Goal: Task Accomplishment & Management: Manage account settings

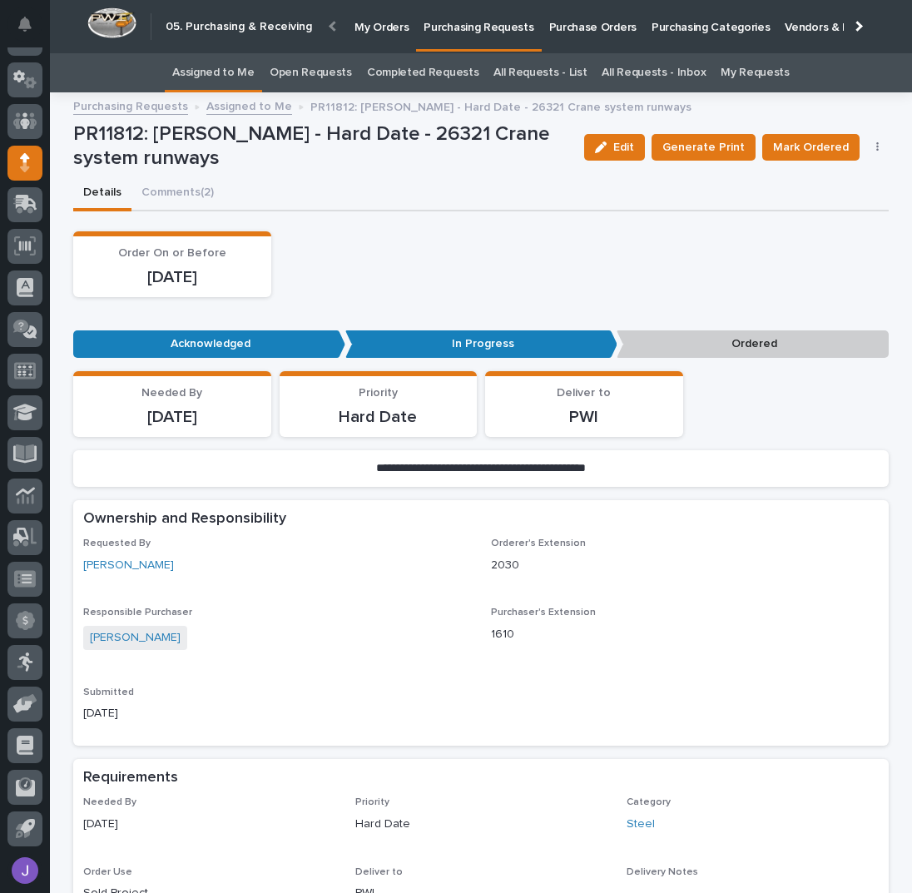
click at [218, 73] on link "Assigned to Me" at bounding box center [213, 72] width 82 height 39
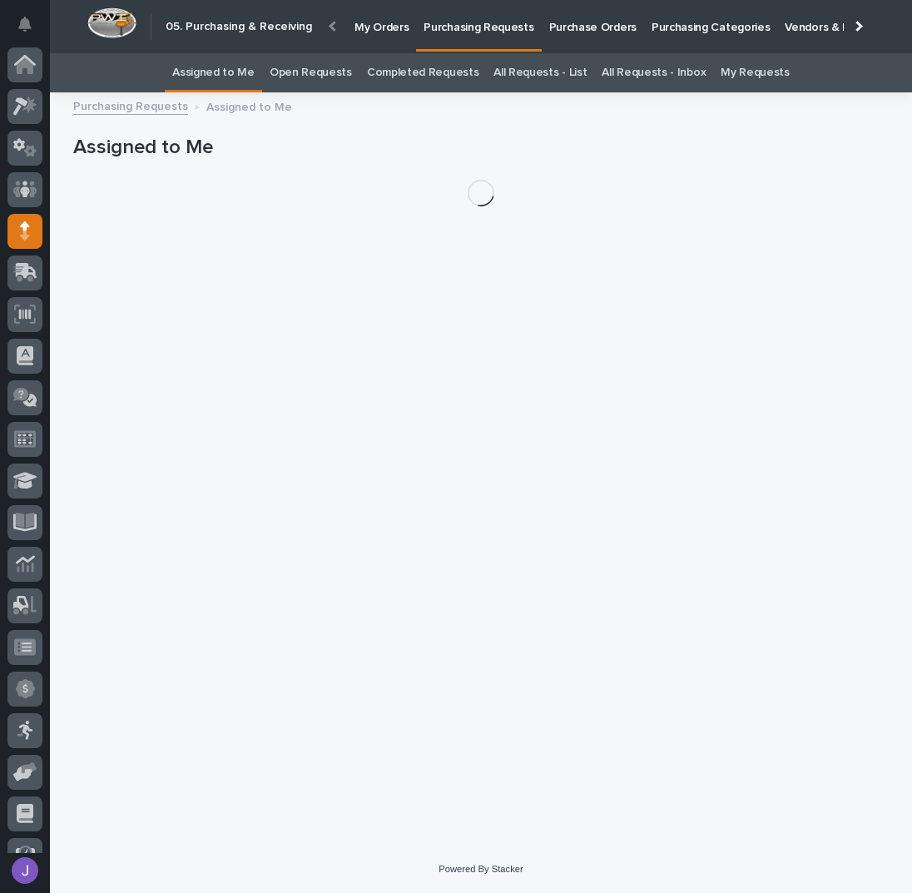
scroll to position [68, 0]
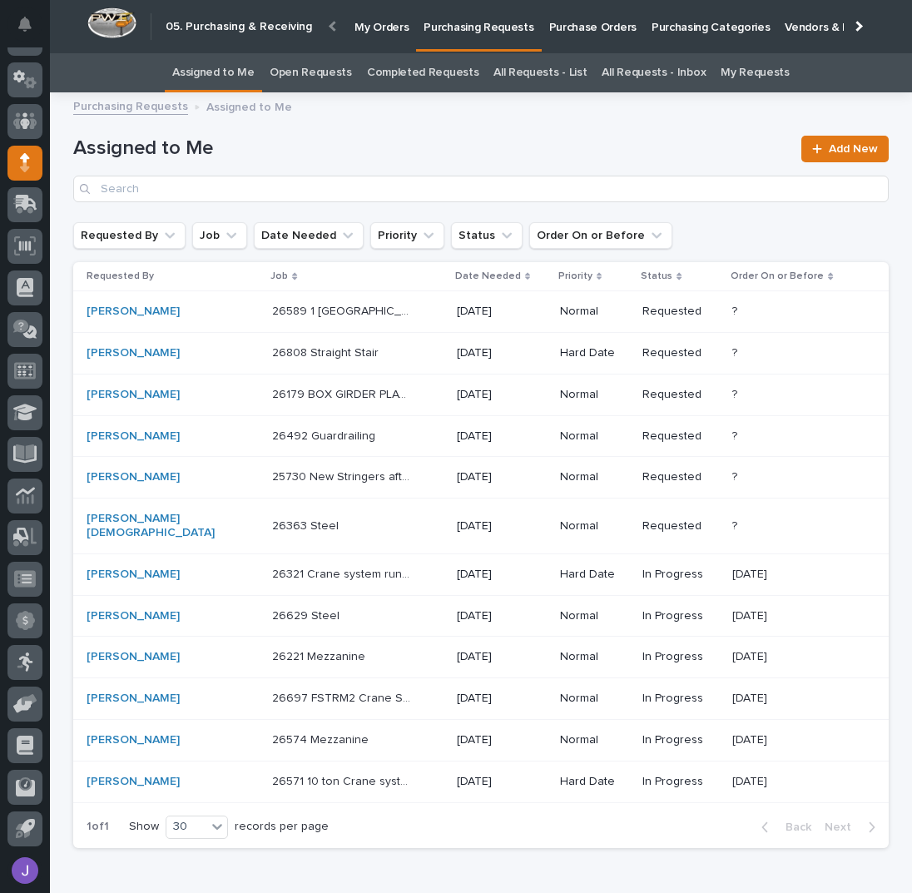
click at [364, 643] on div "26221 Mezzanine 26221 Mezzanine" at bounding box center [357, 656] width 171 height 27
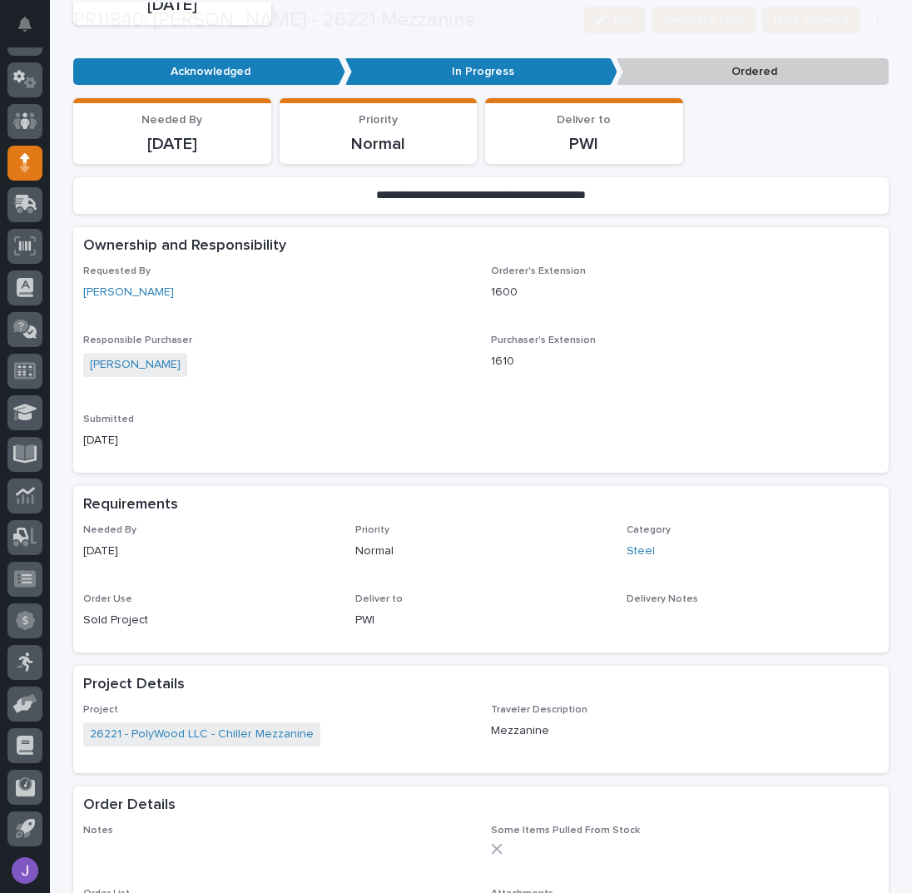
scroll to position [444, 0]
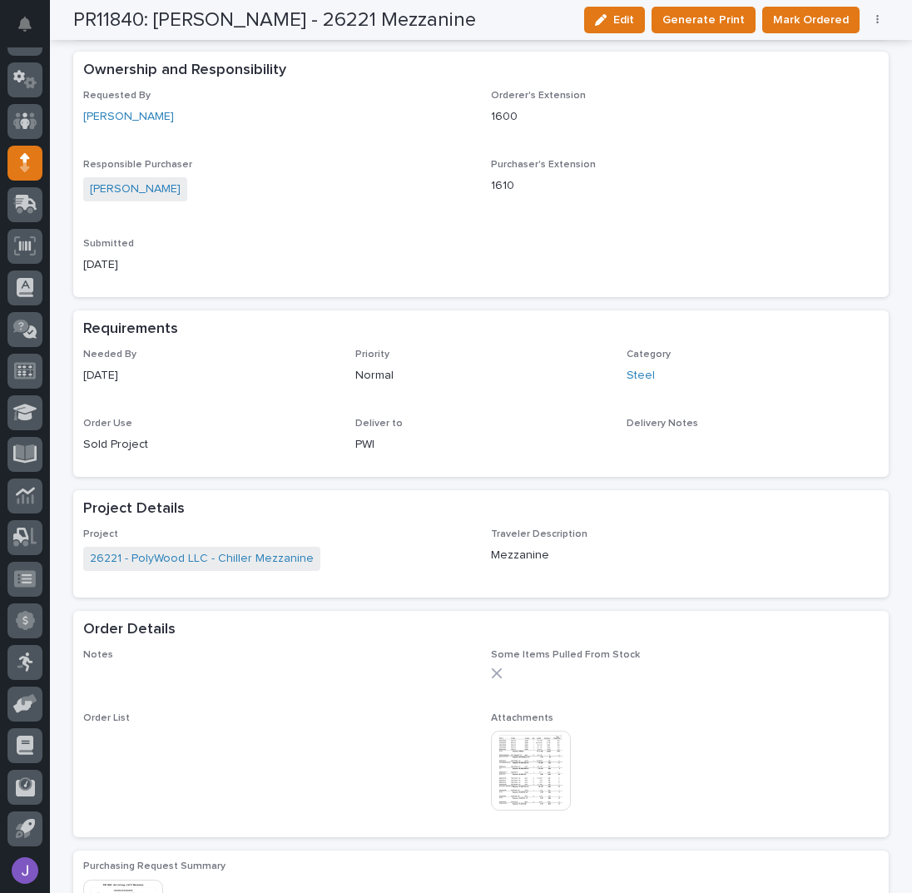
click at [878, 19] on button "button" at bounding box center [877, 20] width 23 height 12
click at [835, 75] on span "Edit Linked PO's" at bounding box center [823, 80] width 85 height 17
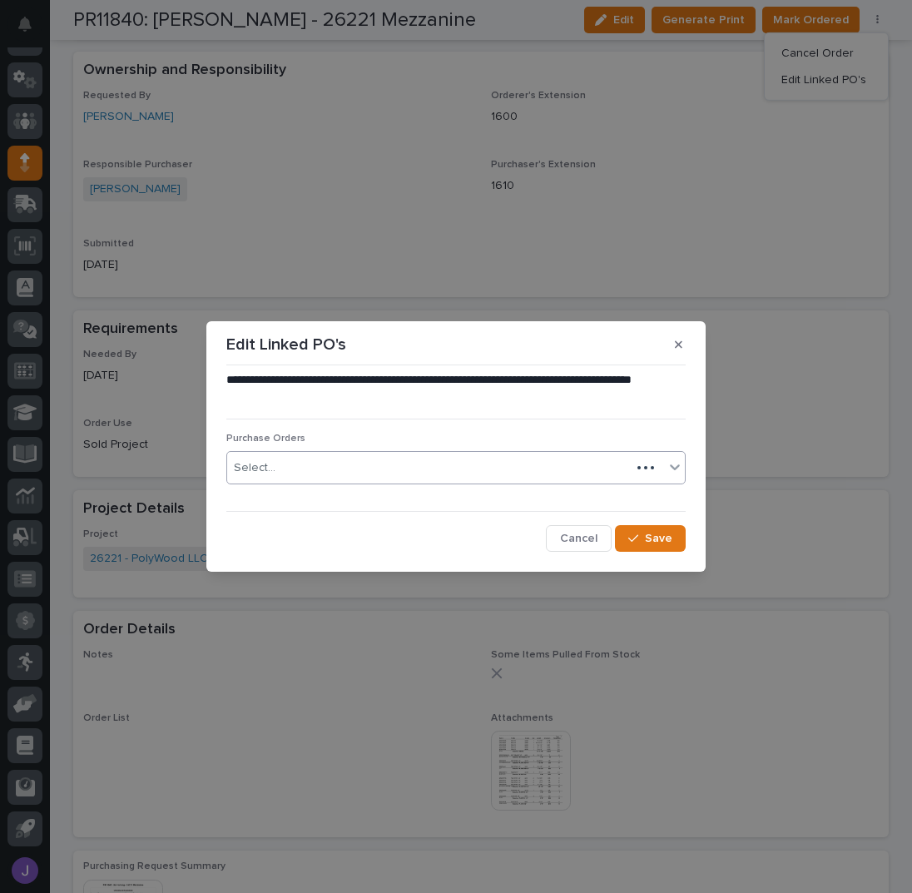
click at [364, 466] on div "Select..." at bounding box center [429, 467] width 404 height 27
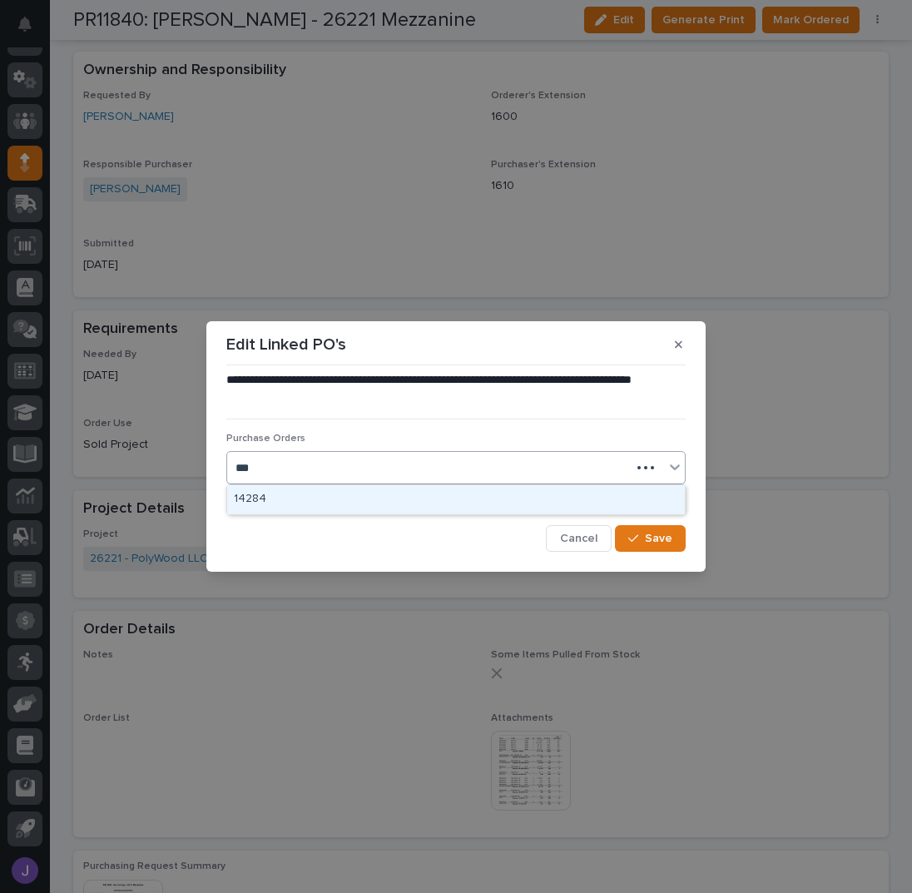
type input "****"
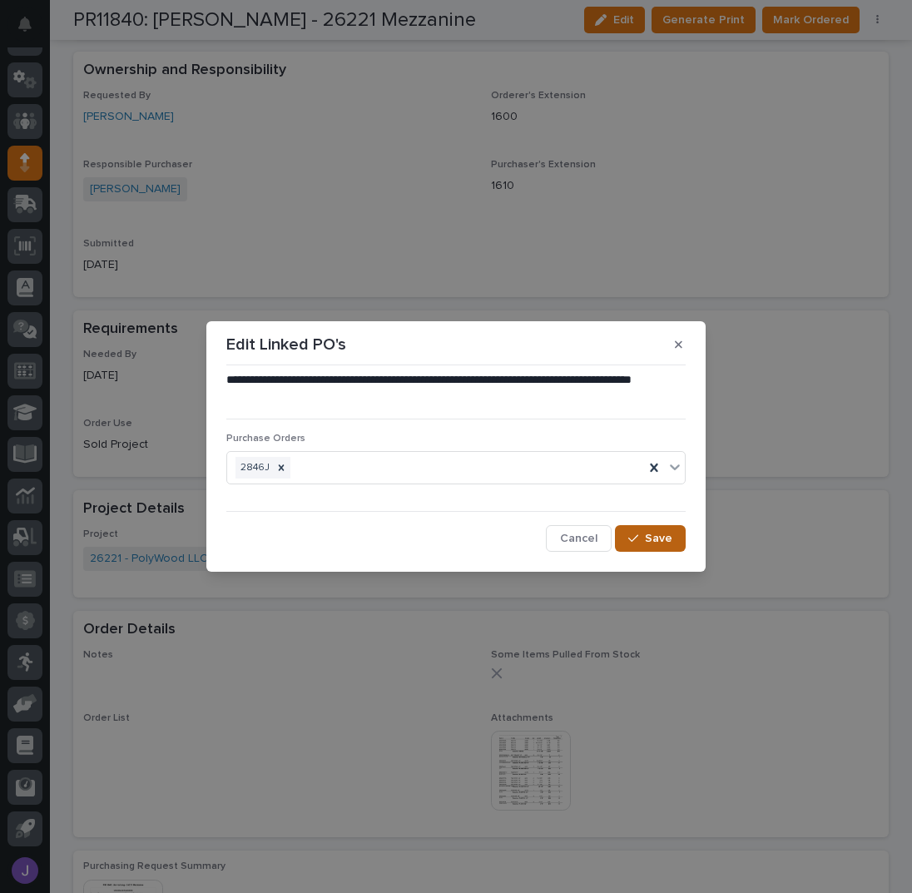
click at [638, 531] on button "Save" at bounding box center [650, 538] width 71 height 27
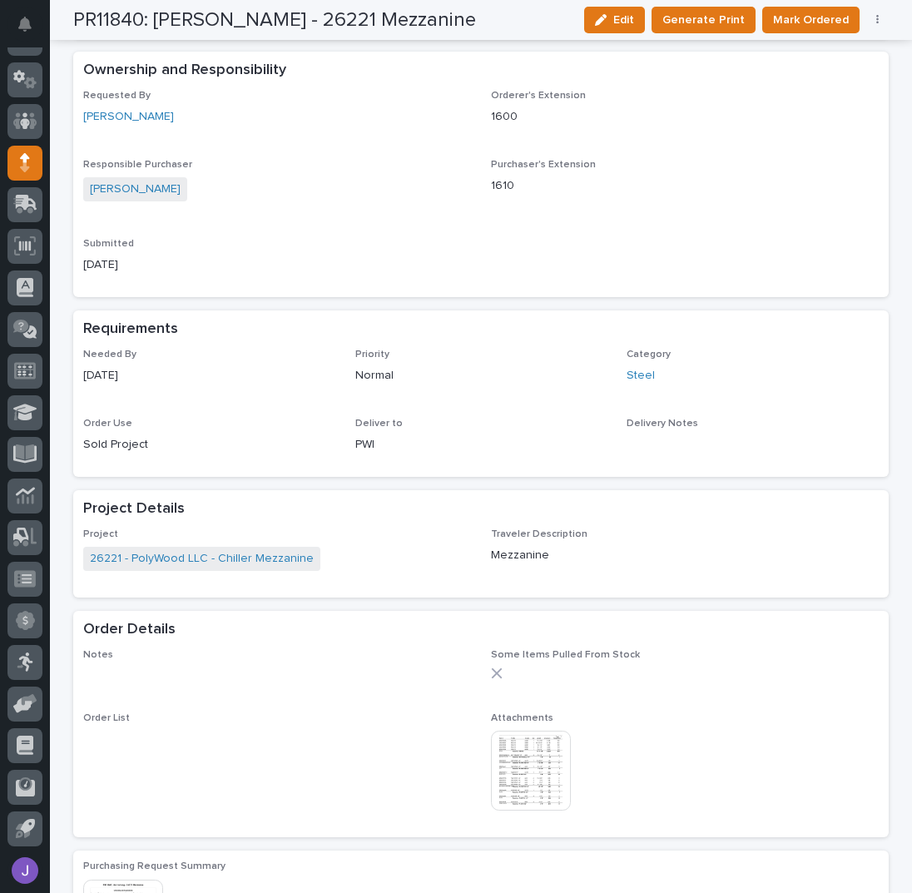
scroll to position [417, 0]
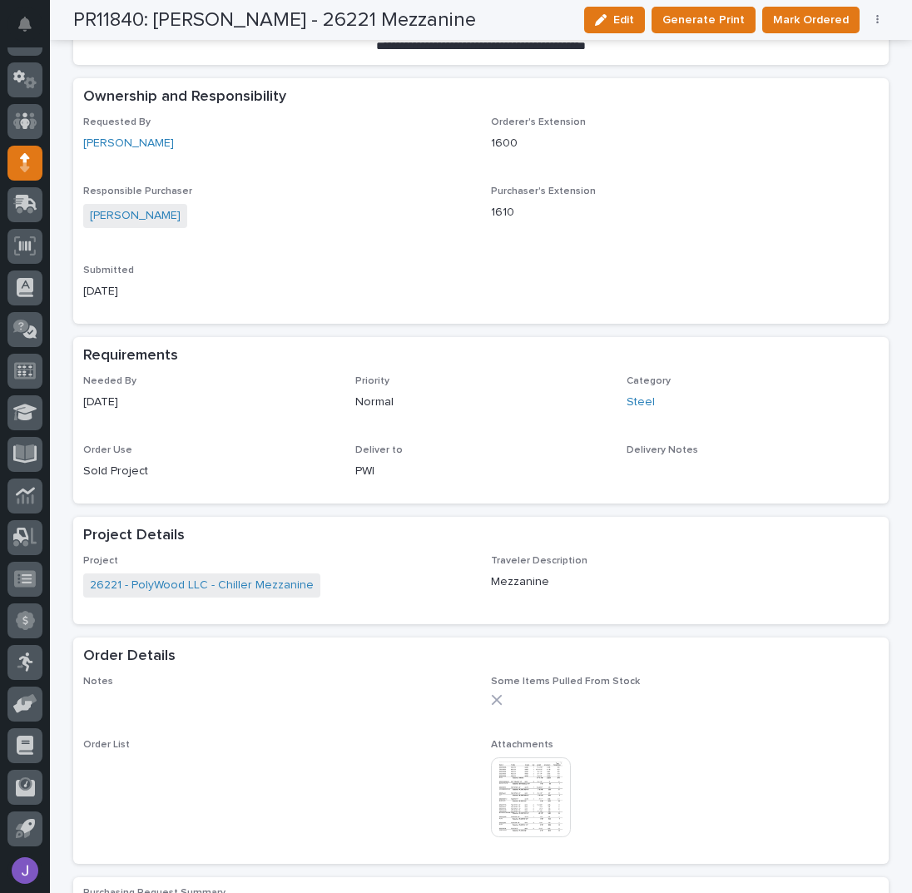
click at [523, 775] on img at bounding box center [531, 797] width 80 height 80
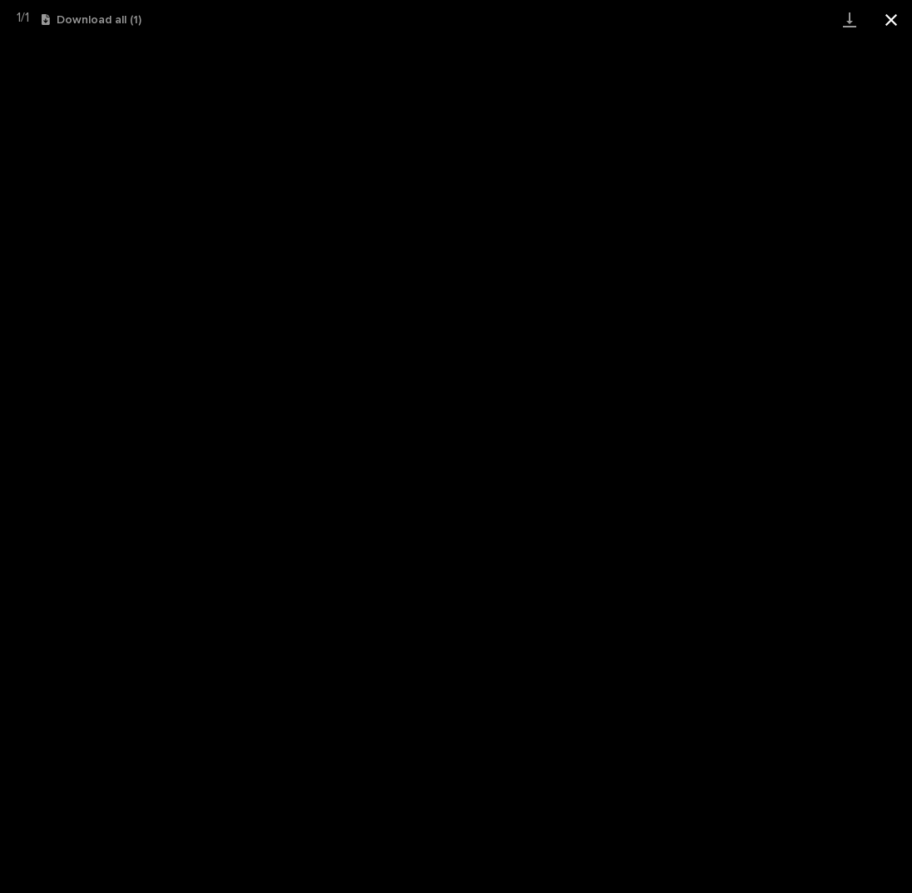
click at [895, 20] on button "Close gallery" at bounding box center [891, 19] width 42 height 39
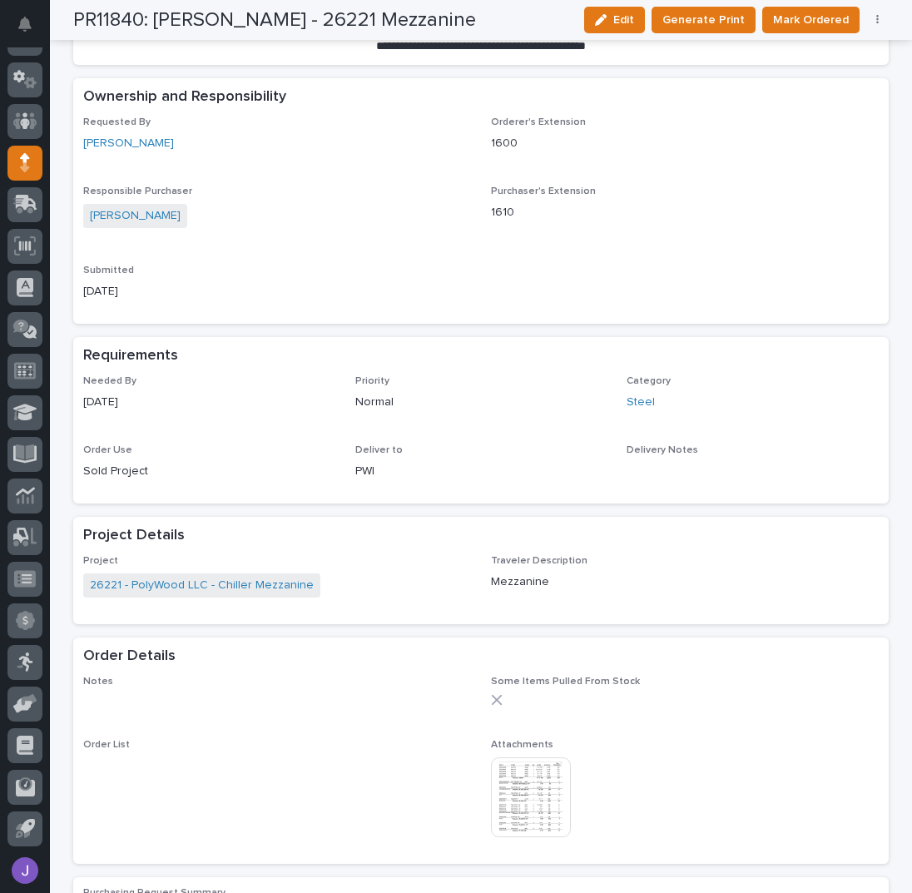
scroll to position [0, 0]
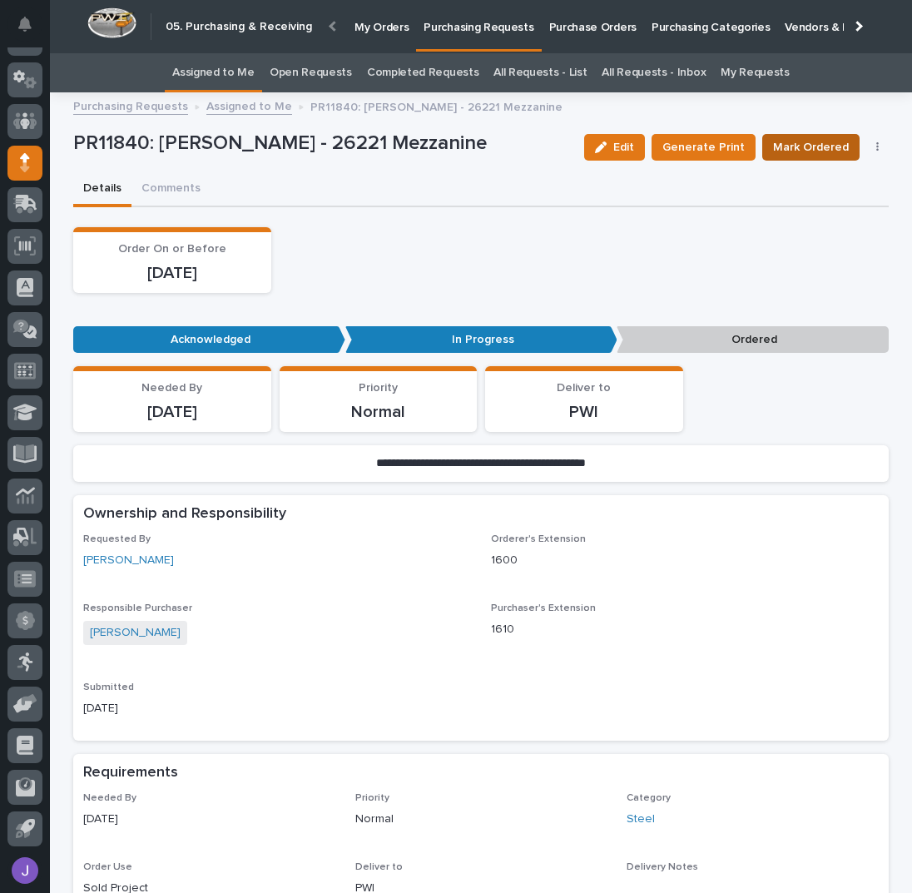
click at [785, 149] on span "Mark Ordered" at bounding box center [811, 147] width 76 height 17
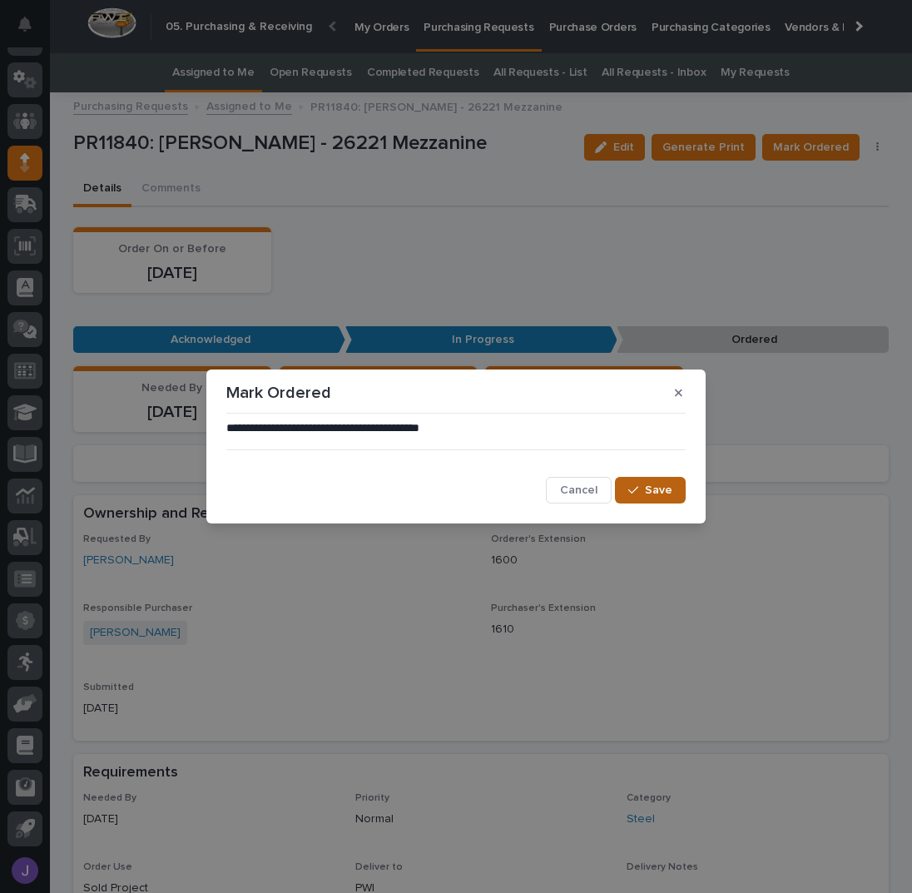
click at [668, 479] on button "Save" at bounding box center [650, 490] width 71 height 27
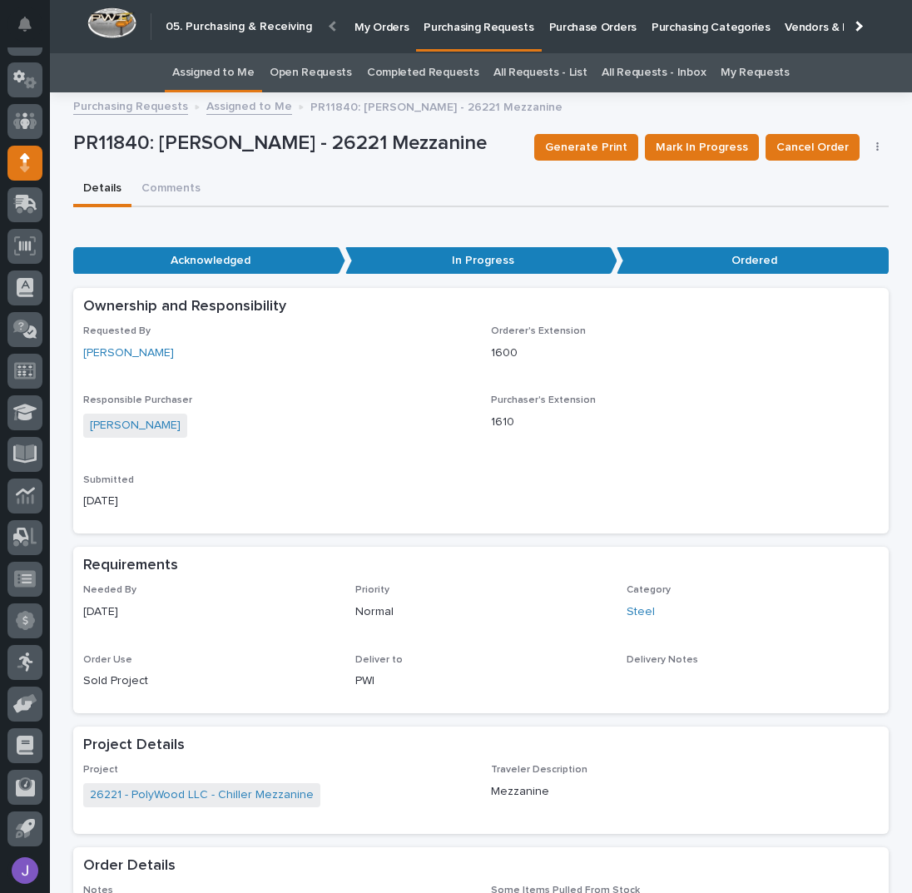
click at [230, 85] on link "Assigned to Me" at bounding box center [213, 72] width 82 height 39
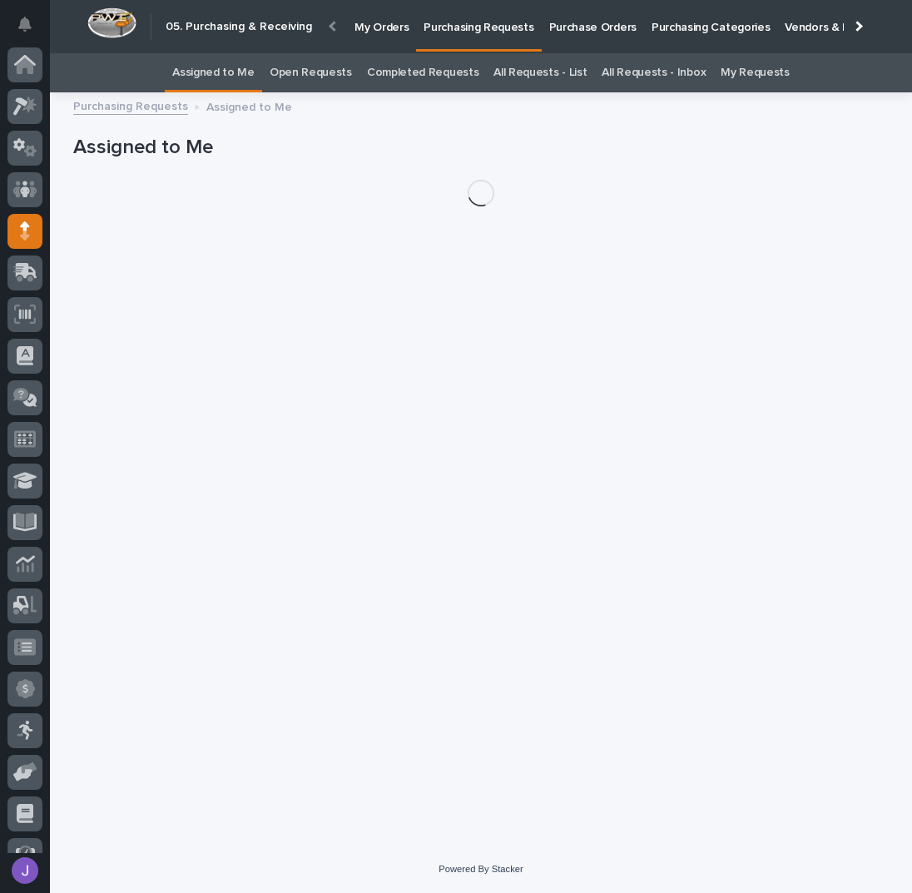
scroll to position [68, 0]
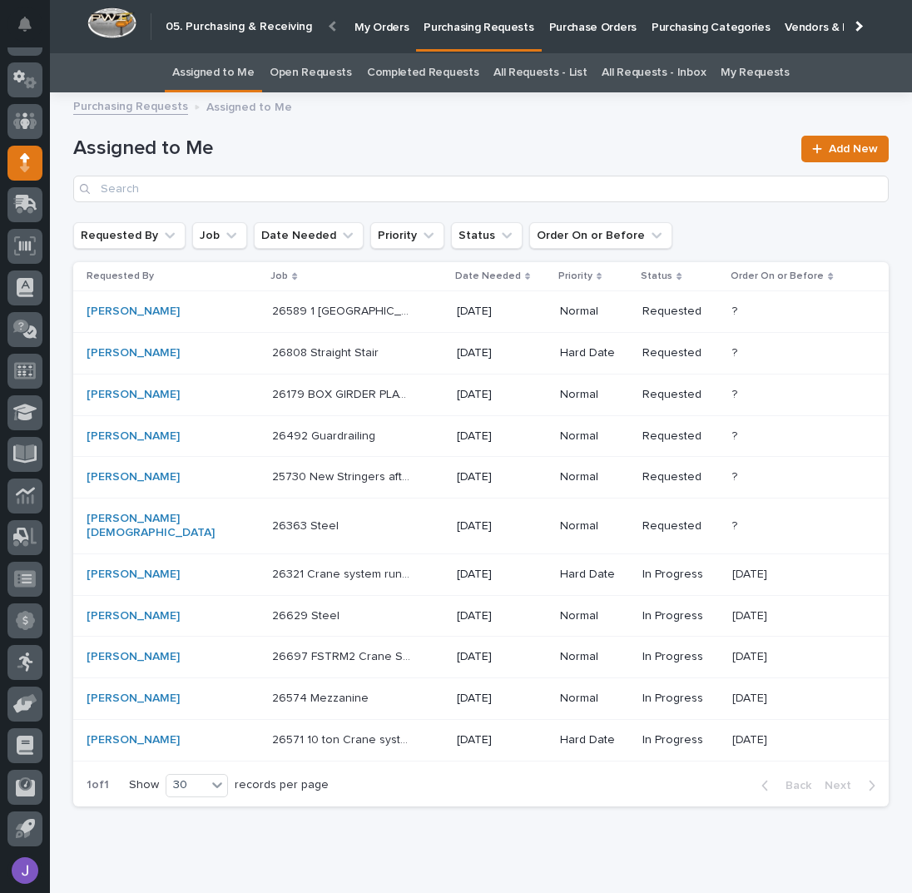
click at [394, 357] on div "26808 Straight Stair 26808 Straight Stair" at bounding box center [357, 353] width 171 height 27
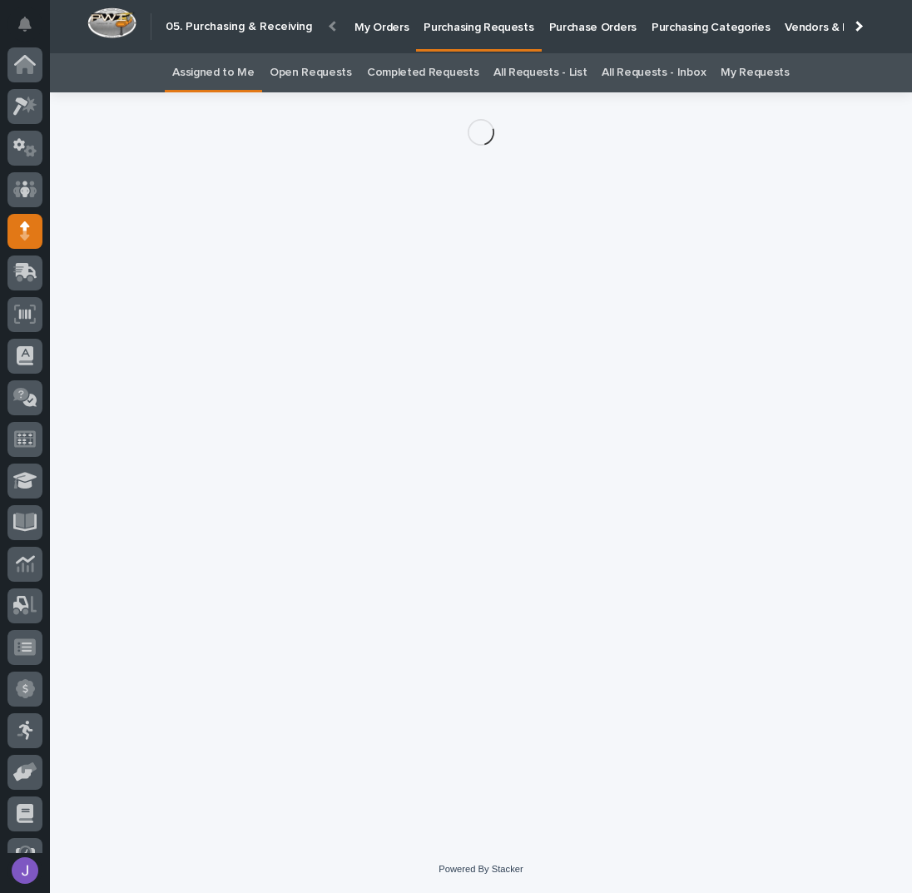
scroll to position [68, 0]
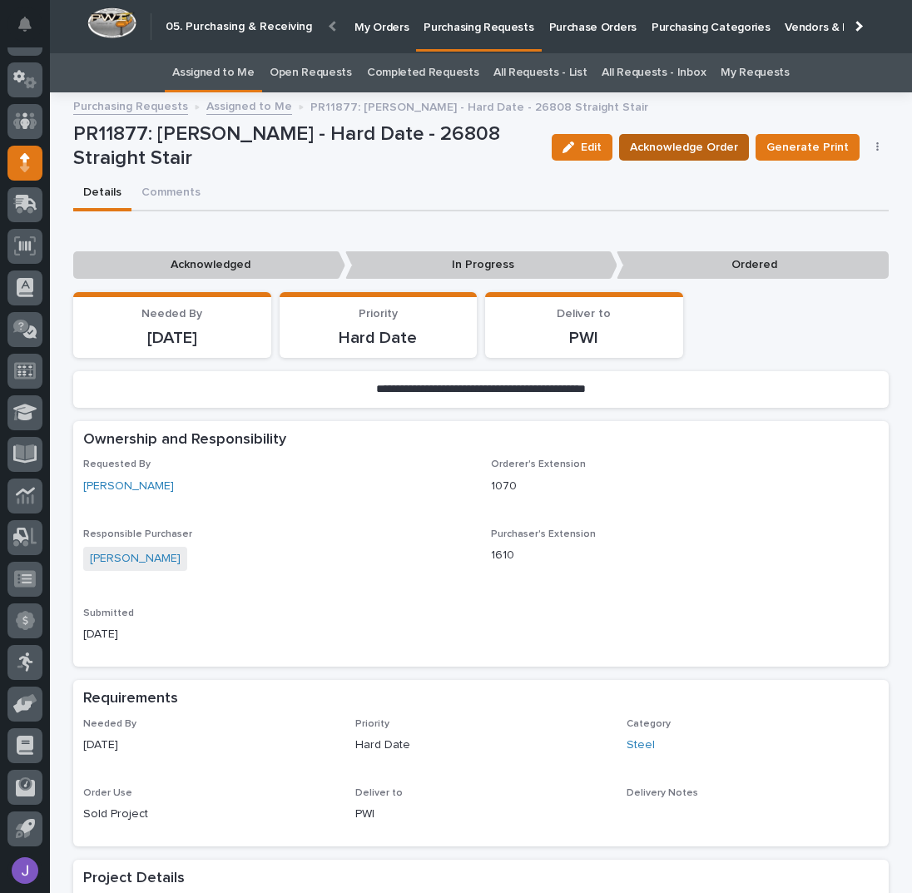
click at [701, 147] on span "Acknowledge Order" at bounding box center [684, 147] width 108 height 17
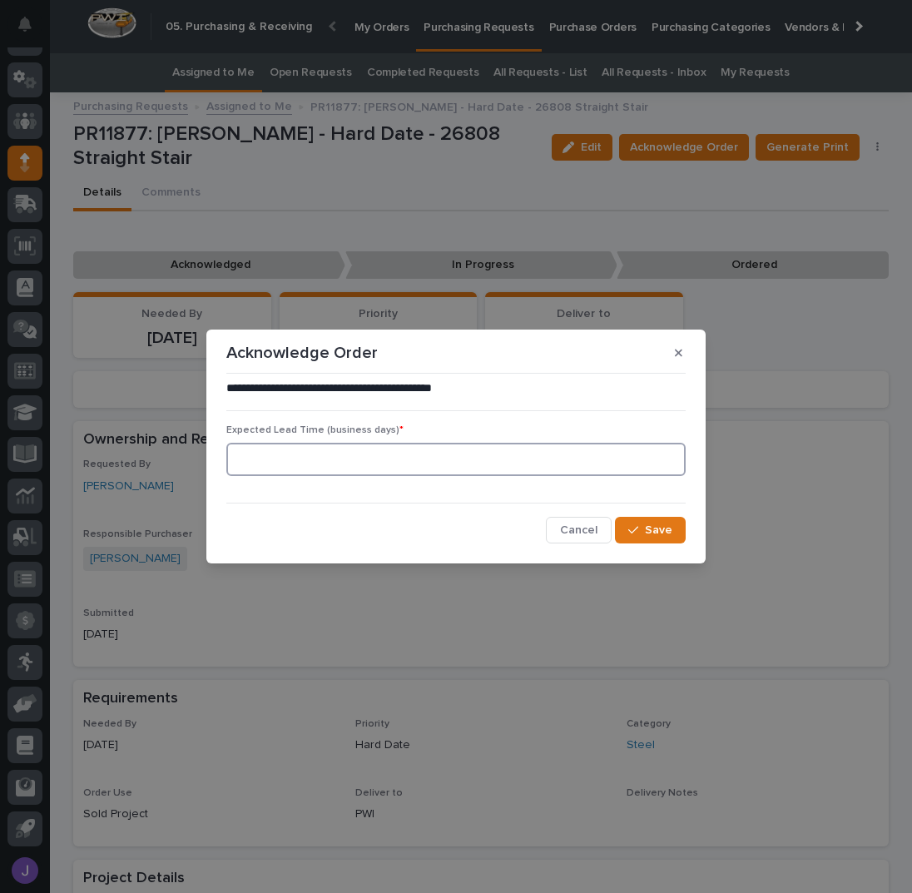
click at [317, 469] on input at bounding box center [455, 459] width 459 height 33
type input "0"
click at [648, 520] on button "Save" at bounding box center [650, 530] width 71 height 27
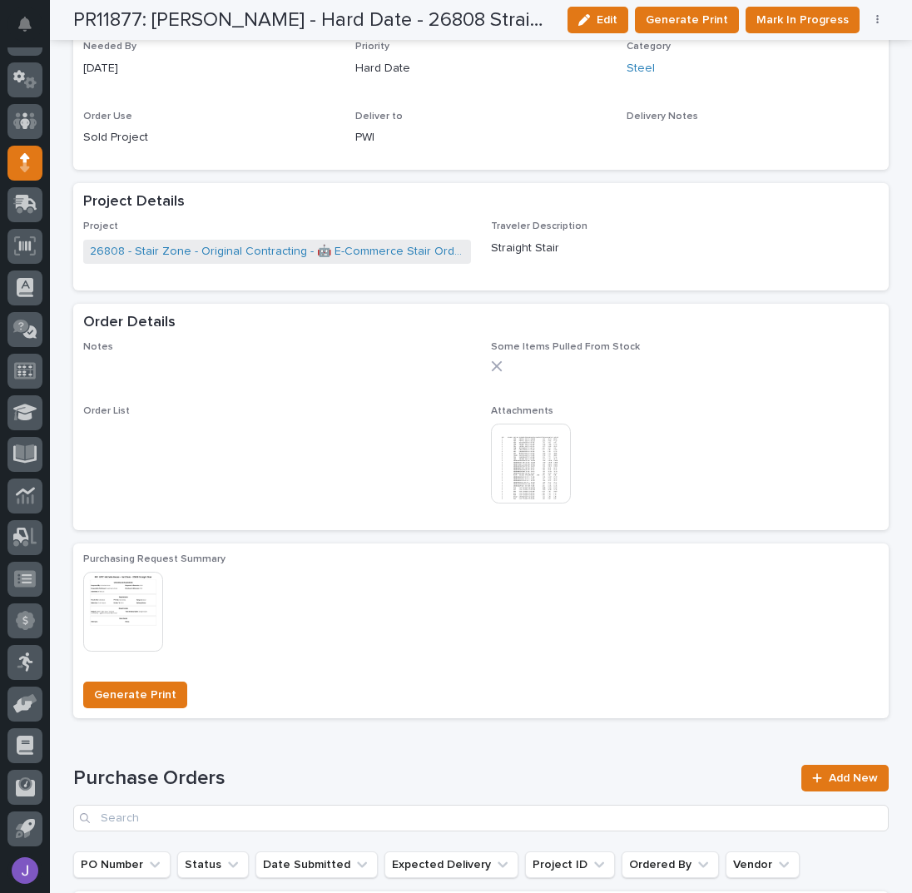
scroll to position [776, 0]
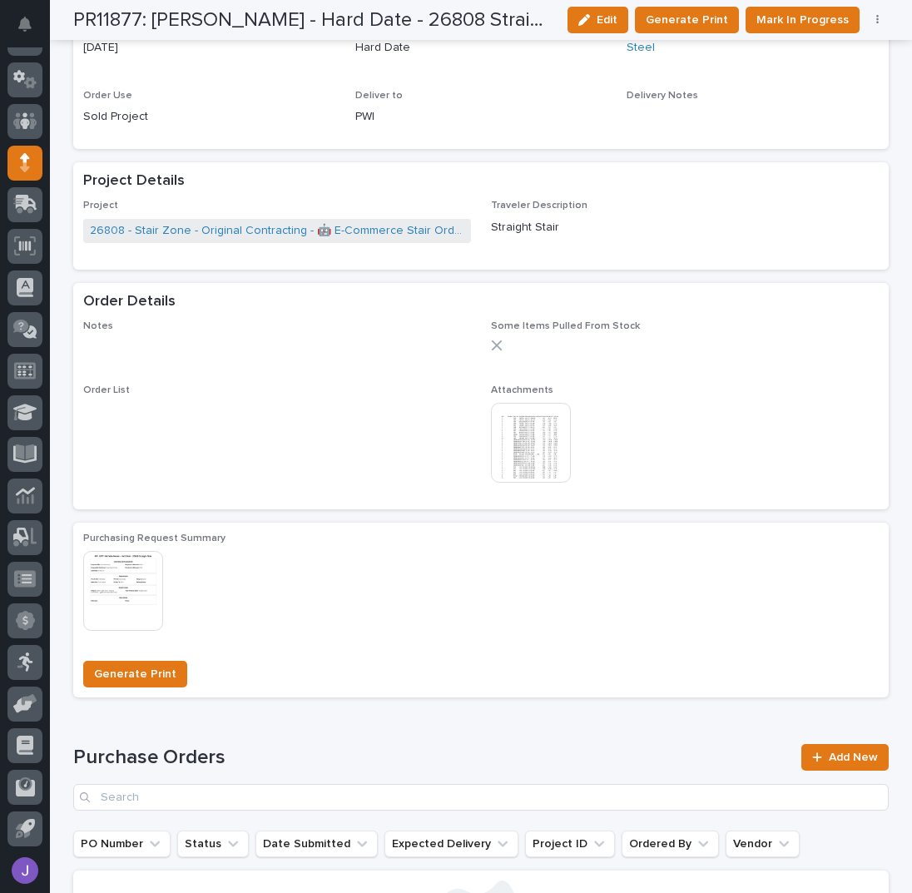
click at [518, 452] on img at bounding box center [531, 443] width 80 height 80
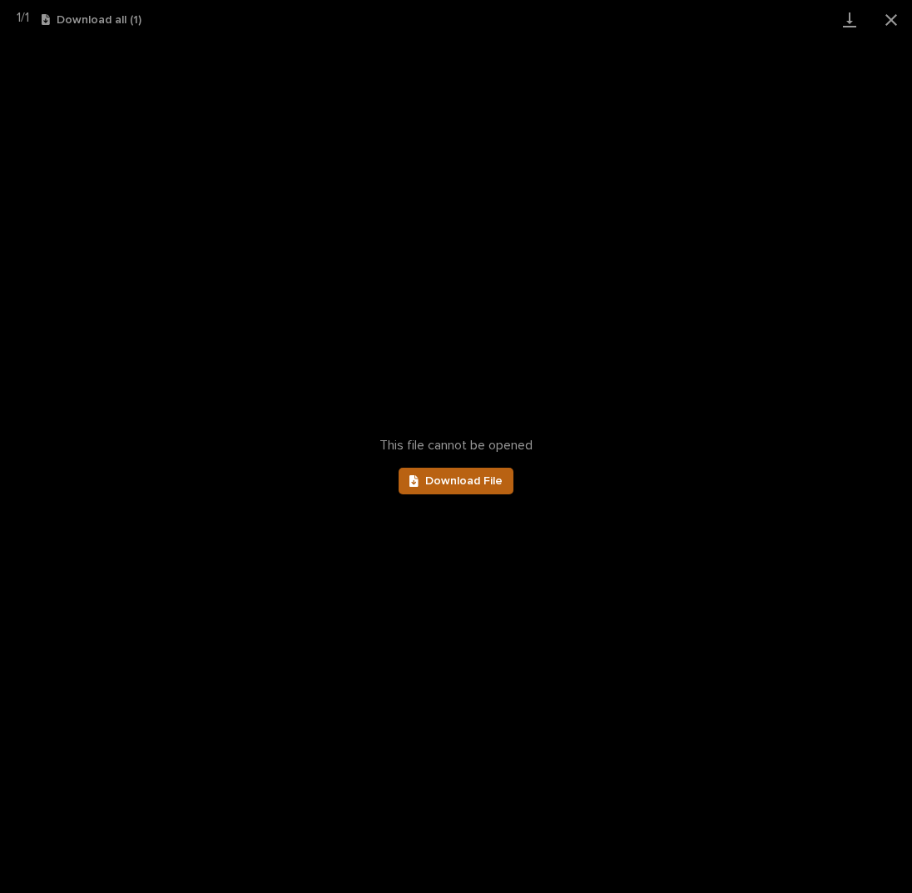
click at [476, 482] on span "Download File" at bounding box center [463, 481] width 77 height 12
click at [893, 17] on button "Close gallery" at bounding box center [891, 19] width 42 height 39
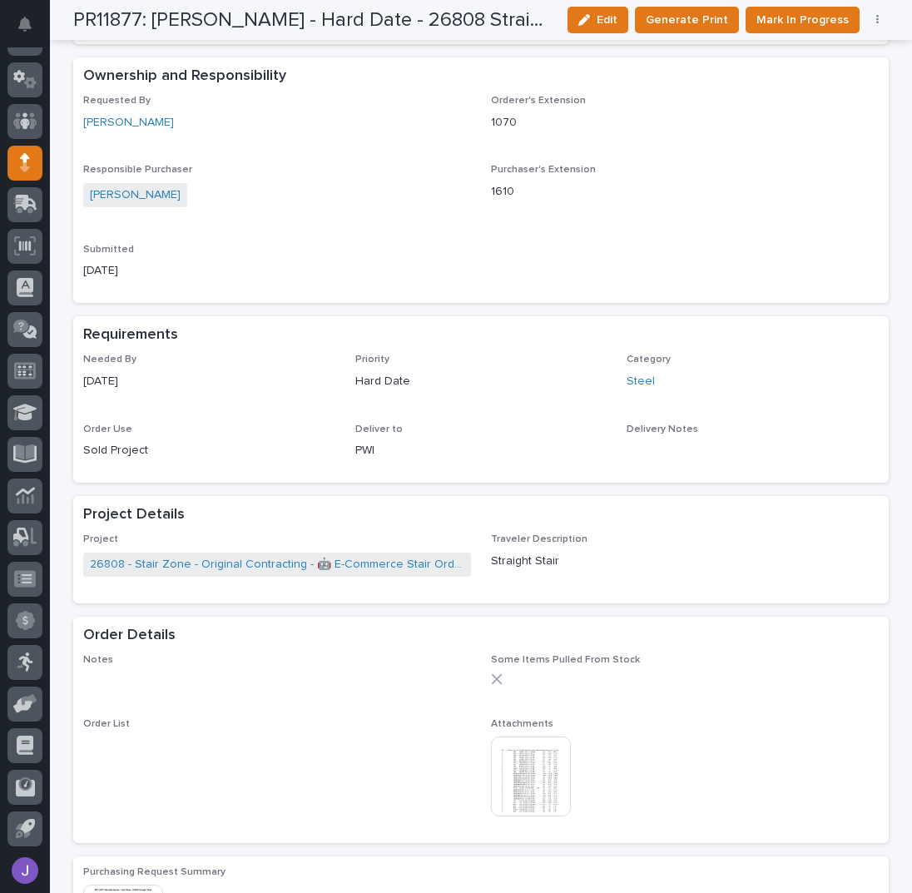
scroll to position [0, 0]
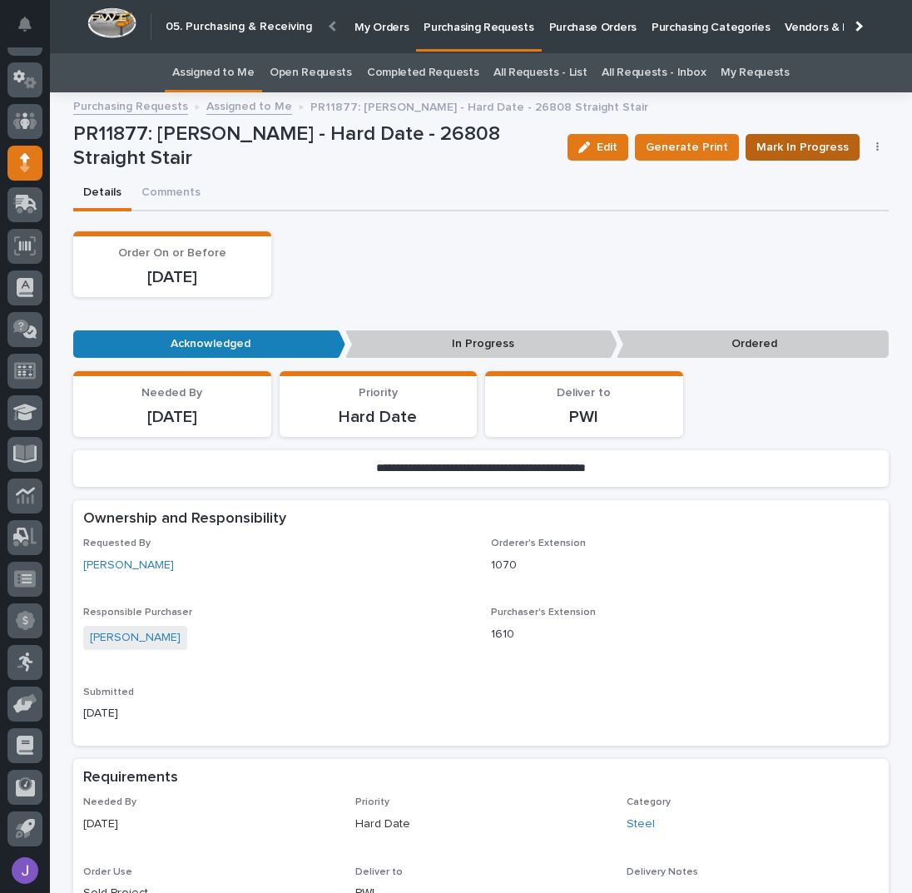
click at [773, 140] on span "Mark In Progress" at bounding box center [802, 147] width 92 height 17
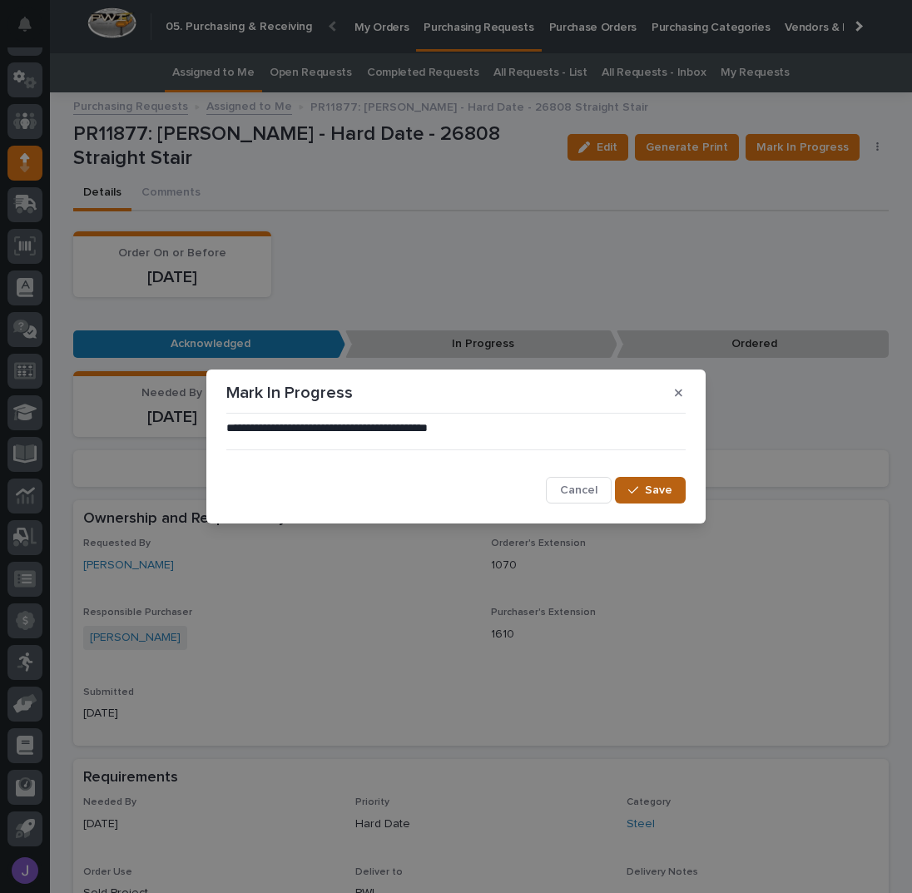
click at [665, 491] on span "Save" at bounding box center [658, 490] width 27 height 12
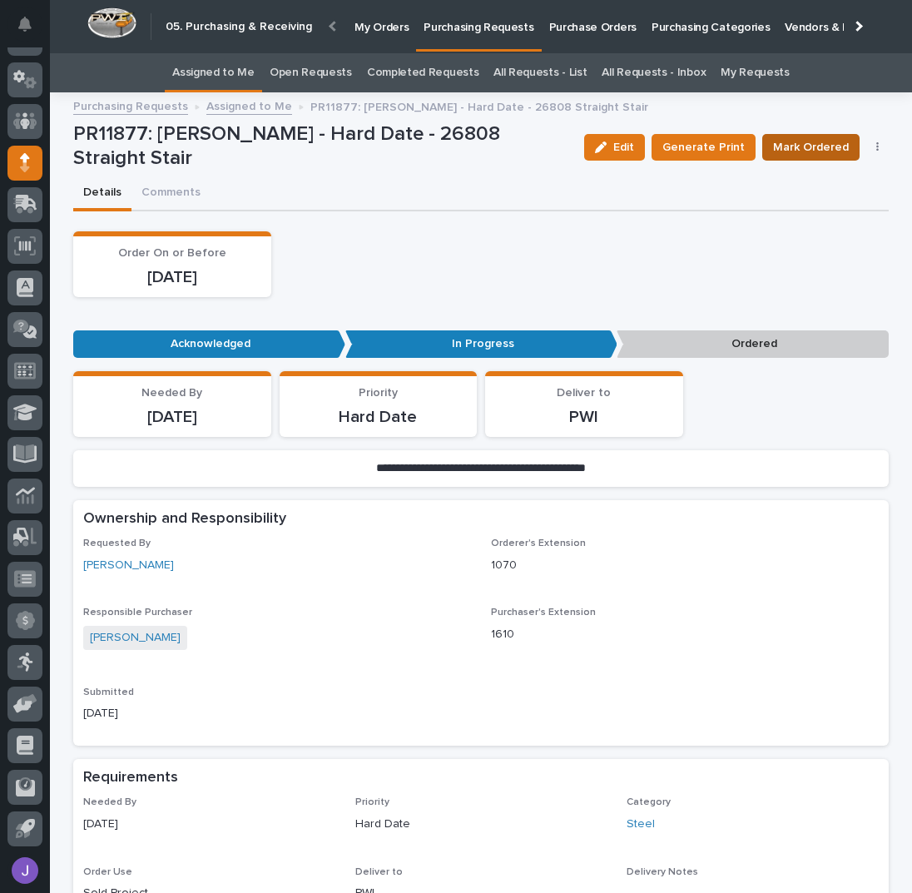
click at [810, 146] on span "Mark Ordered" at bounding box center [811, 147] width 76 height 17
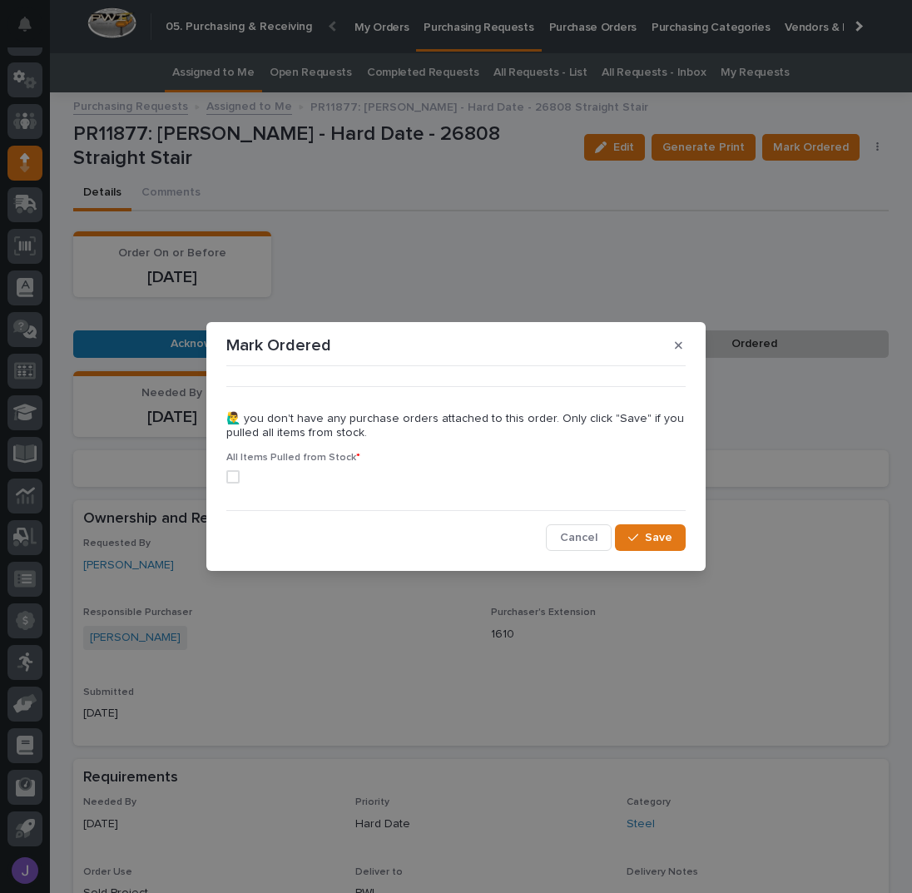
click at [236, 473] on span at bounding box center [232, 476] width 13 height 13
click at [647, 537] on span "Save" at bounding box center [658, 538] width 27 height 12
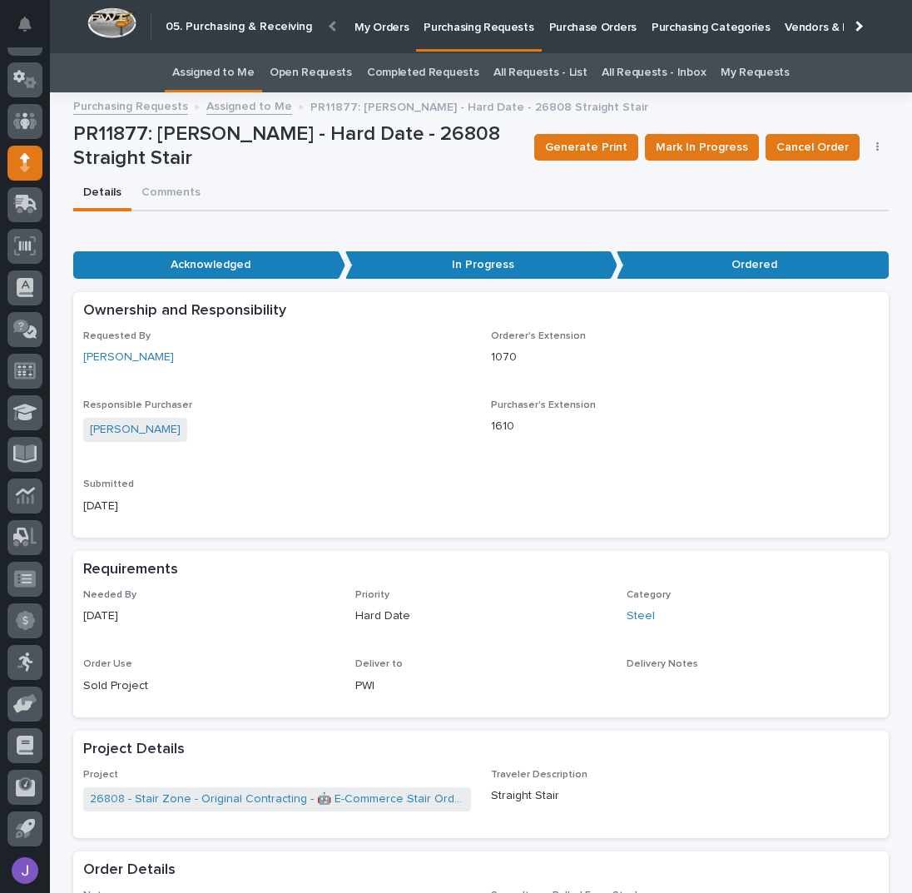
click at [204, 73] on link "Assigned to Me" at bounding box center [213, 72] width 82 height 39
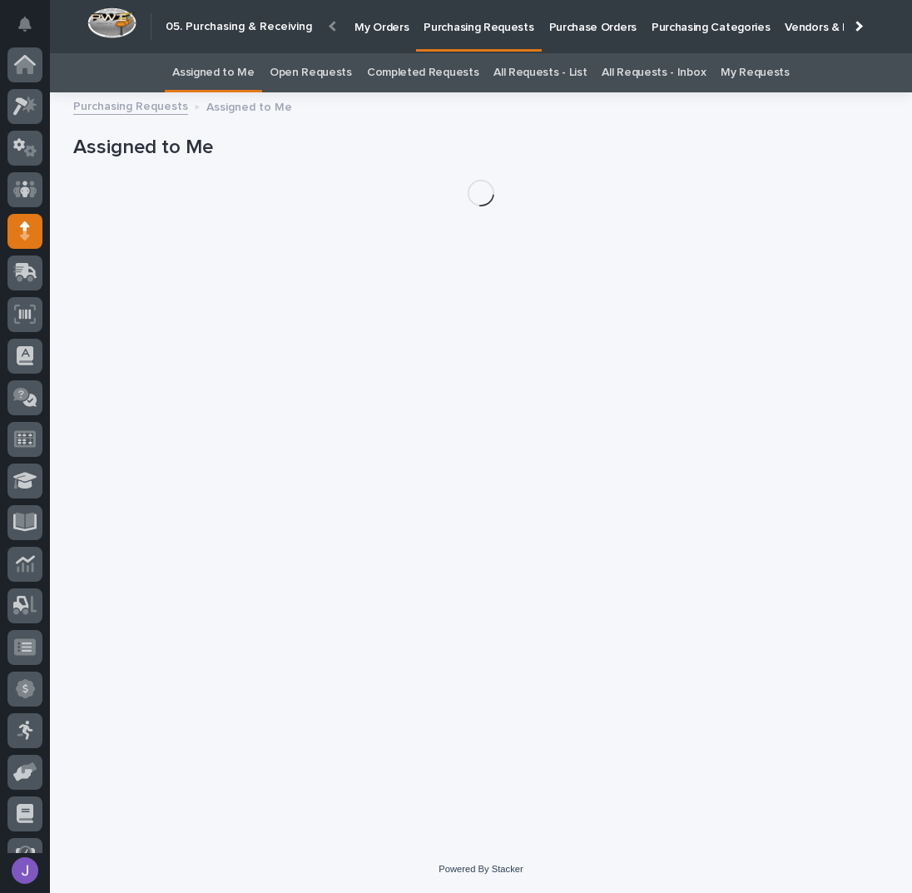
scroll to position [68, 0]
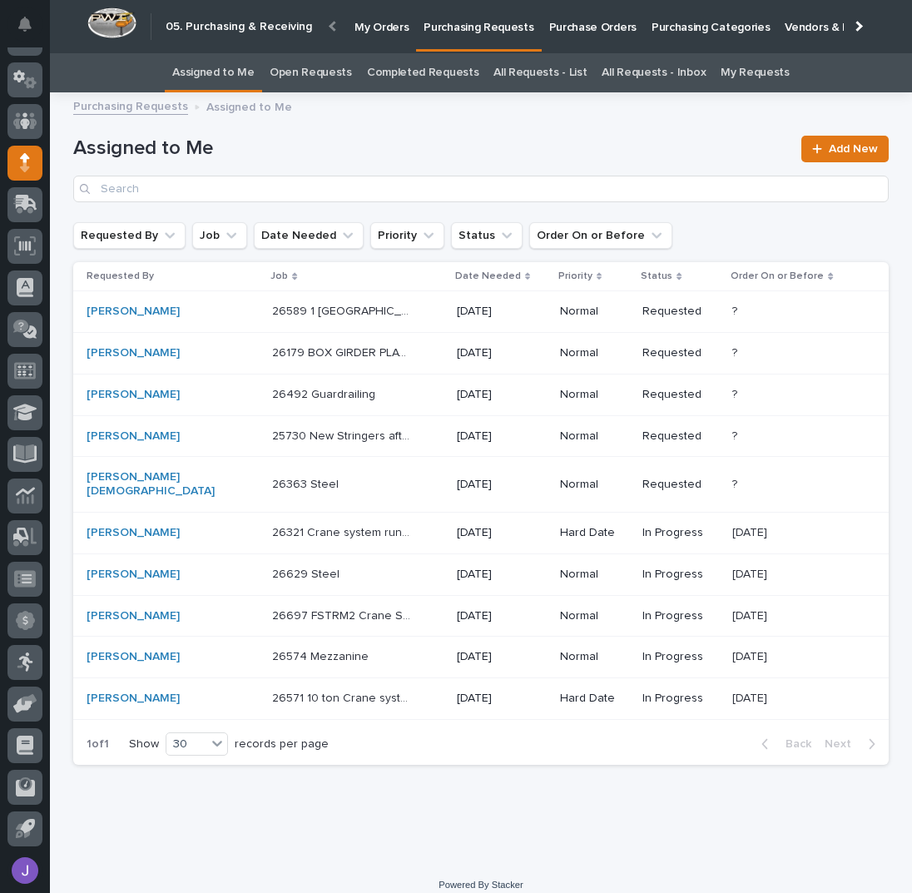
click at [385, 437] on div "25730 New Stringers after changes 25730 New Stringers after changes" at bounding box center [357, 436] width 171 height 27
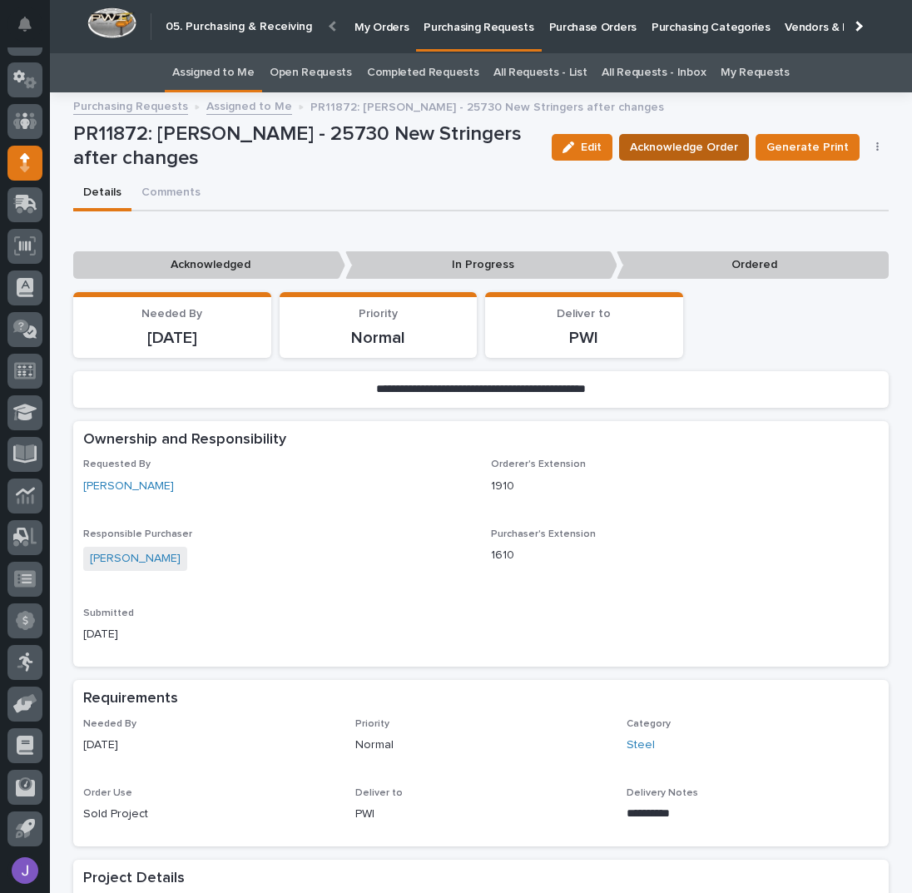
click at [691, 153] on span "Acknowledge Order" at bounding box center [684, 147] width 108 height 17
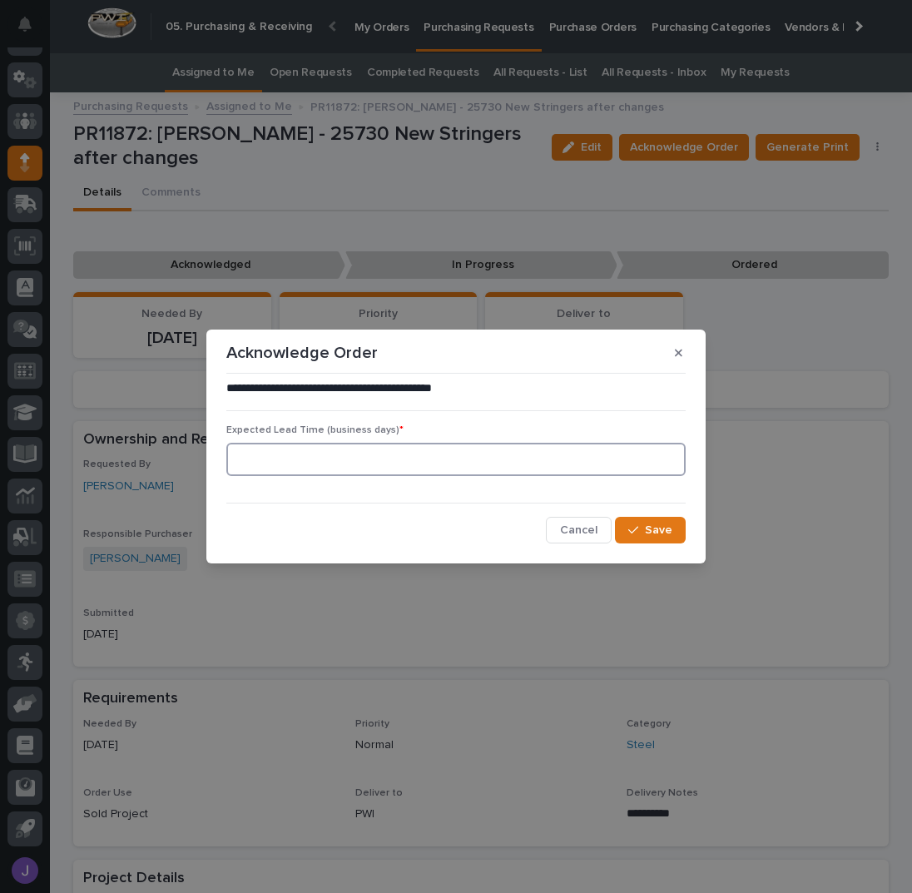
click at [367, 470] on input at bounding box center [455, 459] width 459 height 33
type input "0"
click at [671, 526] on span "Save" at bounding box center [658, 530] width 27 height 12
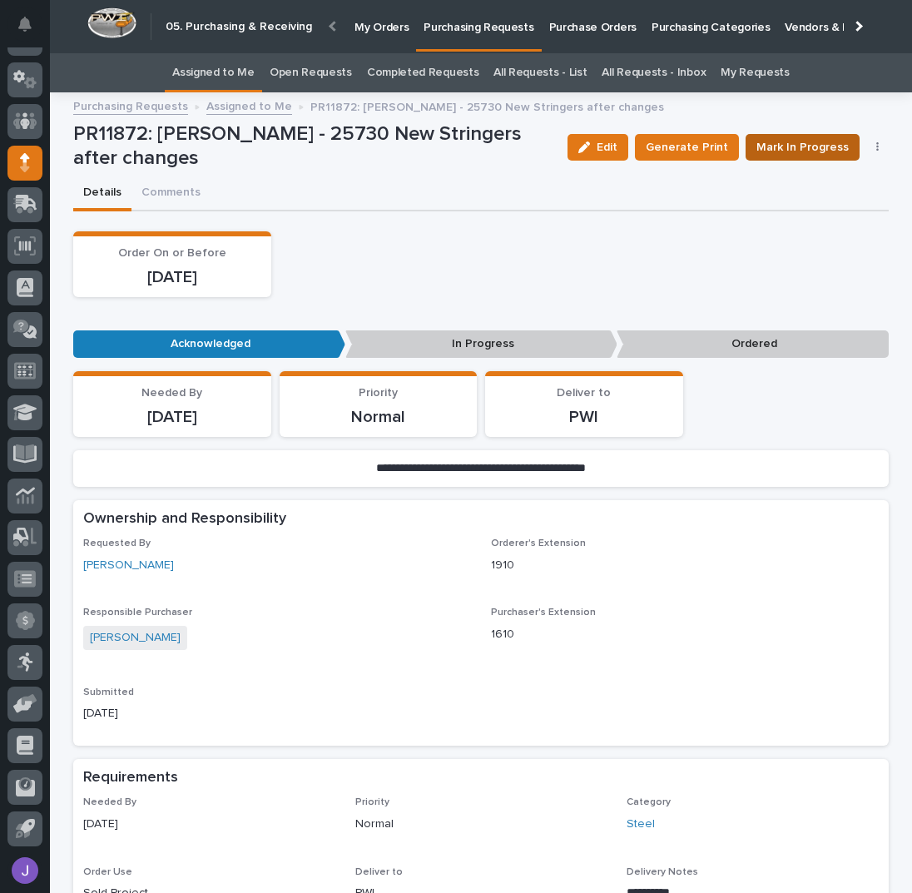
click at [796, 147] on span "Mark In Progress" at bounding box center [802, 147] width 92 height 17
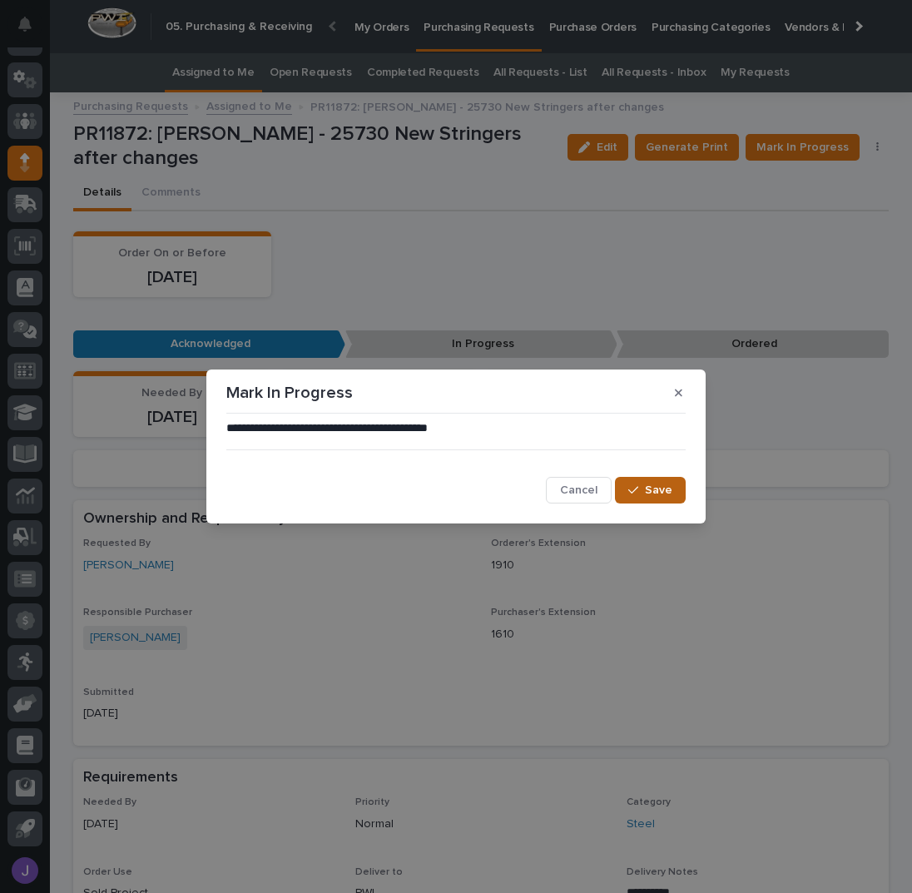
click at [641, 492] on div "button" at bounding box center [636, 490] width 17 height 12
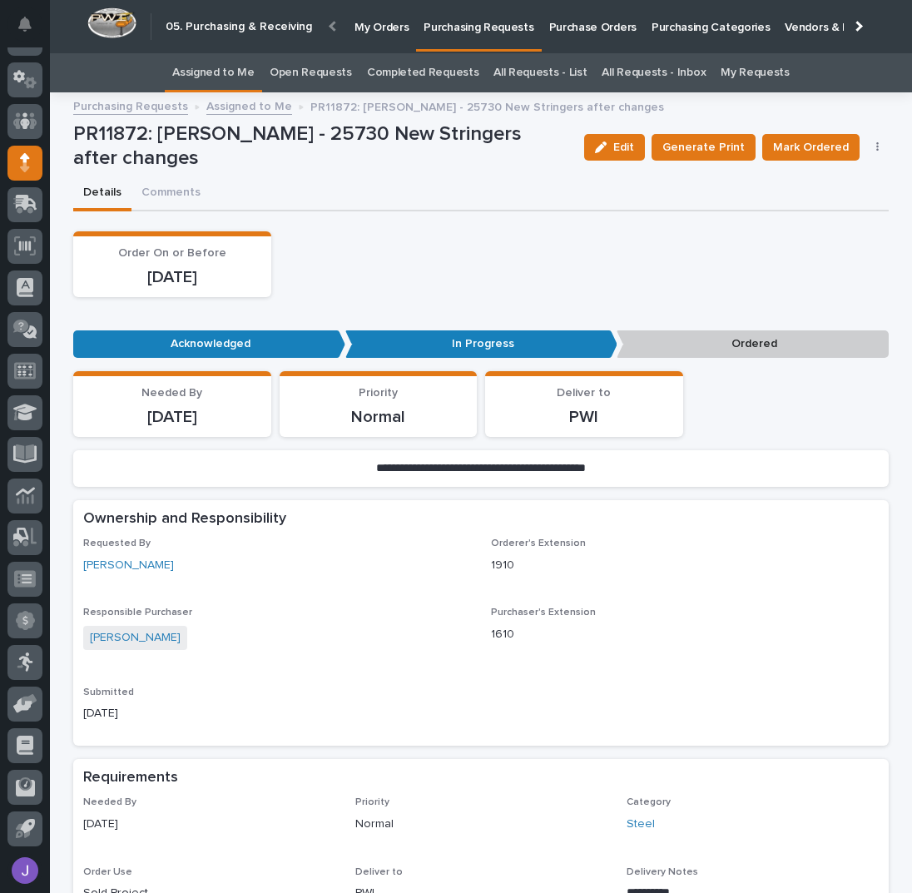
click at [463, 20] on p "Purchasing Requests" at bounding box center [479, 17] width 110 height 35
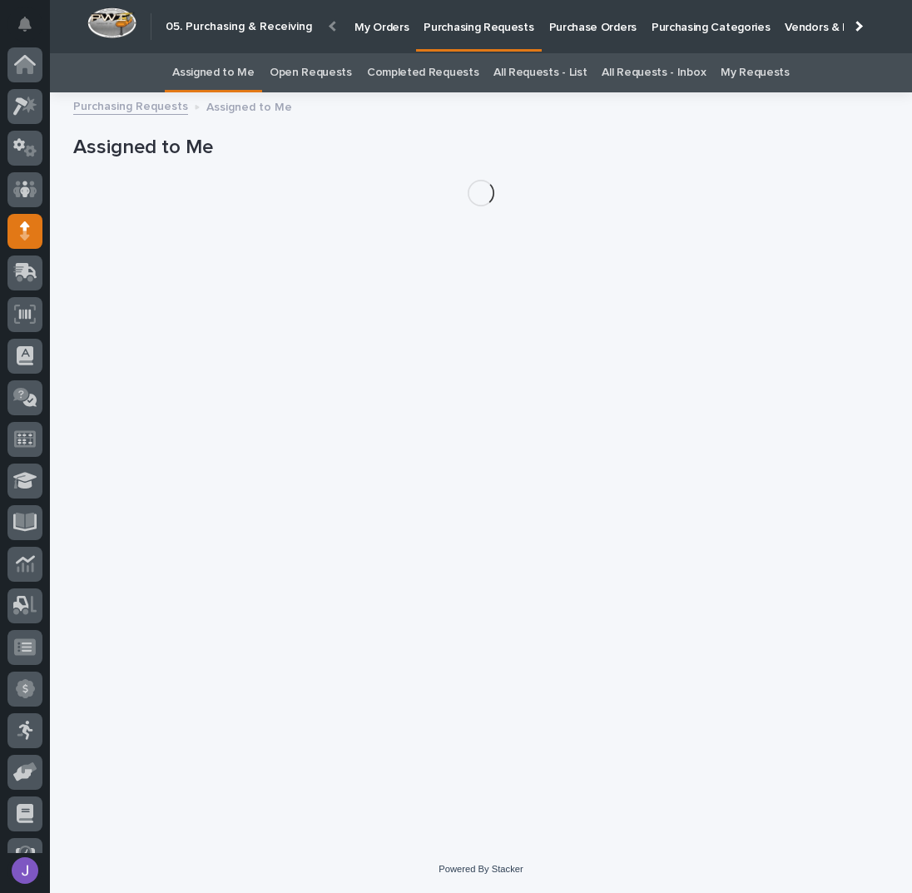
scroll to position [68, 0]
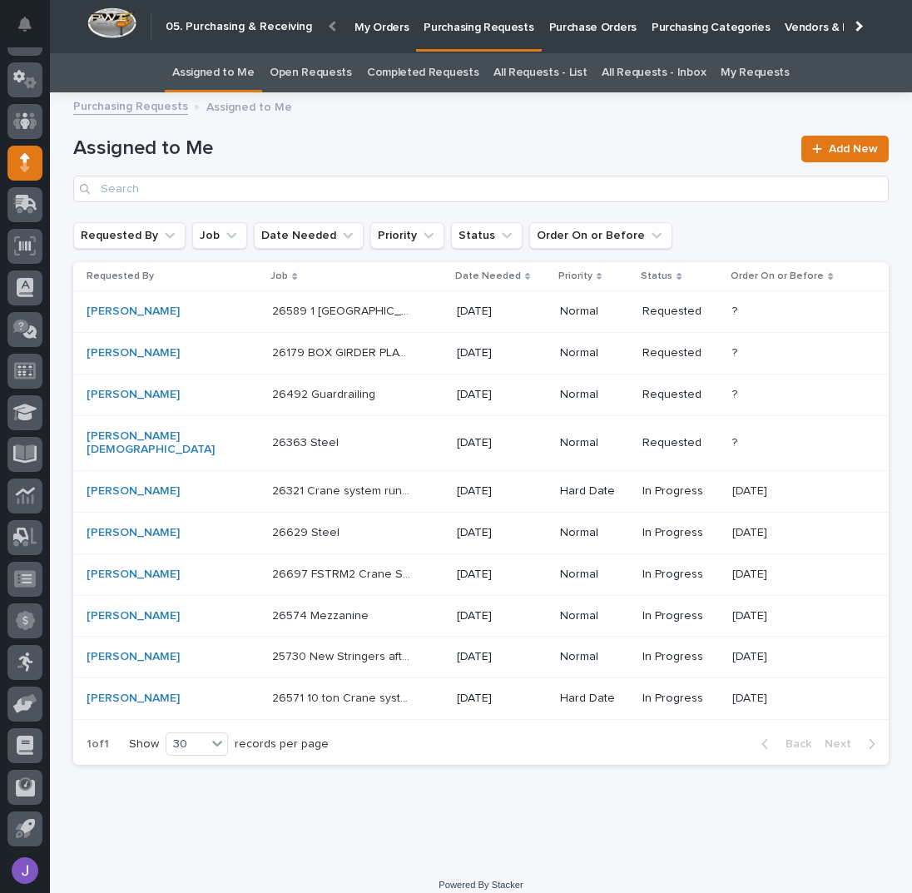
click at [379, 401] on div "26492 Guardrailing 26492 Guardrailing" at bounding box center [357, 394] width 171 height 27
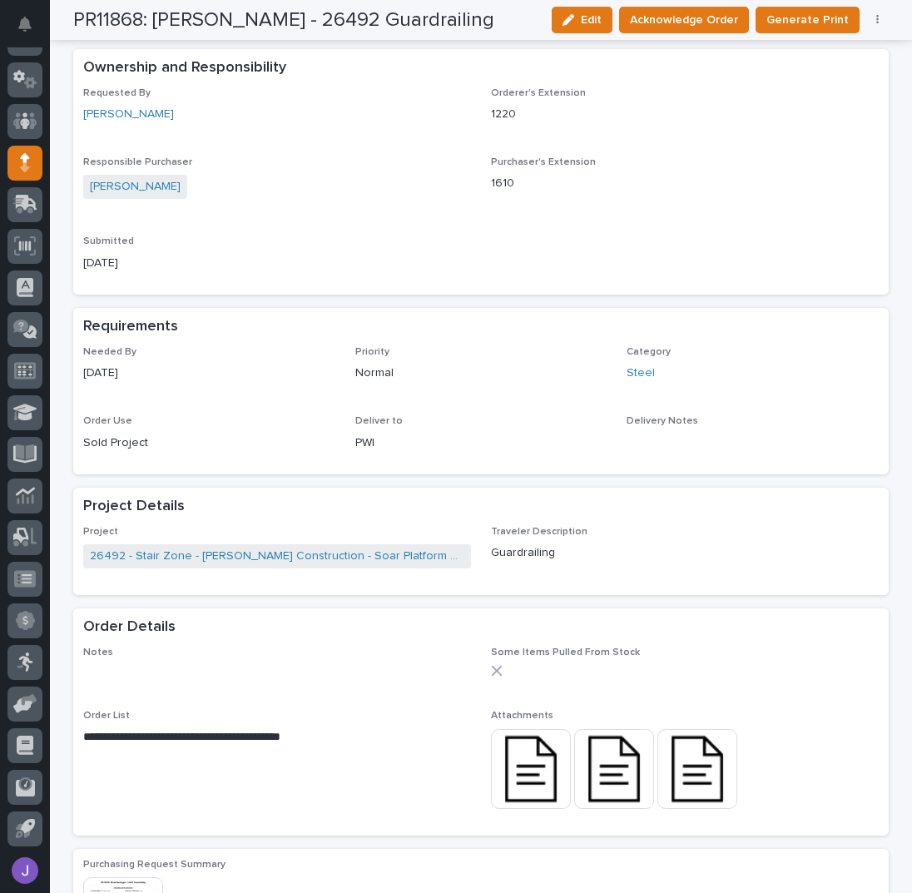
scroll to position [444, 0]
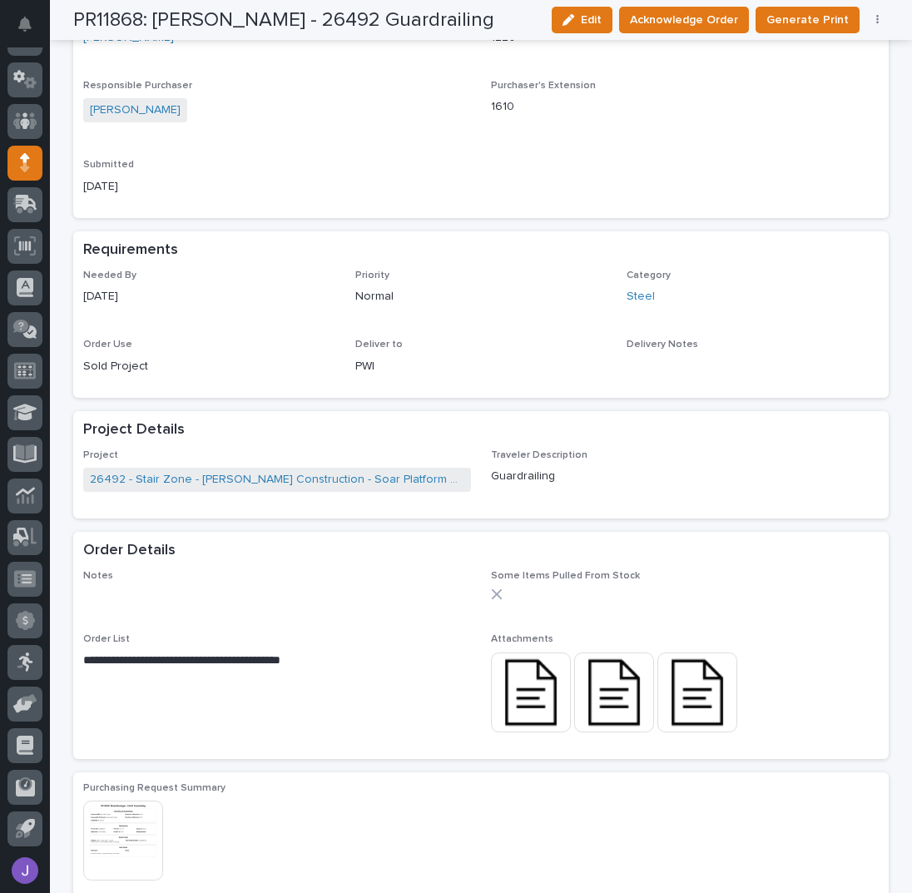
click at [534, 685] on img at bounding box center [531, 692] width 80 height 80
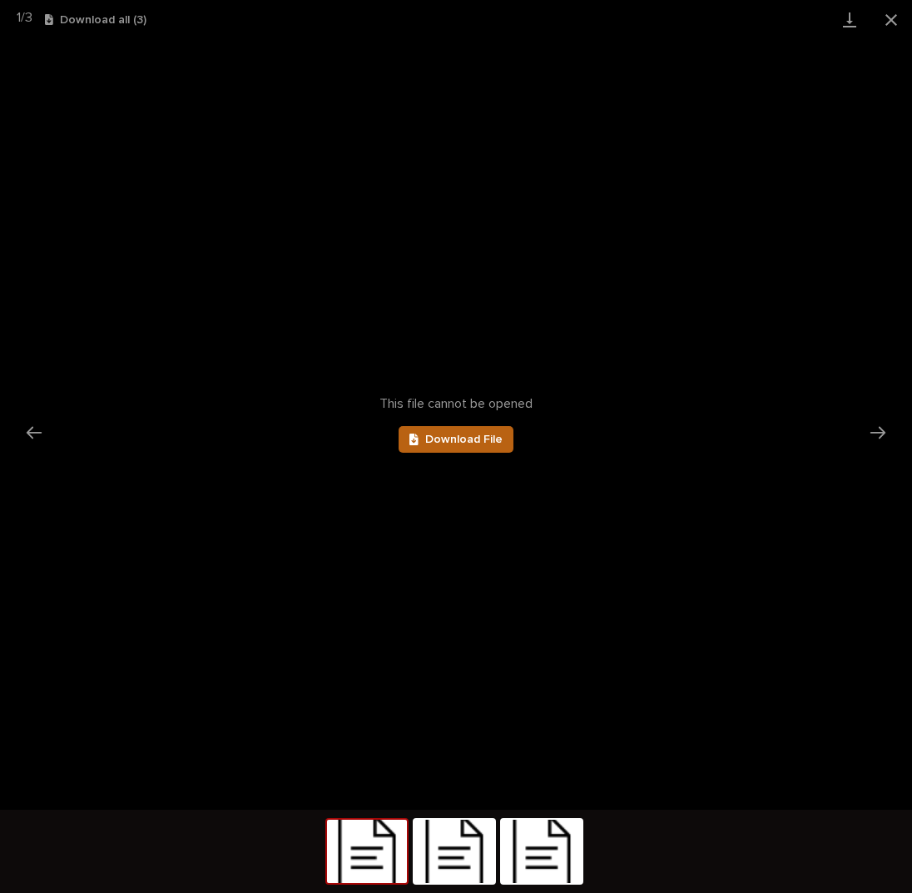
click at [483, 432] on link "Download File" at bounding box center [456, 439] width 115 height 27
click at [894, 20] on button "Close gallery" at bounding box center [891, 19] width 42 height 39
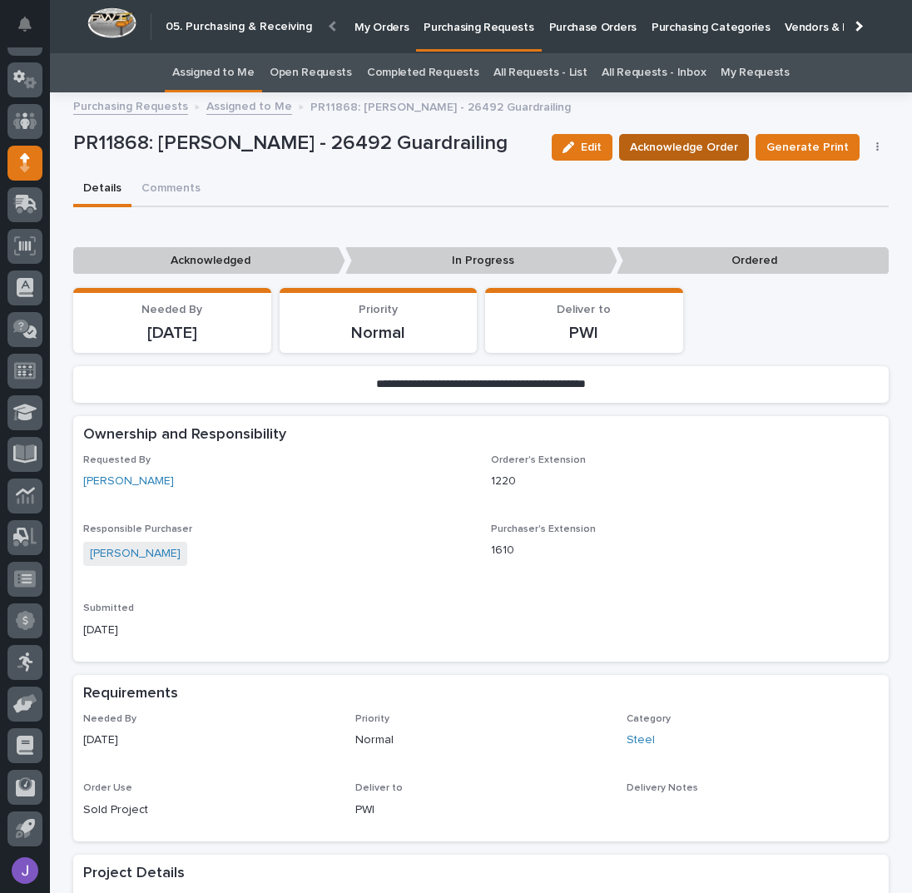
click at [652, 149] on span "Acknowledge Order" at bounding box center [684, 147] width 108 height 17
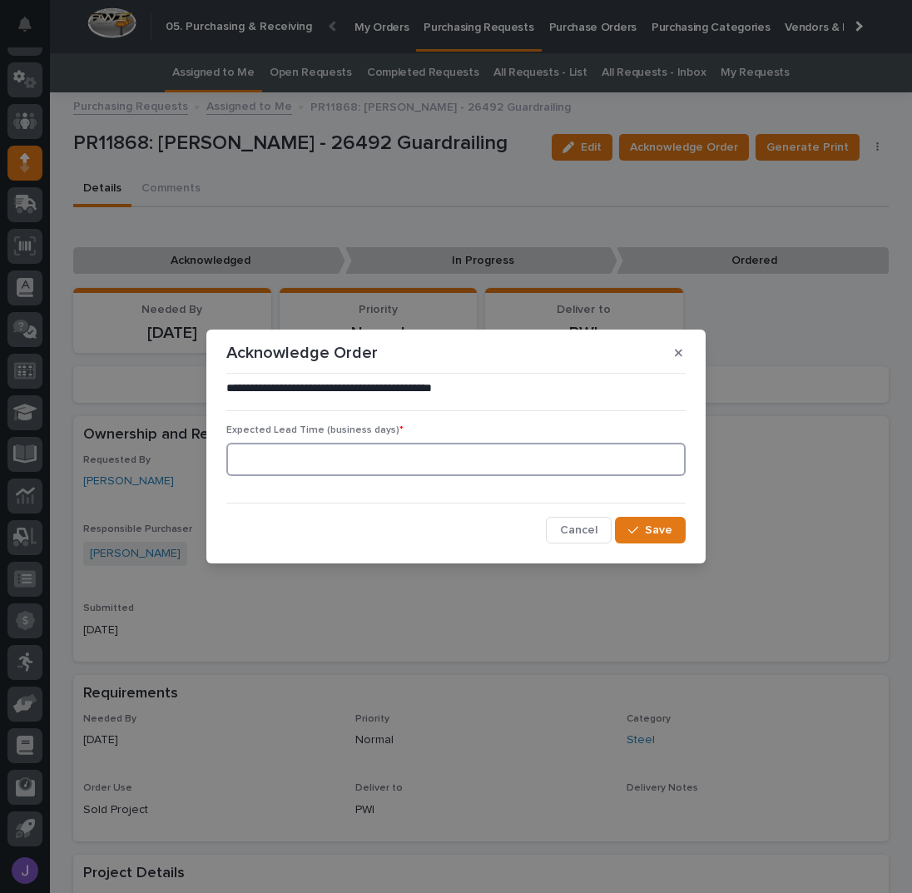
click at [356, 449] on input at bounding box center [455, 459] width 459 height 33
type input "0"
click at [625, 519] on button "Save" at bounding box center [650, 530] width 71 height 27
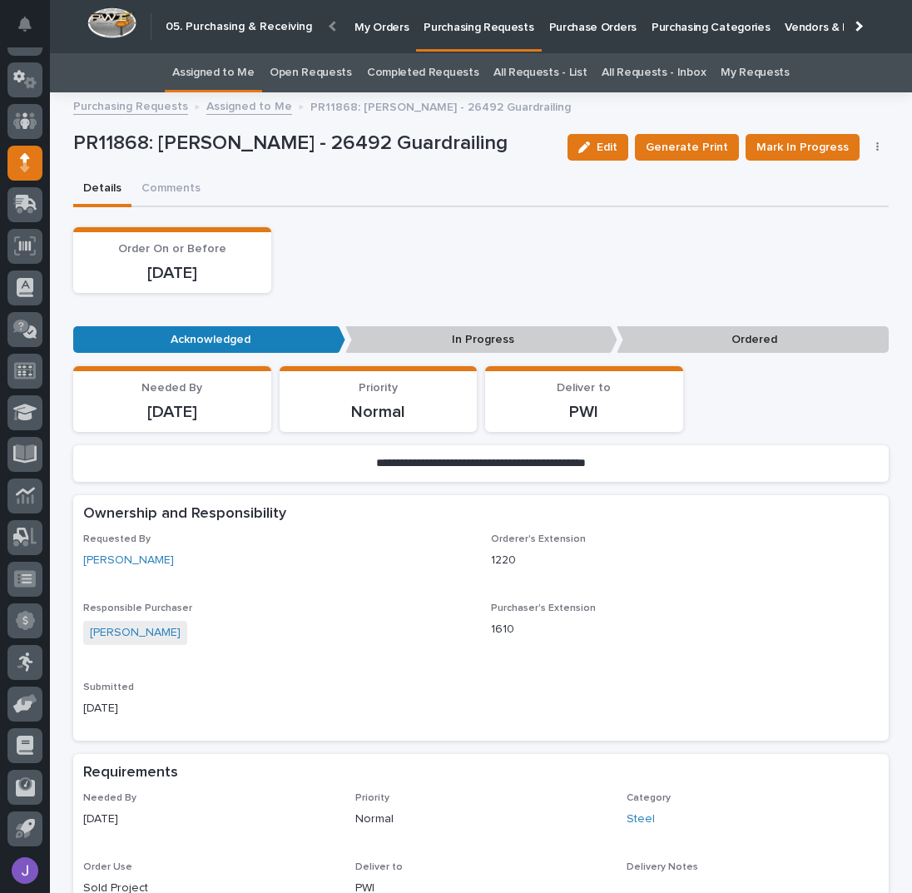
click at [247, 65] on link "Assigned to Me" at bounding box center [213, 72] width 82 height 39
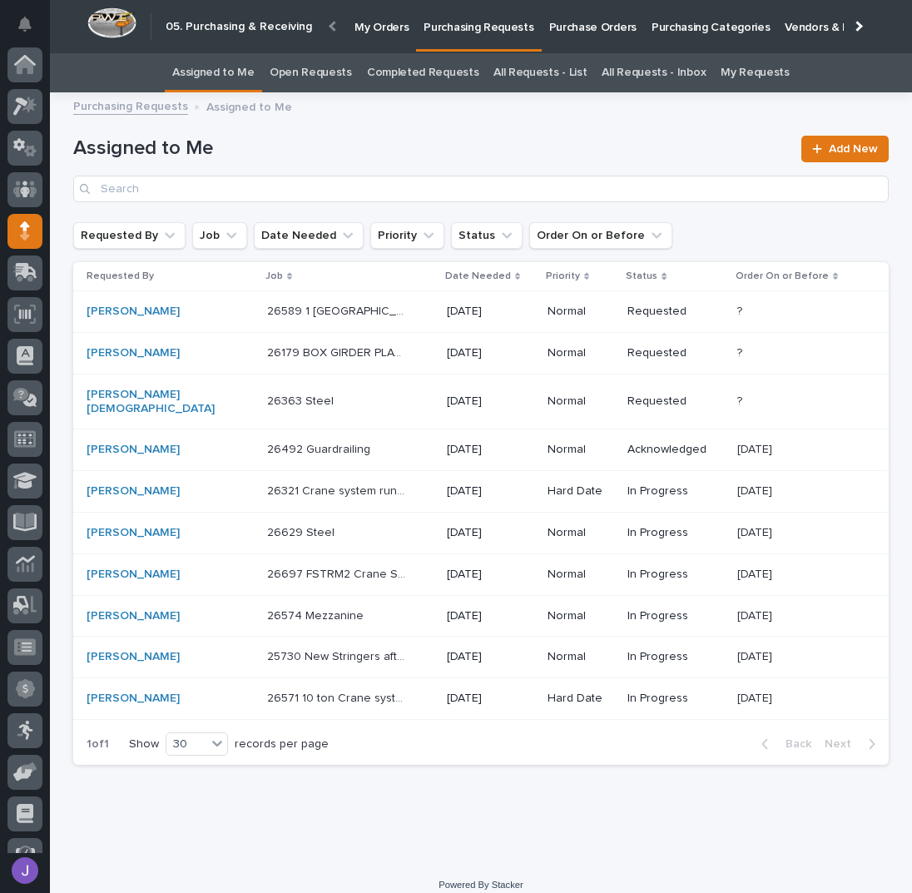
scroll to position [68, 0]
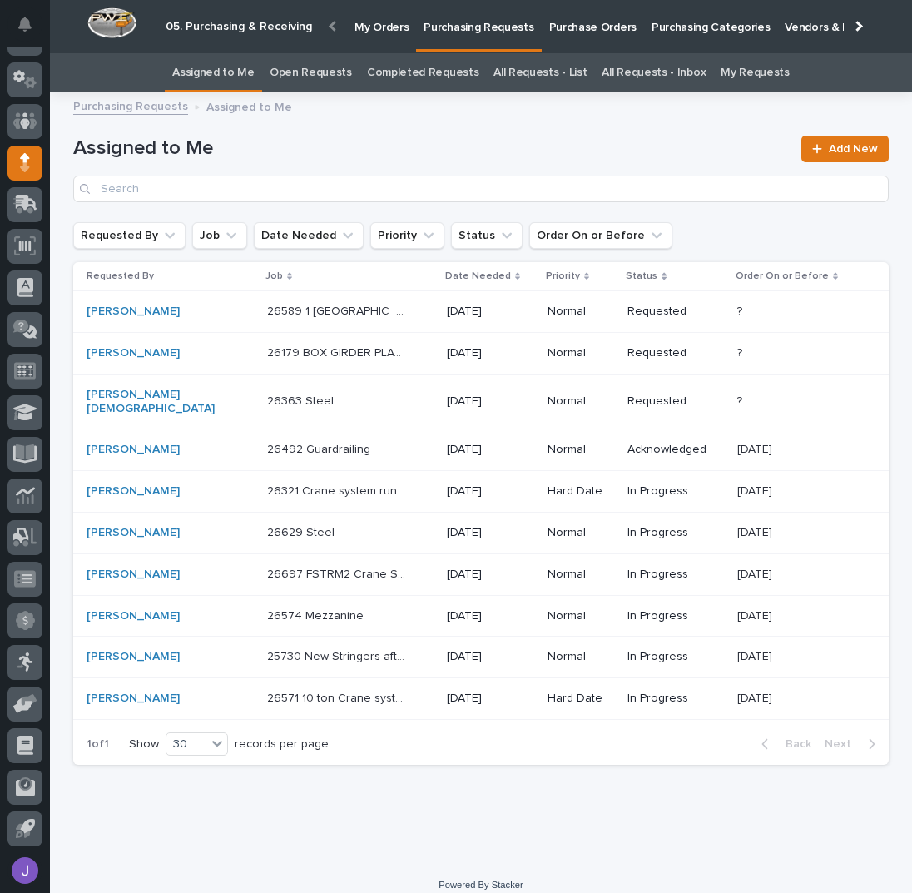
click at [380, 311] on div "26589 1 [GEOGRAPHIC_DATA] 26589 1 [GEOGRAPHIC_DATA]" at bounding box center [350, 311] width 166 height 27
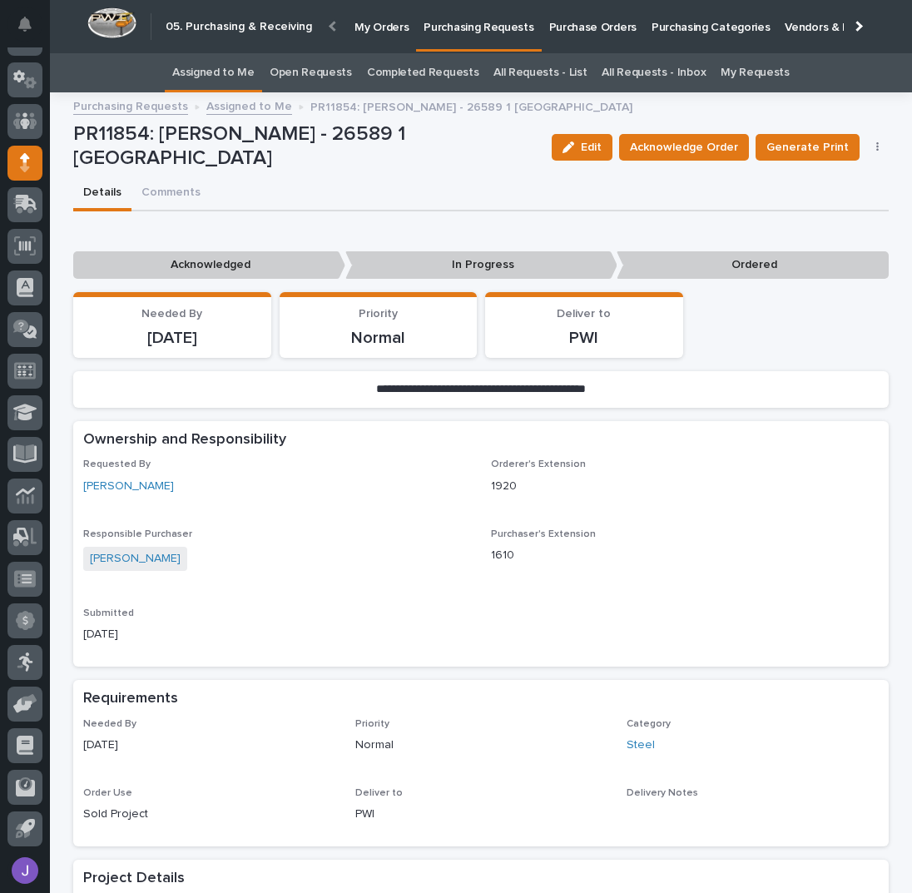
scroll to position [444, 0]
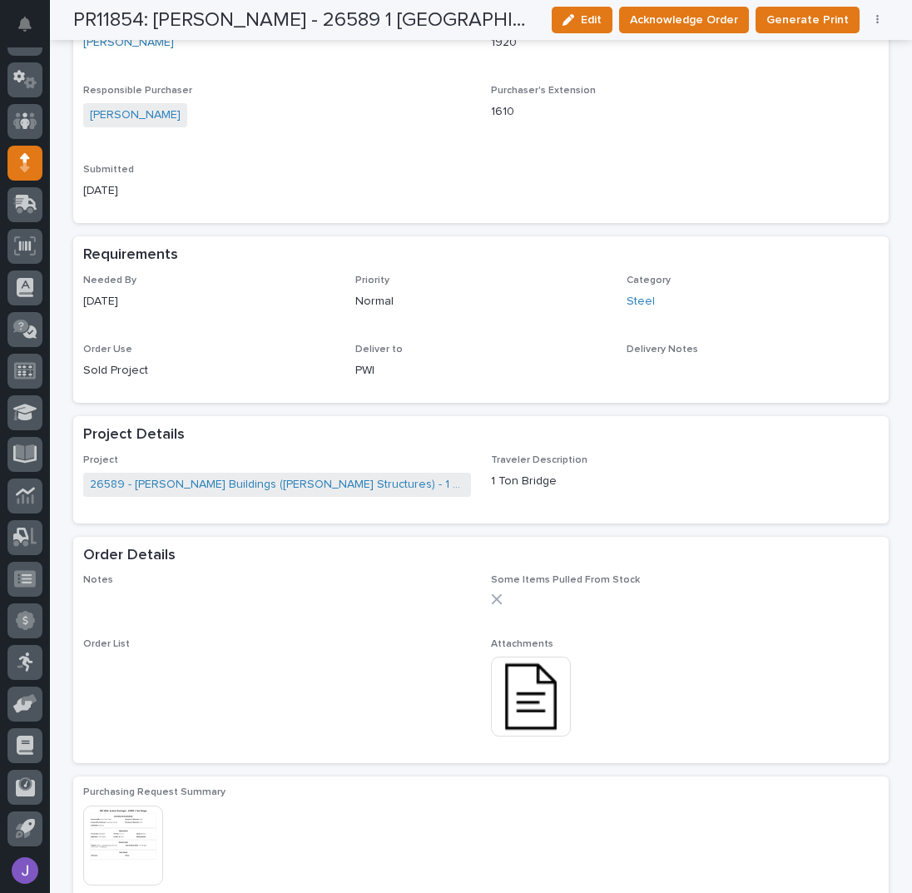
click at [538, 681] on img at bounding box center [531, 697] width 80 height 80
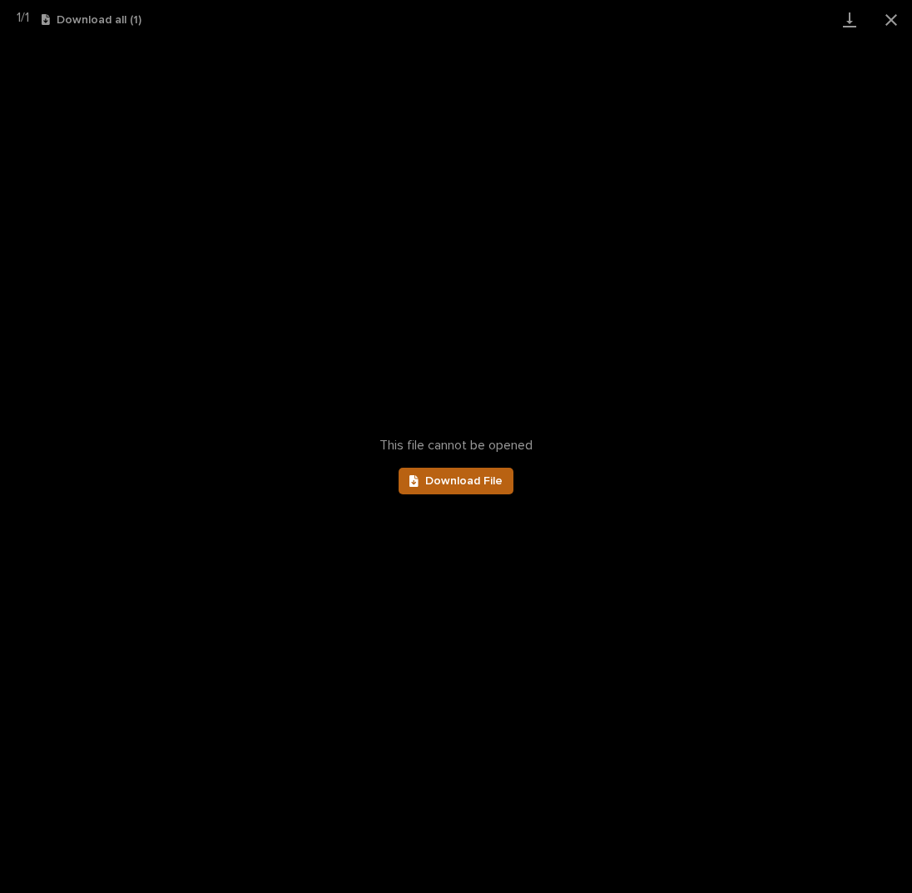
click at [501, 483] on link "Download File" at bounding box center [456, 481] width 115 height 27
click at [891, 17] on button "Close gallery" at bounding box center [891, 19] width 42 height 39
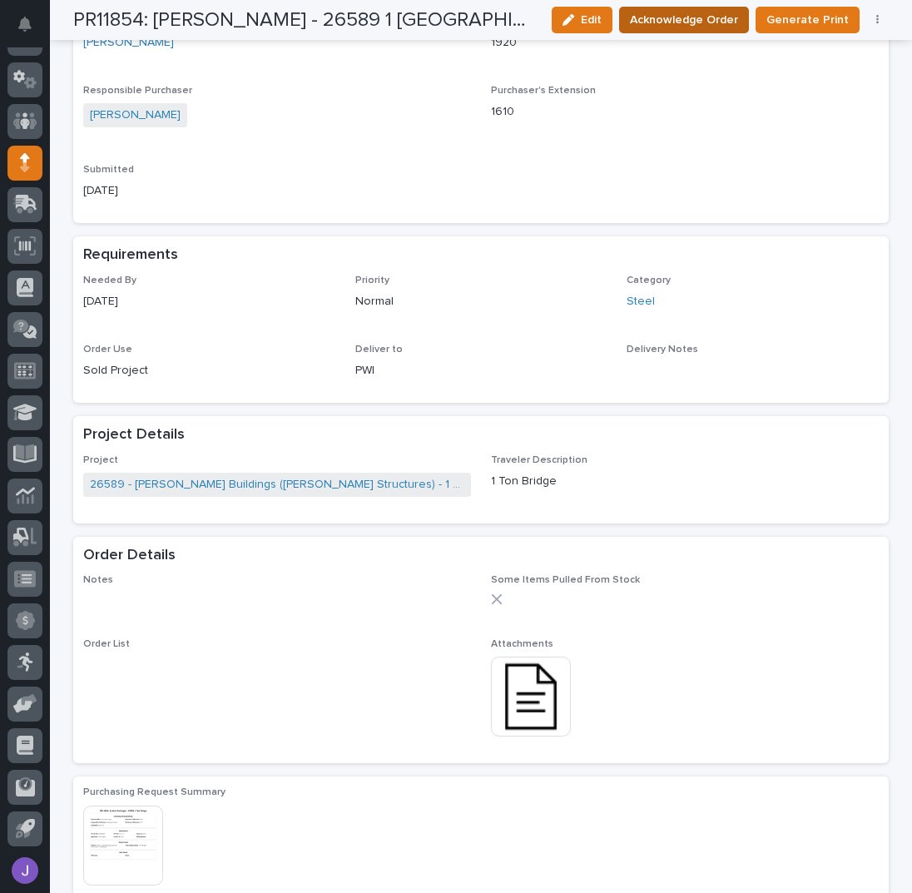
click at [693, 15] on span "Acknowledge Order" at bounding box center [684, 20] width 108 height 17
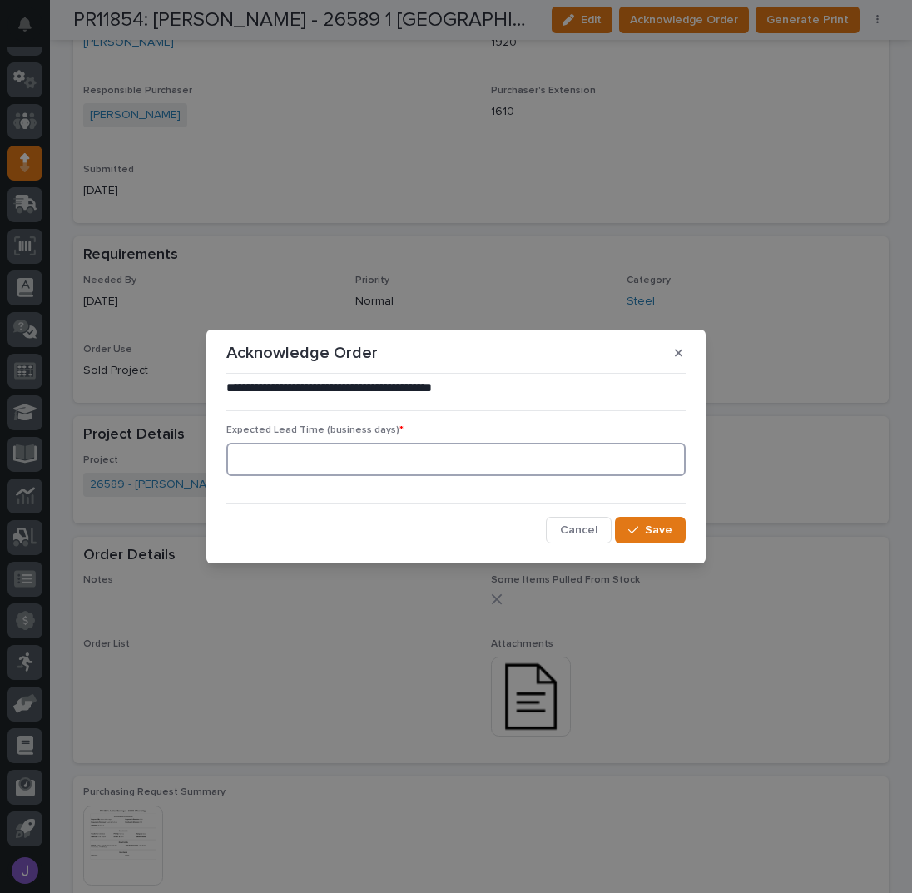
click at [328, 467] on input at bounding box center [455, 459] width 459 height 33
type input "0"
click at [677, 526] on button "Save" at bounding box center [650, 530] width 71 height 27
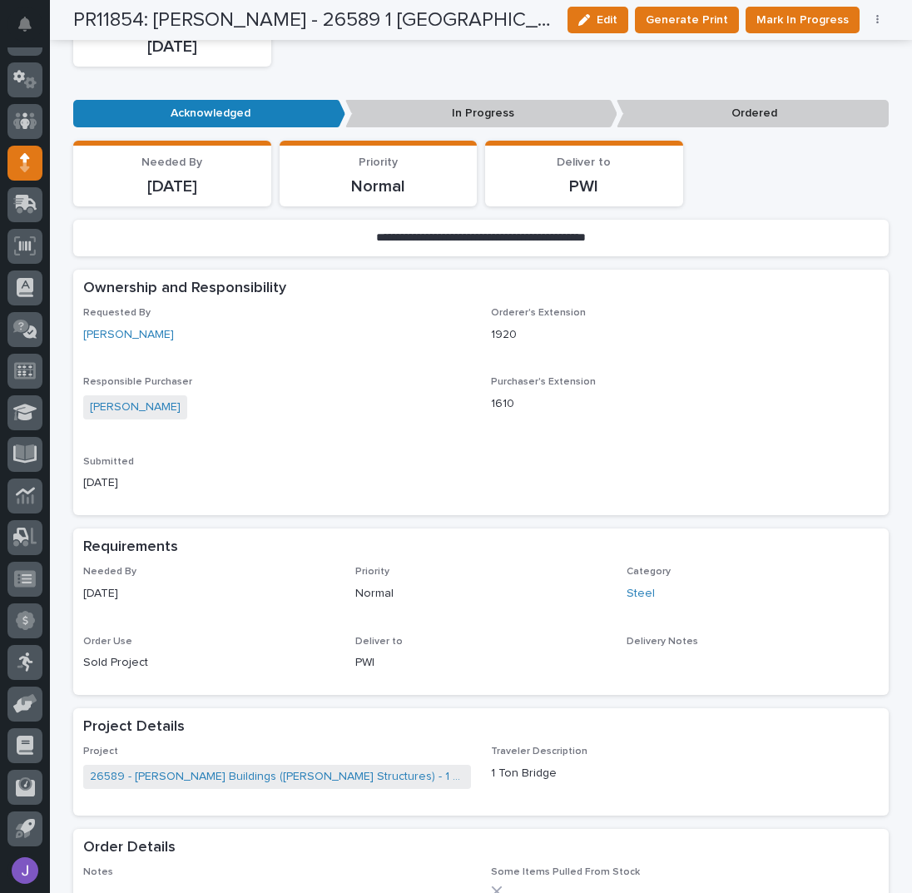
scroll to position [0, 0]
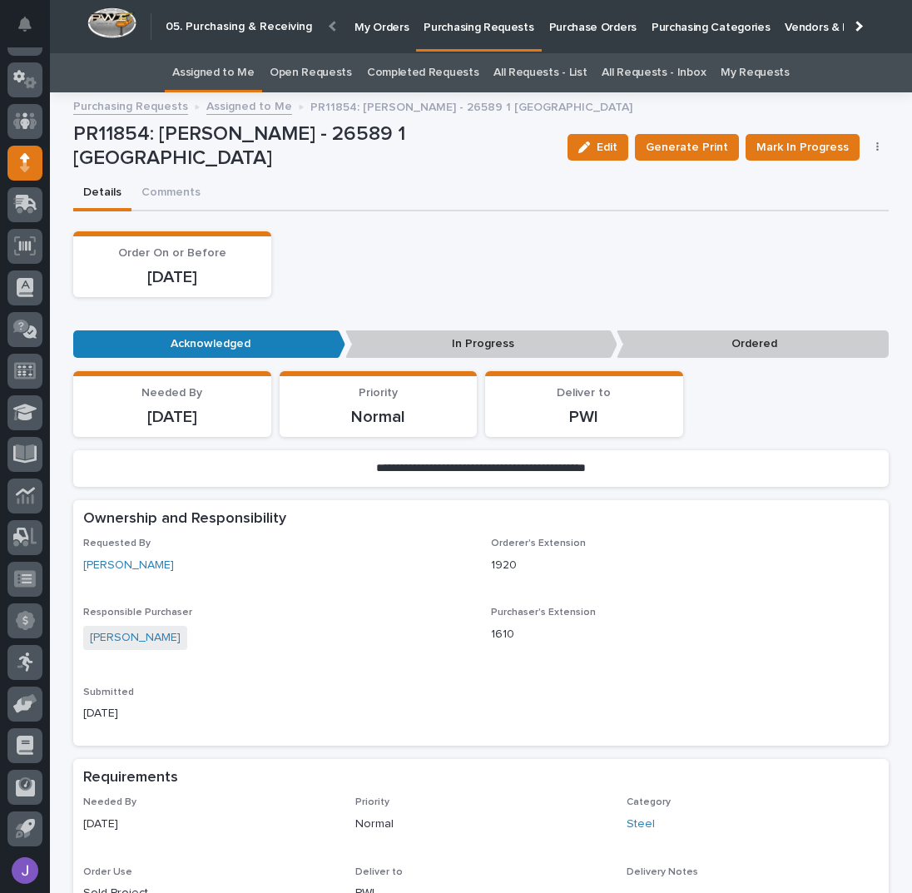
click at [218, 77] on link "Assigned to Me" at bounding box center [213, 72] width 82 height 39
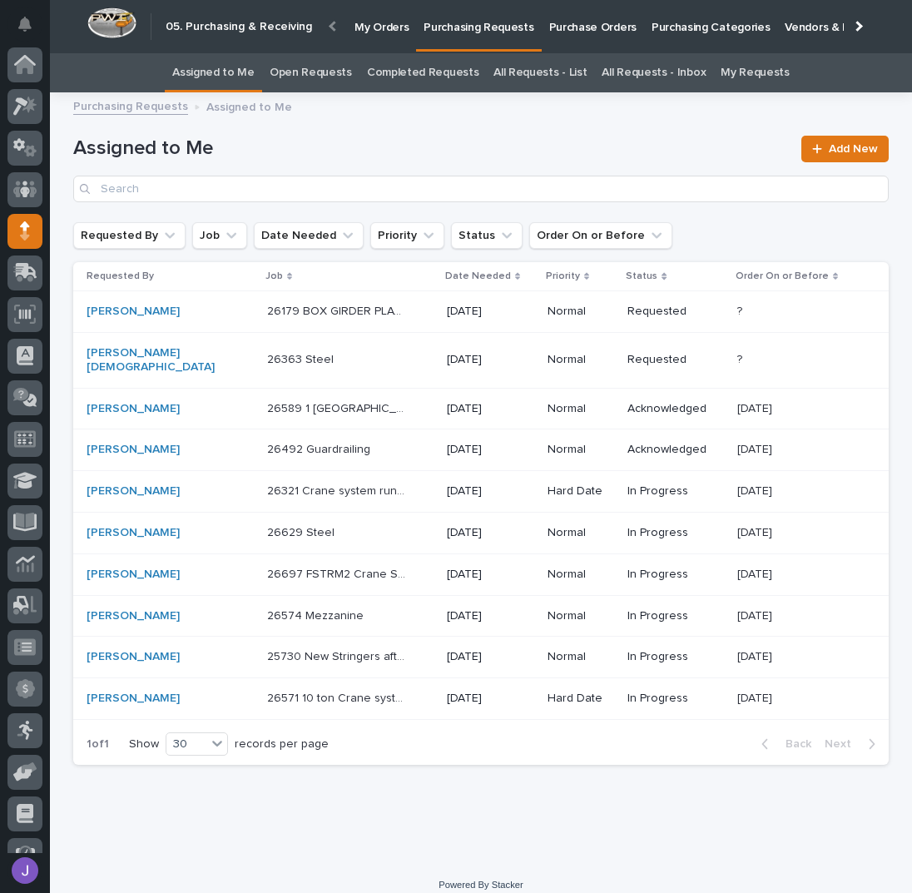
scroll to position [68, 0]
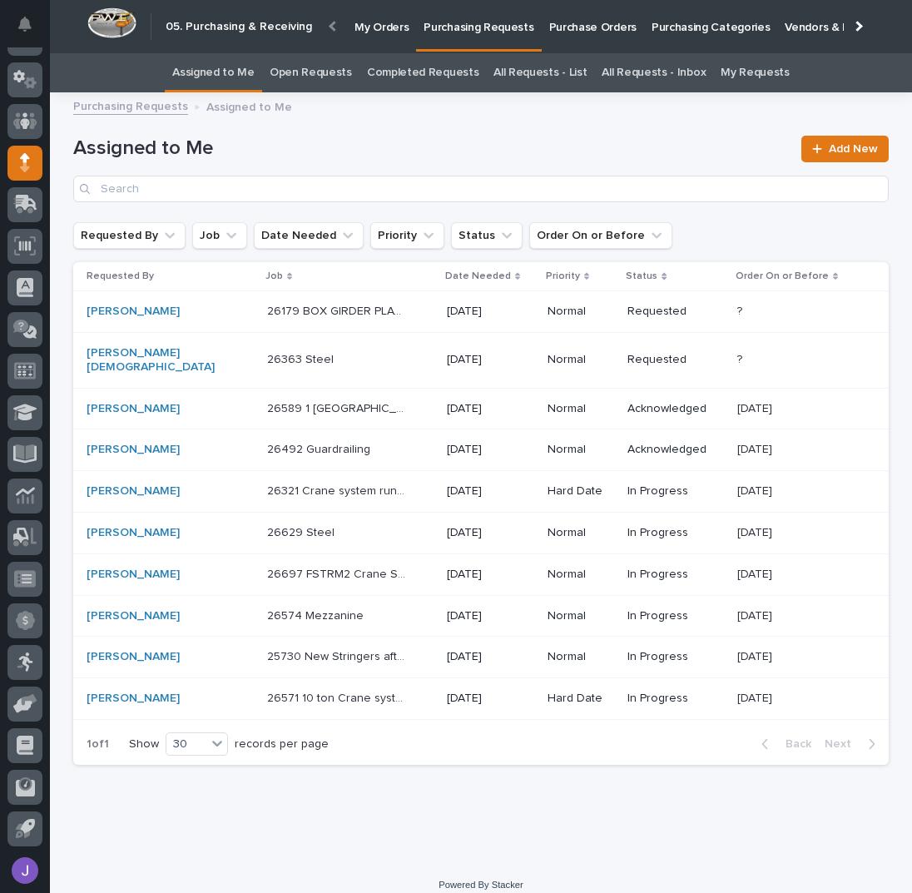
click at [383, 352] on div "26363 Steel 26363 Steel" at bounding box center [350, 359] width 166 height 27
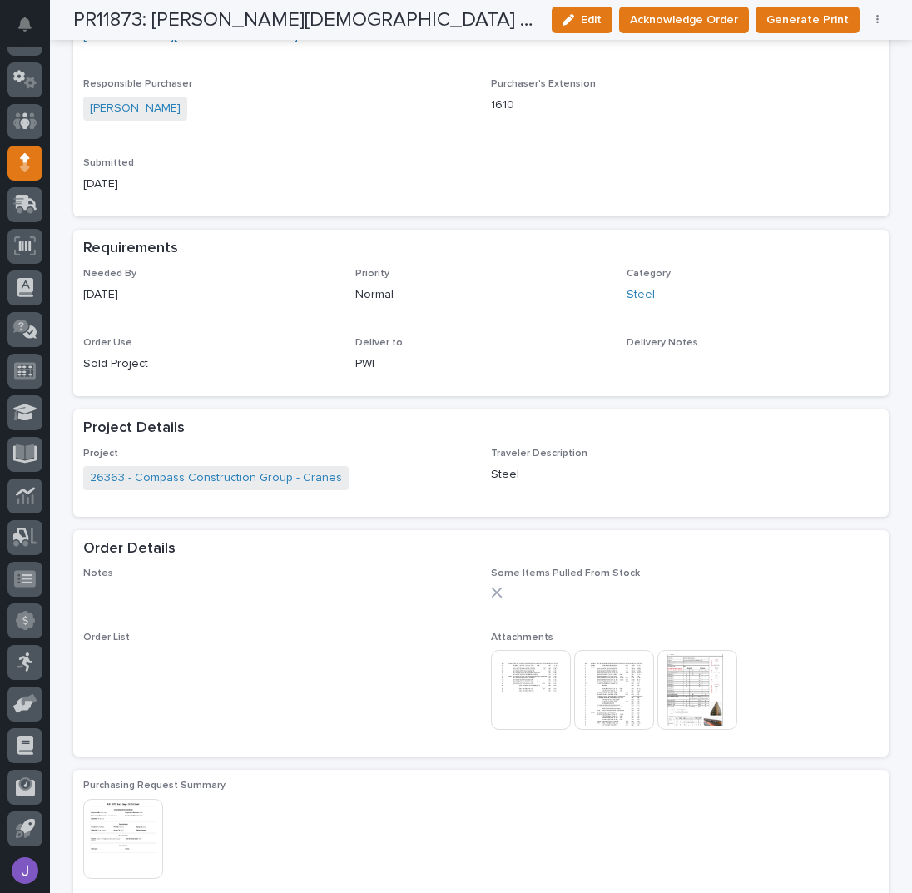
scroll to position [559, 0]
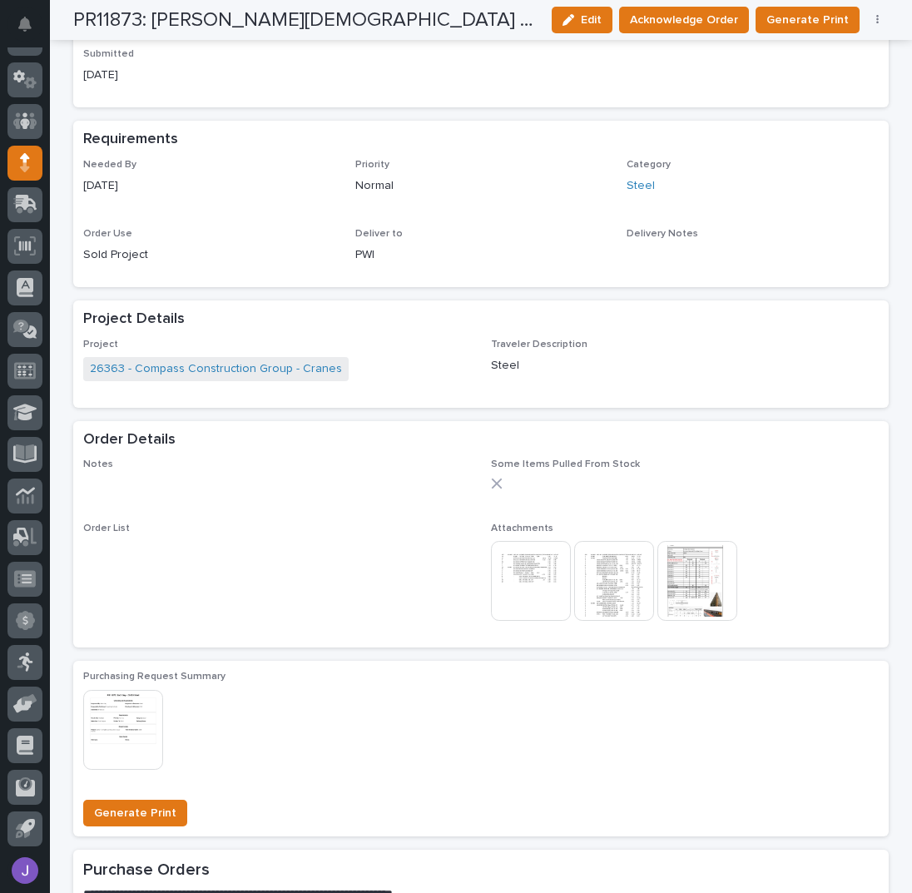
click at [527, 580] on img at bounding box center [531, 581] width 80 height 80
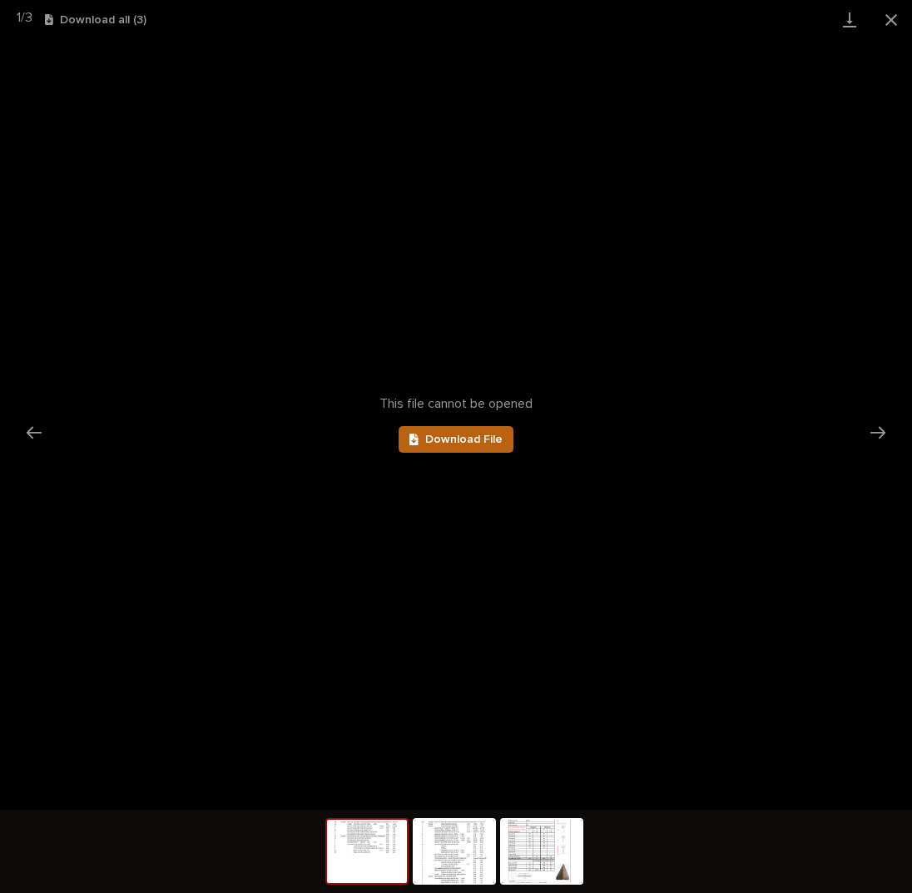
click at [473, 436] on span "Download File" at bounding box center [463, 440] width 77 height 12
click at [453, 847] on img at bounding box center [454, 851] width 80 height 63
click at [493, 442] on span "Download File" at bounding box center [463, 440] width 77 height 12
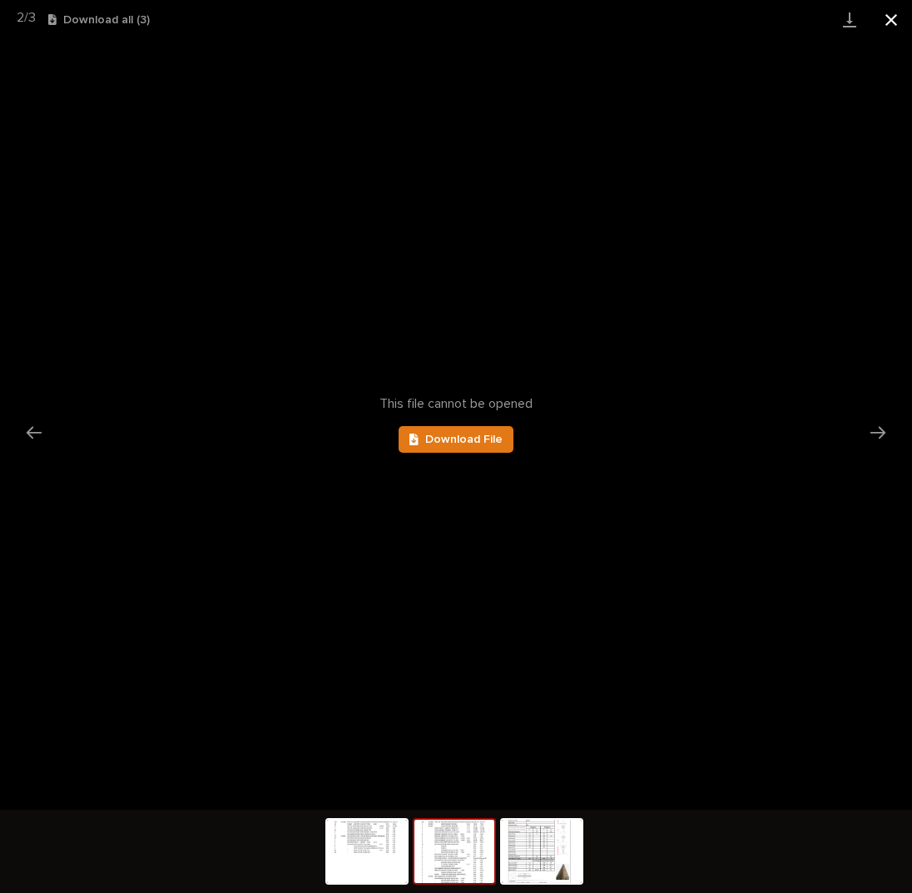
click at [885, 19] on button "Close gallery" at bounding box center [891, 19] width 42 height 39
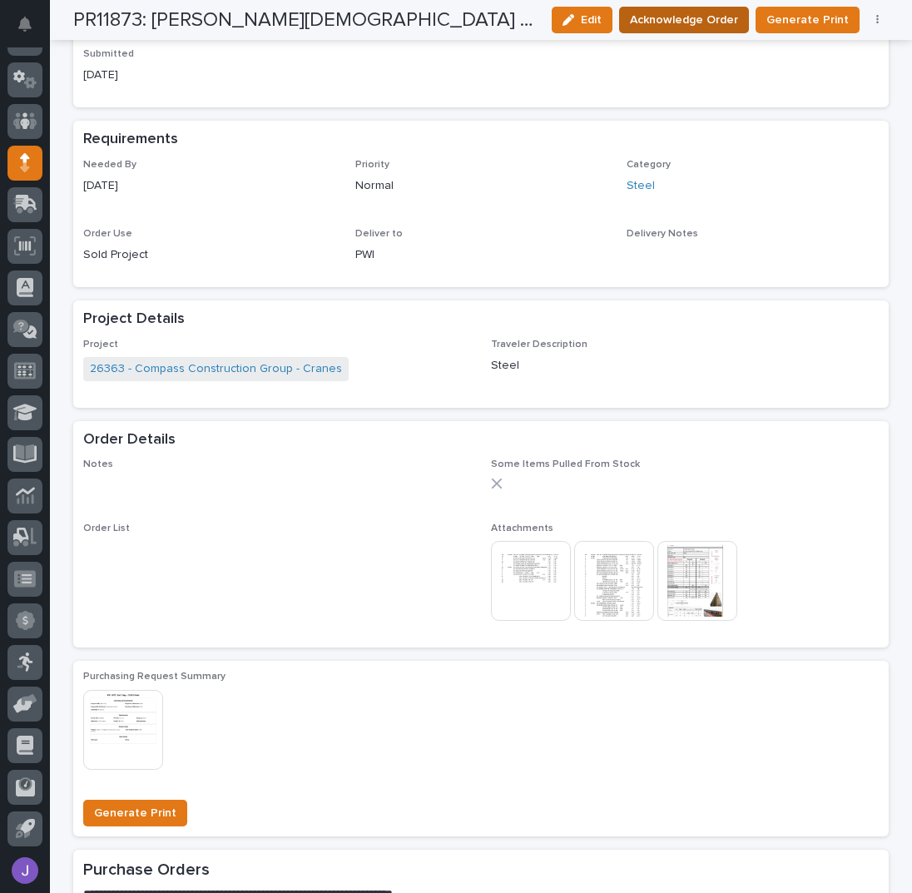
click at [719, 27] on span "Acknowledge Order" at bounding box center [684, 20] width 108 height 17
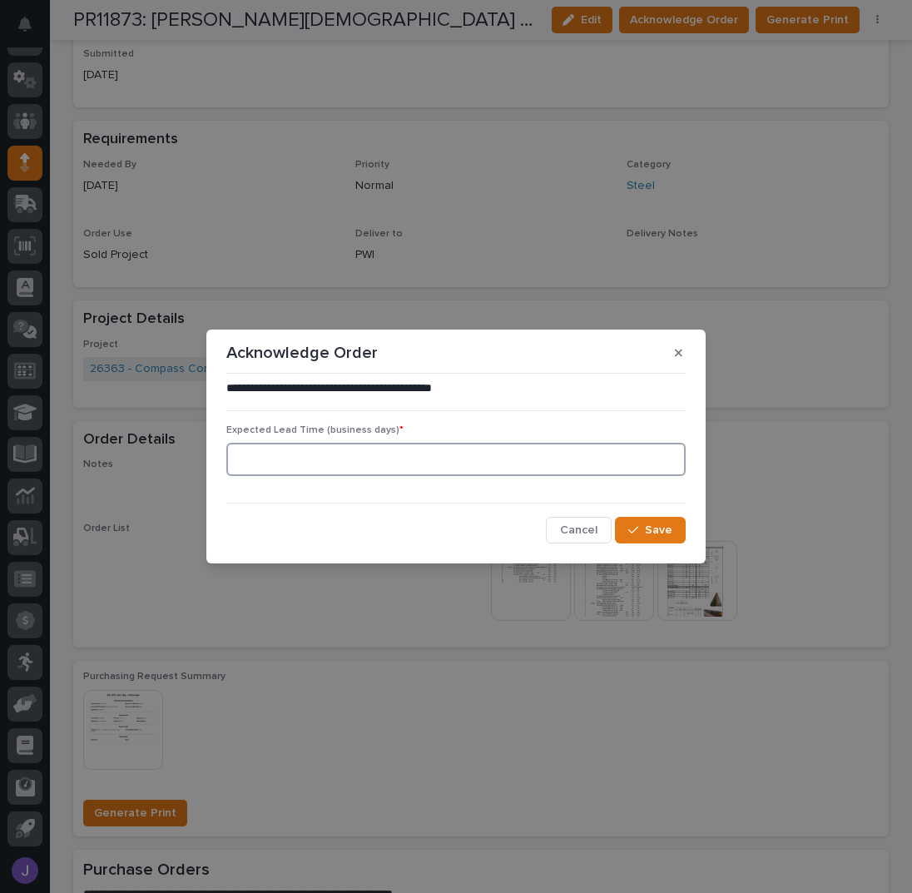
click at [354, 475] on div at bounding box center [455, 459] width 459 height 33
type input "0"
click at [637, 523] on button "Save" at bounding box center [650, 530] width 71 height 27
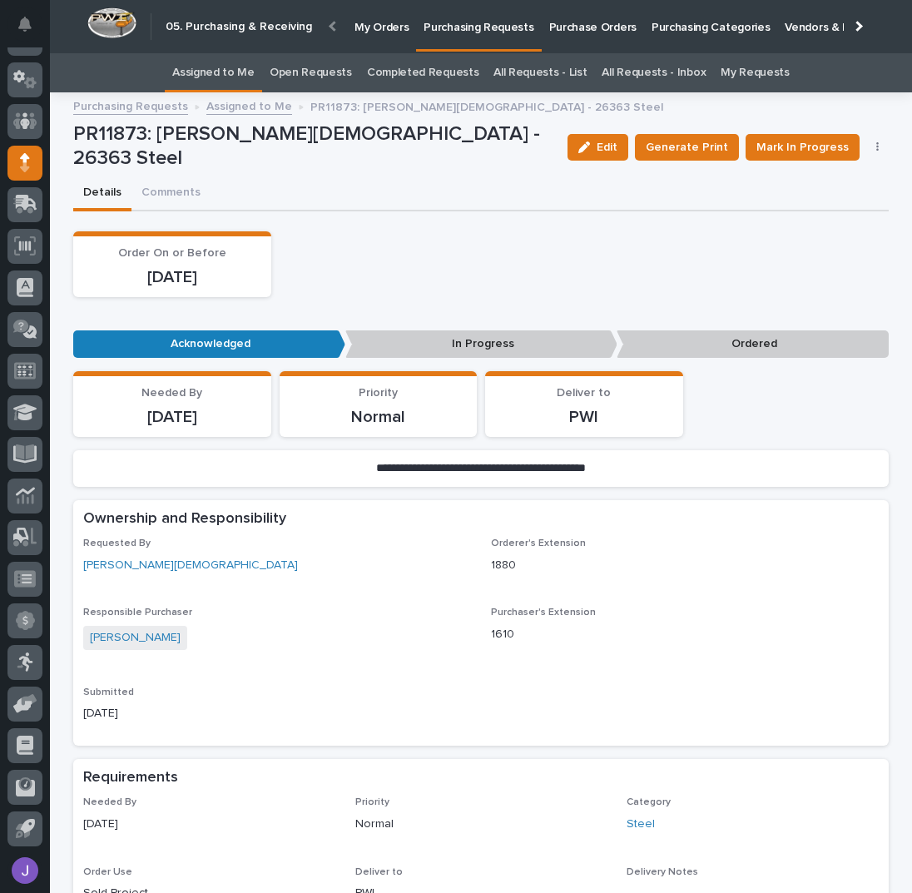
click at [231, 67] on link "Assigned to Me" at bounding box center [213, 72] width 82 height 39
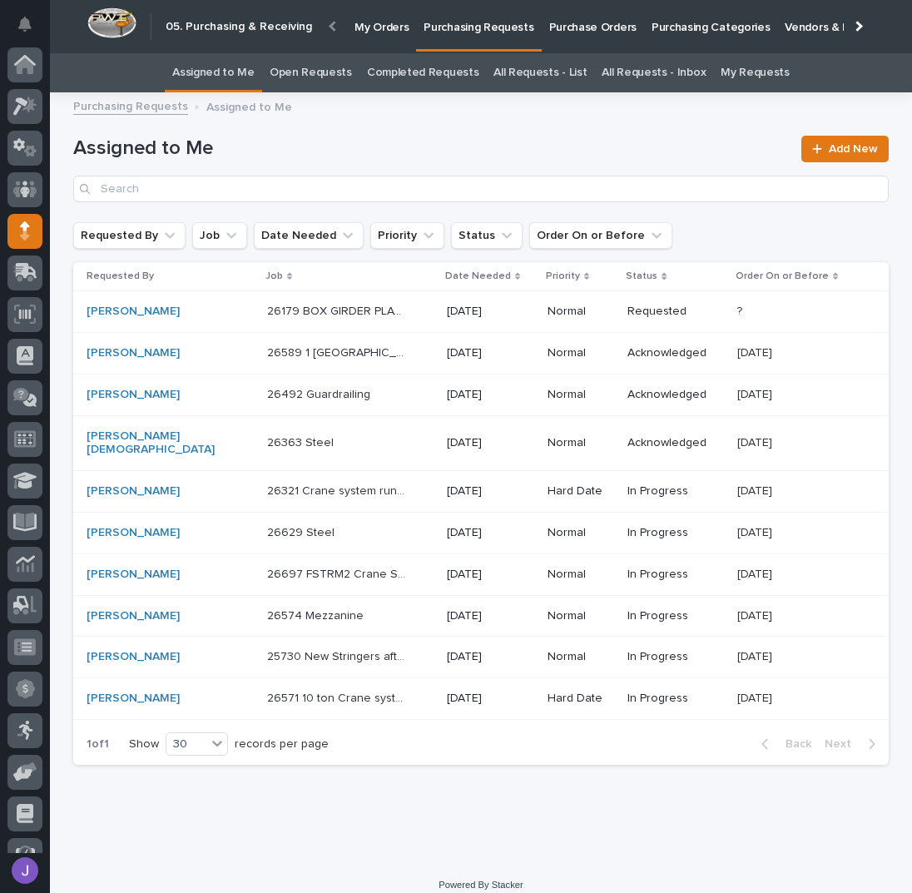
scroll to position [68, 0]
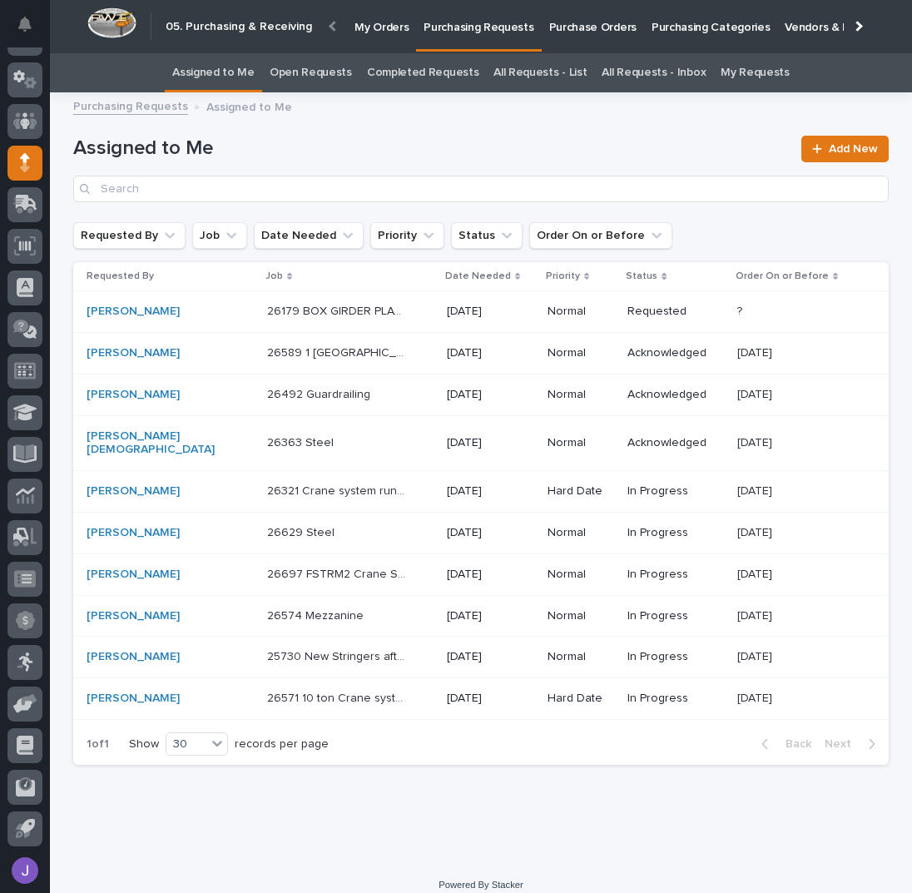
click at [366, 301] on p "26179 BOX GIRDER PLATES" at bounding box center [338, 309] width 142 height 17
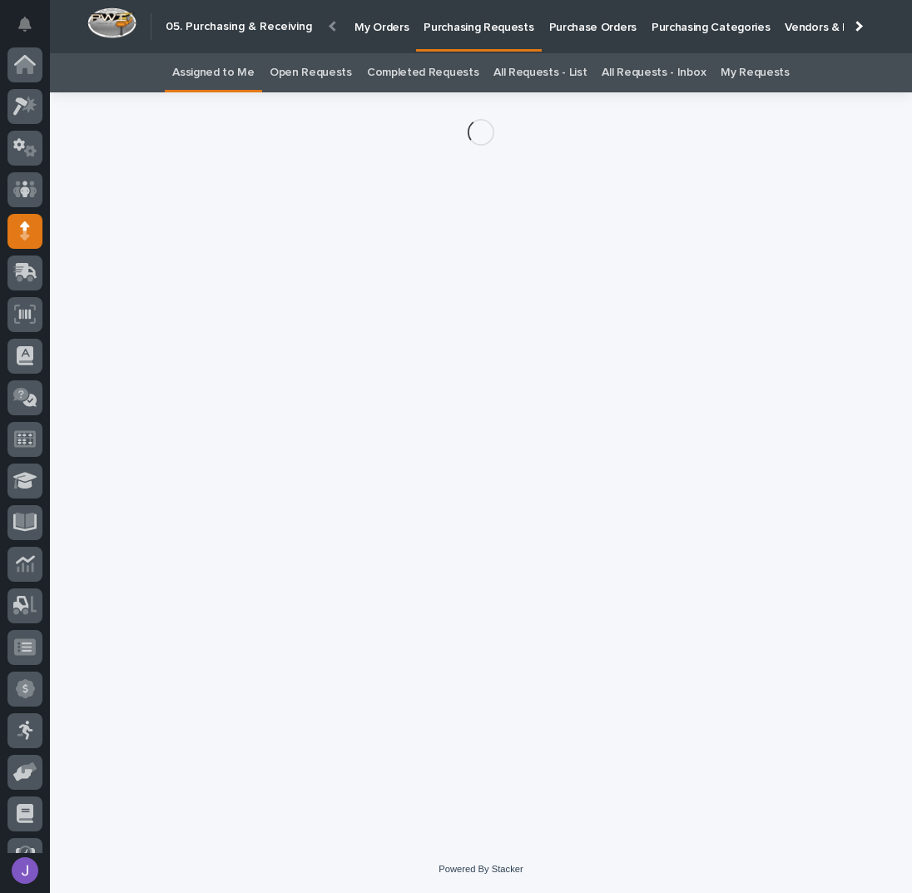
scroll to position [68, 0]
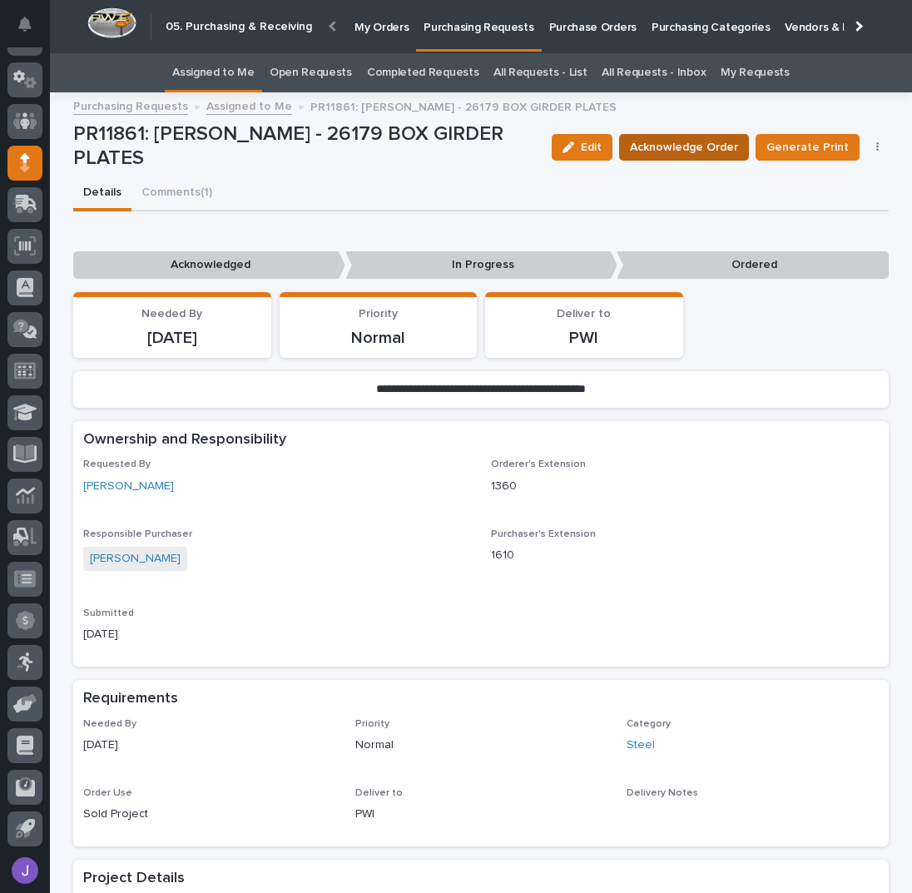
click at [680, 144] on span "Acknowledge Order" at bounding box center [684, 147] width 108 height 17
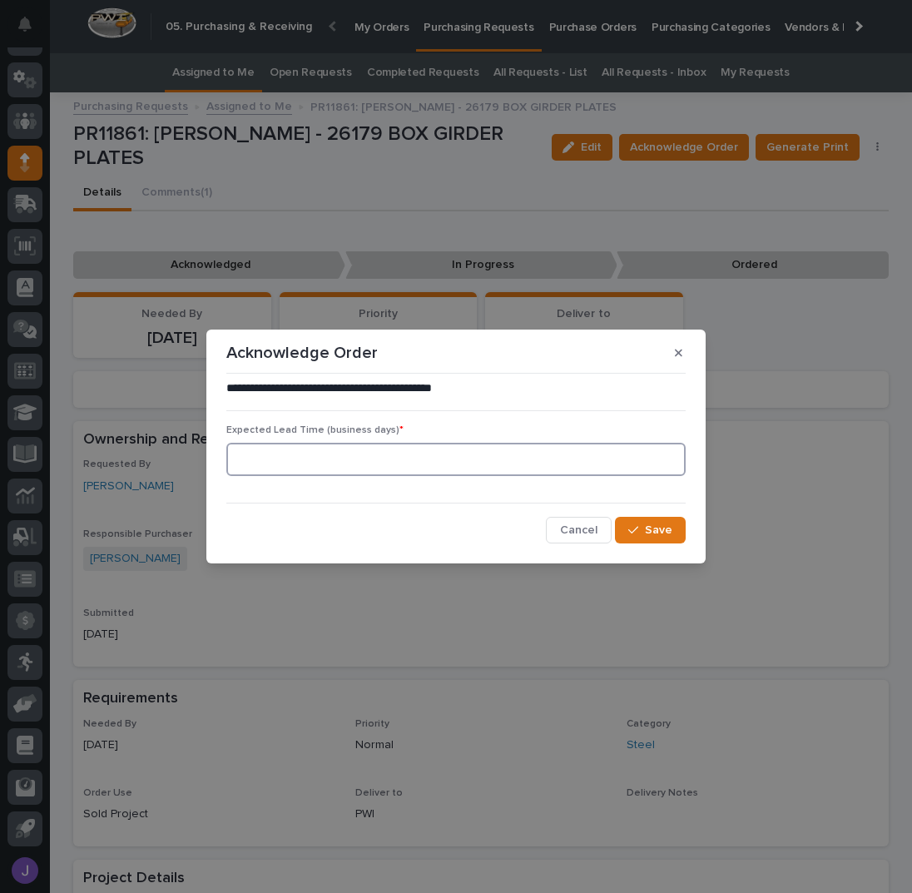
click at [427, 458] on input at bounding box center [455, 459] width 459 height 33
type input "0"
click at [630, 540] on button "Save" at bounding box center [650, 530] width 71 height 27
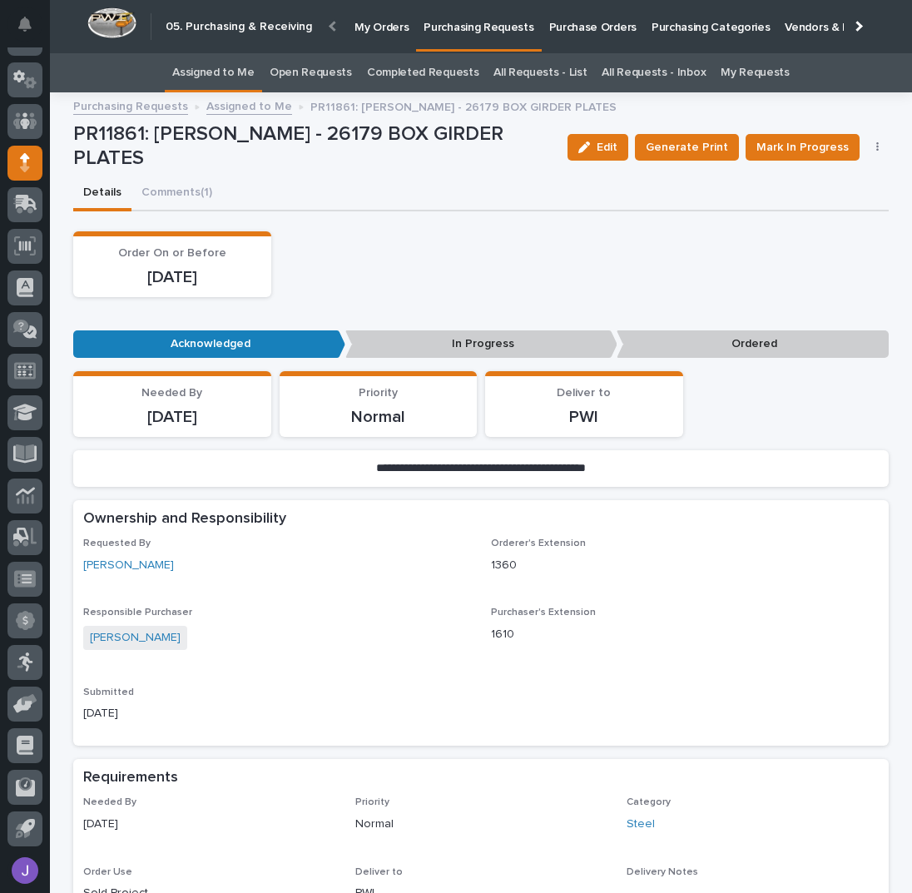
click at [221, 64] on link "Assigned to Me" at bounding box center [213, 72] width 82 height 39
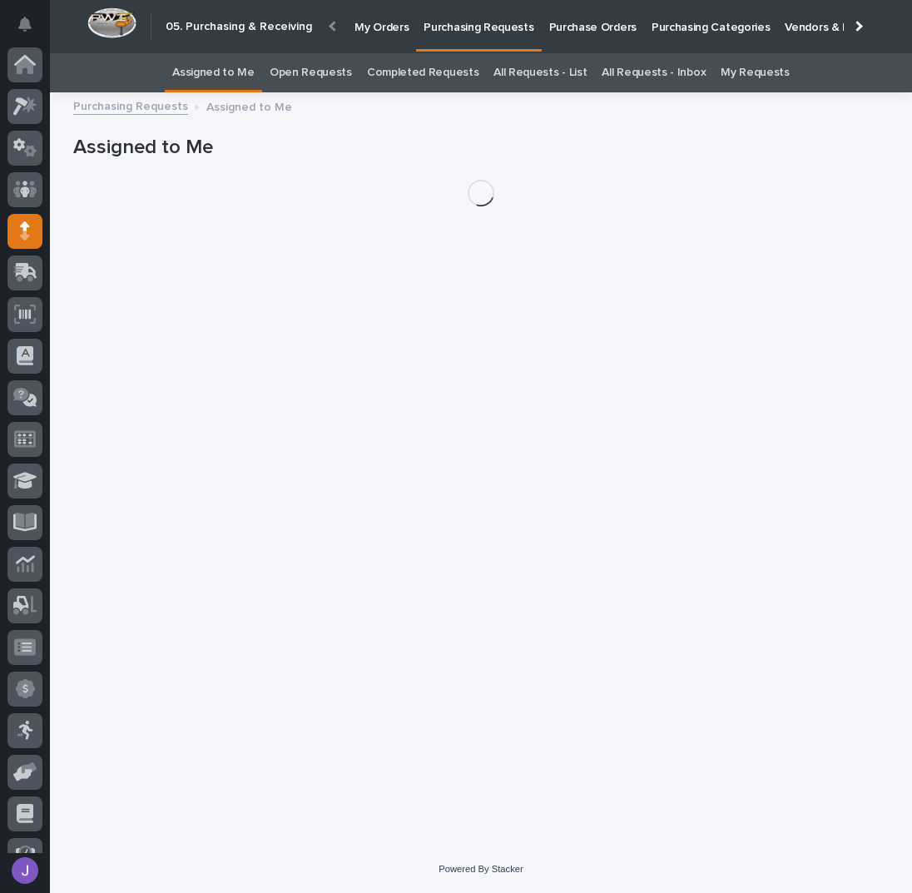
scroll to position [68, 0]
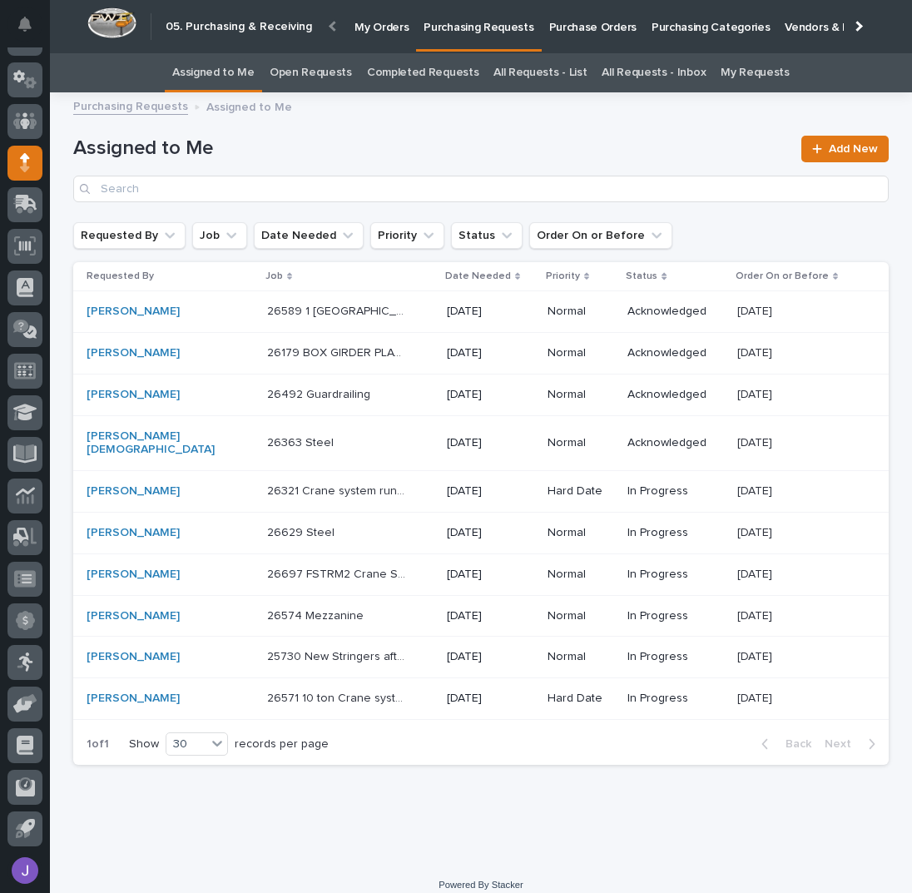
click at [381, 398] on div "26492 Guardrailing 26492 Guardrailing" at bounding box center [350, 394] width 166 height 27
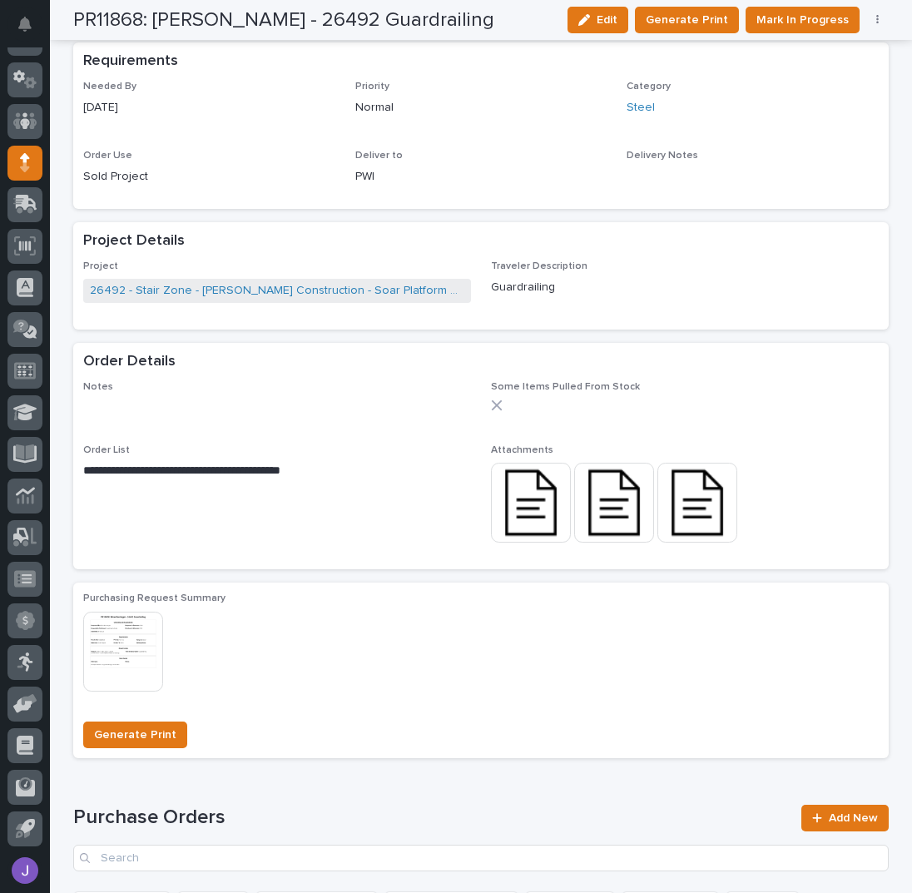
scroll to position [893, 0]
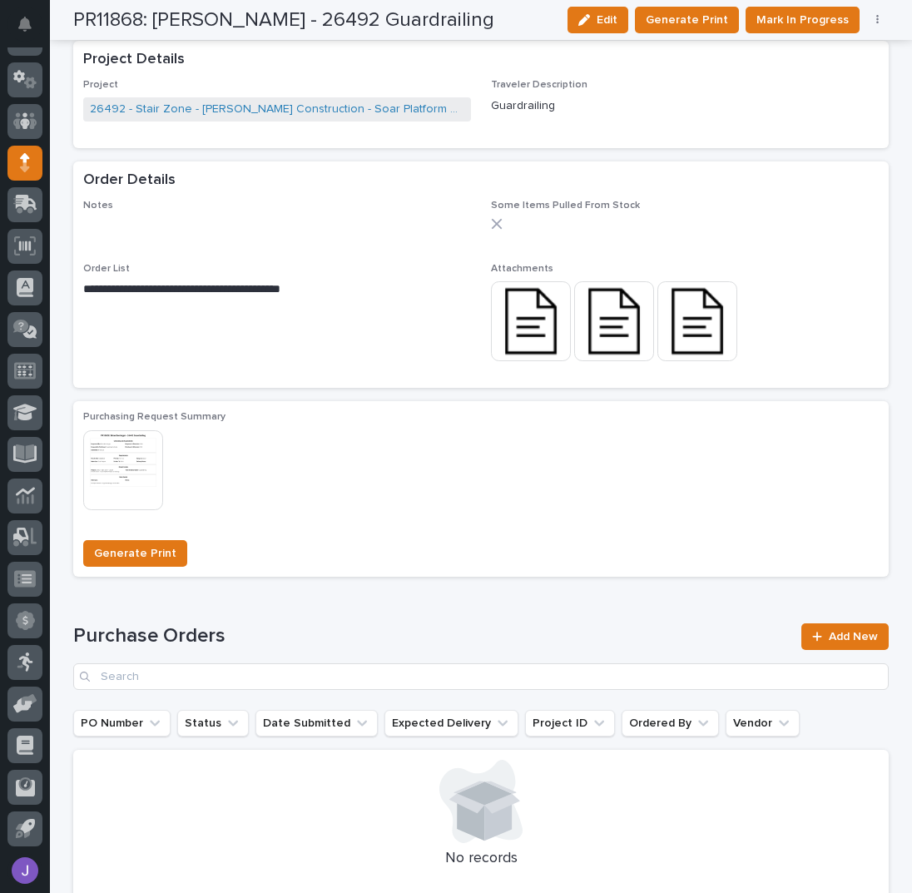
click at [532, 322] on img at bounding box center [531, 321] width 80 height 80
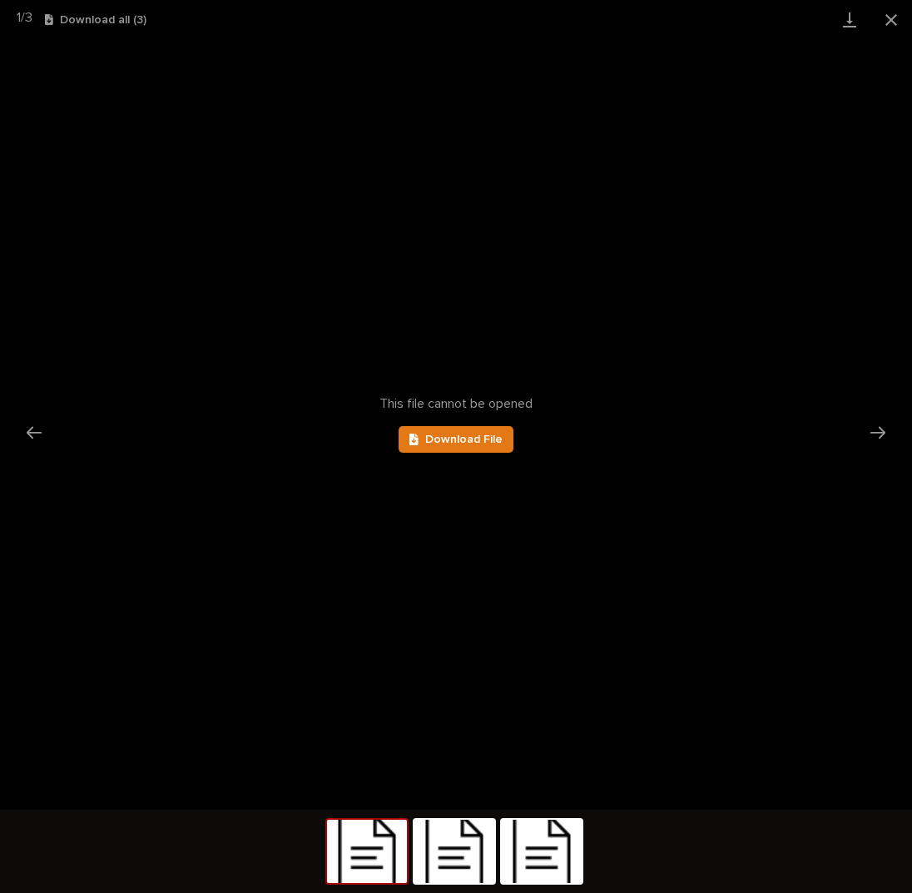
click at [378, 865] on img at bounding box center [367, 851] width 80 height 63
click at [464, 440] on span "Download File" at bounding box center [463, 440] width 77 height 12
click at [439, 849] on img at bounding box center [454, 851] width 80 height 63
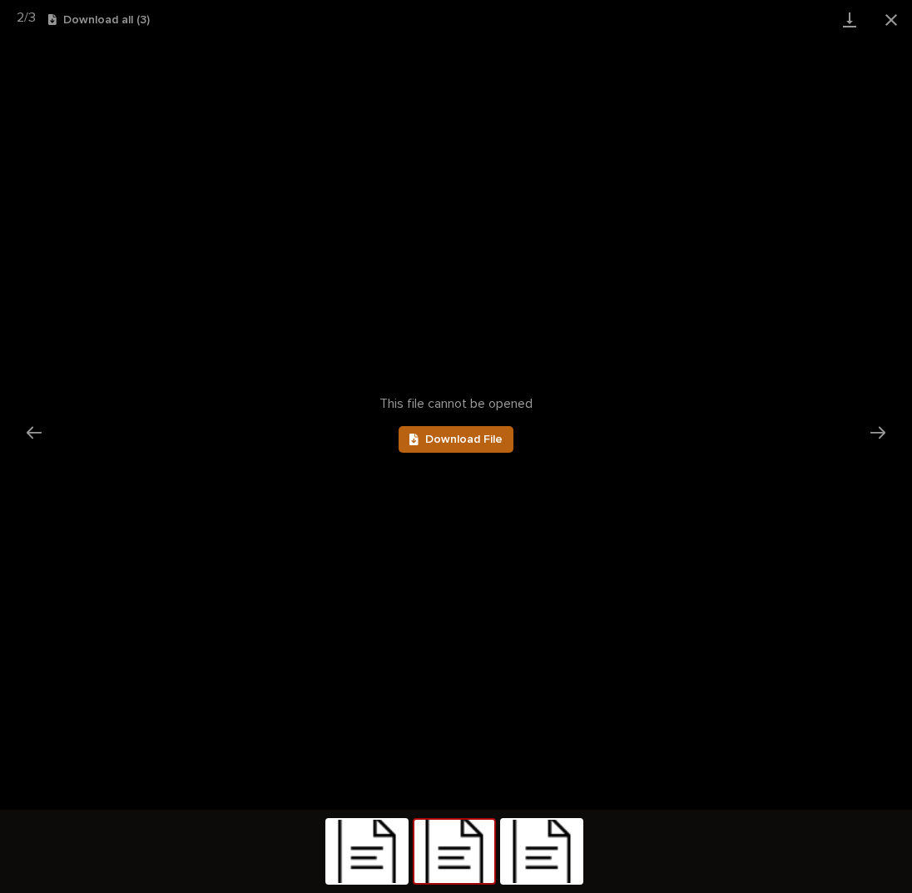
click at [464, 431] on link "Download File" at bounding box center [456, 439] width 115 height 27
click at [519, 863] on img at bounding box center [542, 851] width 80 height 63
click at [465, 435] on span "Download File" at bounding box center [463, 440] width 77 height 12
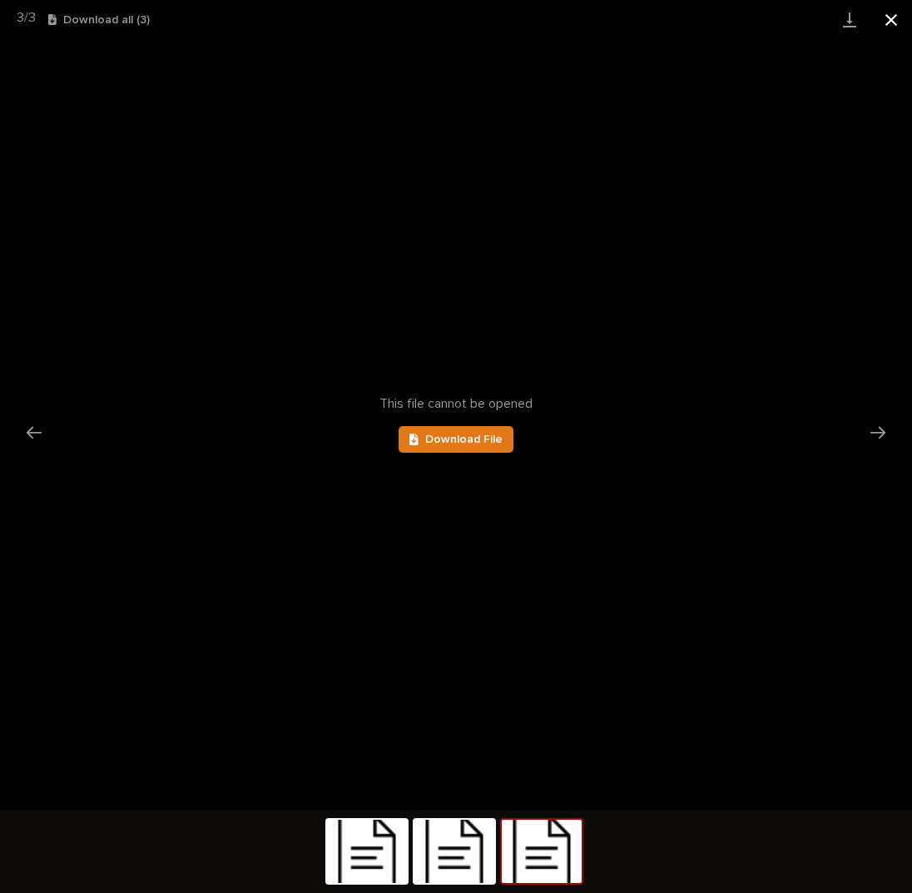
click at [900, 13] on button "Close gallery" at bounding box center [891, 19] width 42 height 39
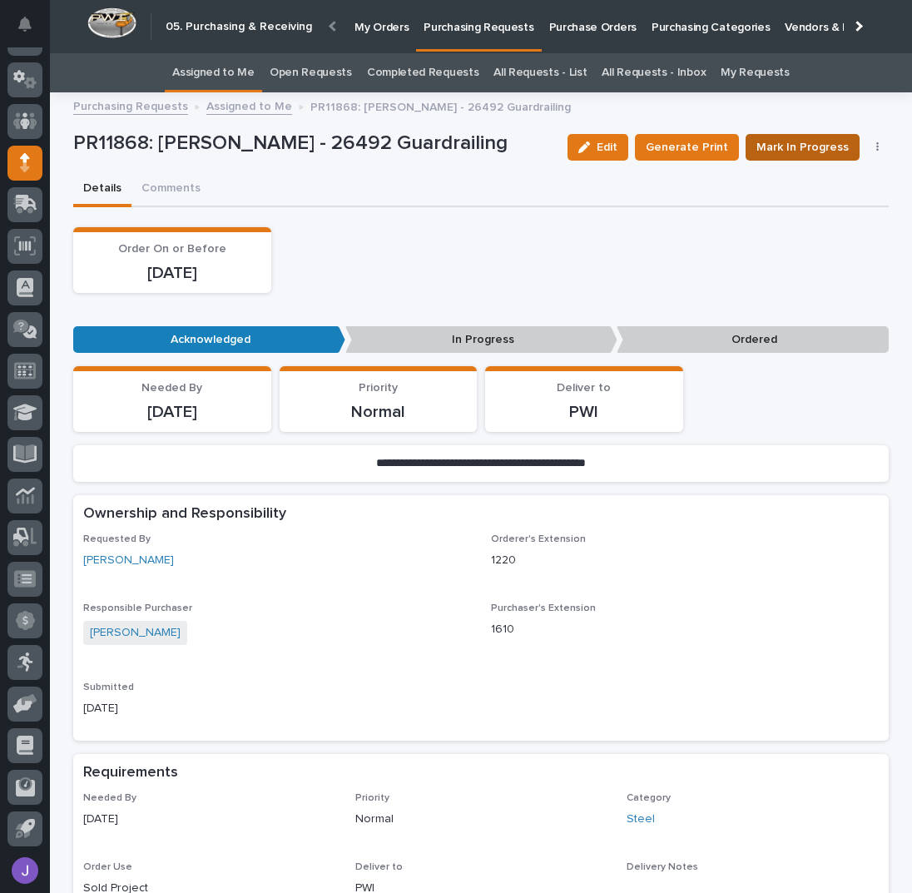
click at [791, 146] on span "Mark In Progress" at bounding box center [802, 147] width 92 height 17
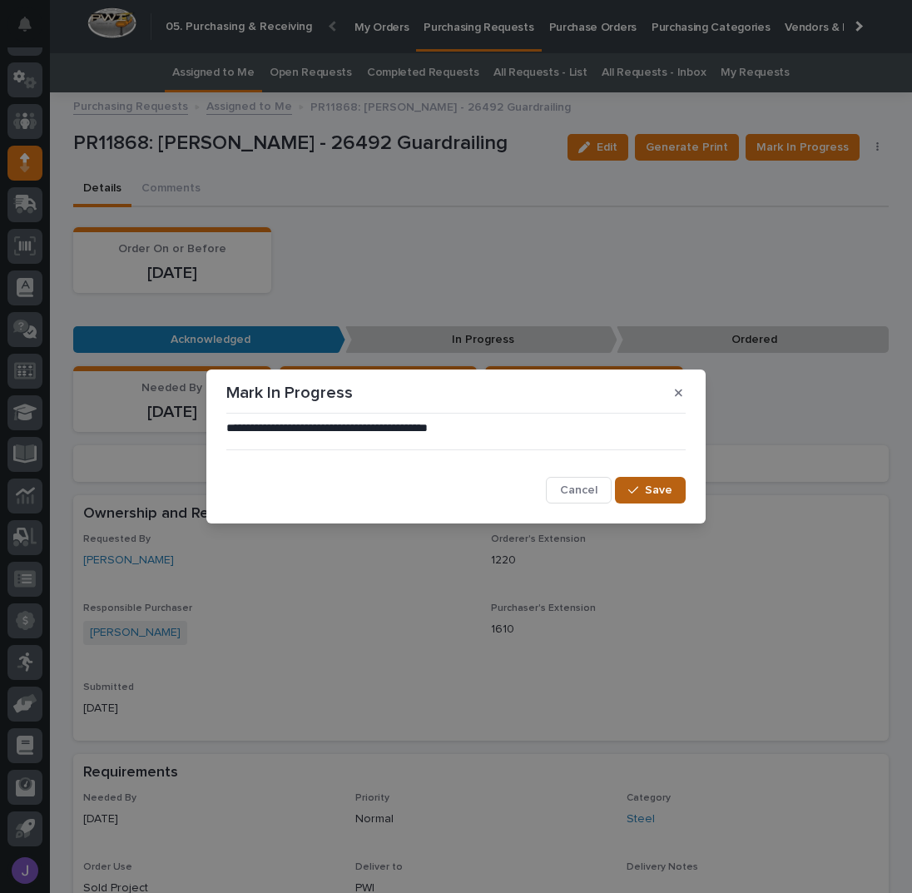
click at [642, 481] on button "Save" at bounding box center [650, 490] width 71 height 27
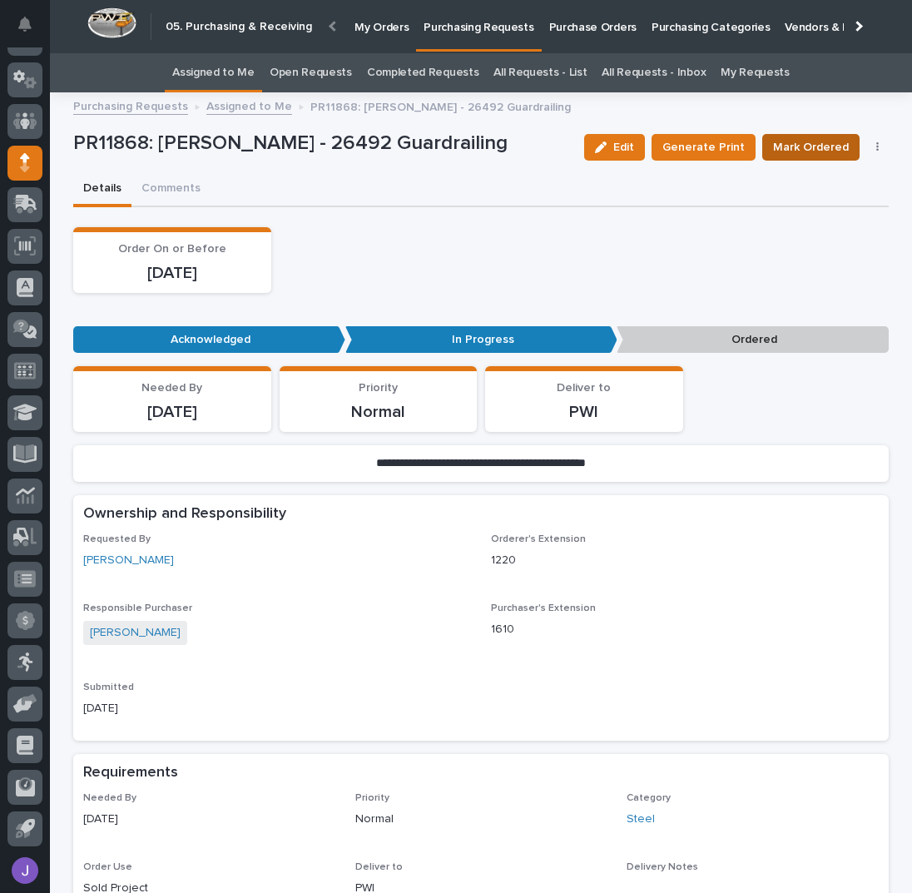
click at [799, 139] on button "Mark Ordered" at bounding box center [810, 147] width 97 height 27
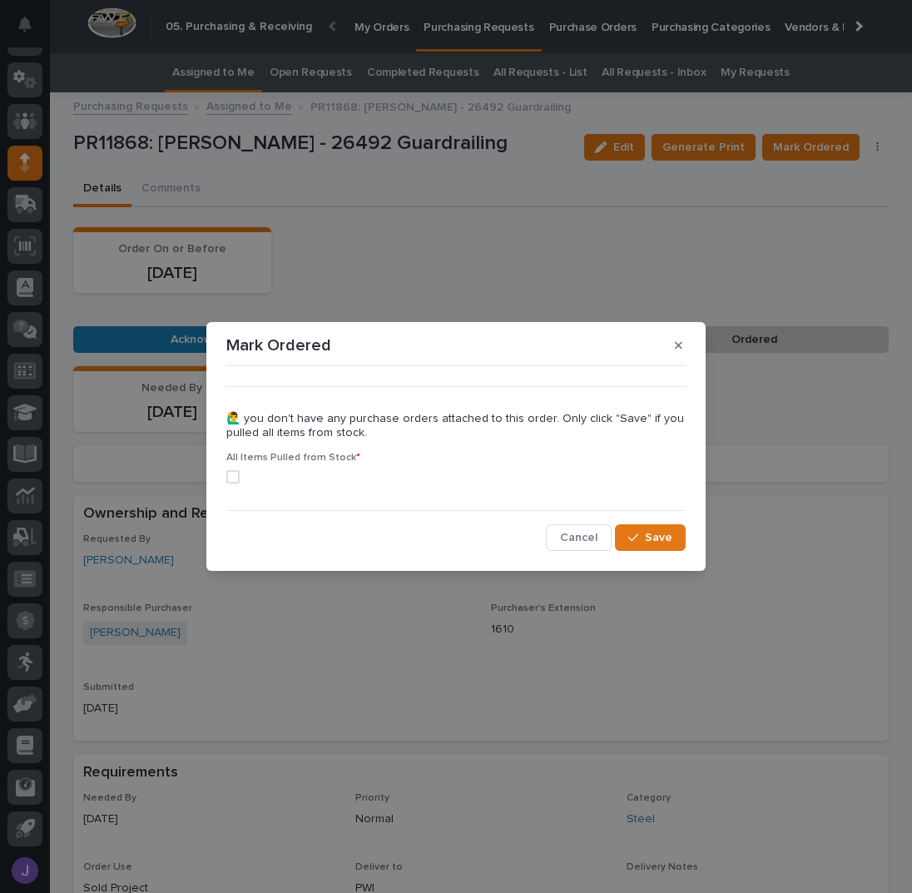
click at [235, 473] on span at bounding box center [232, 476] width 13 height 13
click at [652, 527] on button "Save" at bounding box center [650, 537] width 71 height 27
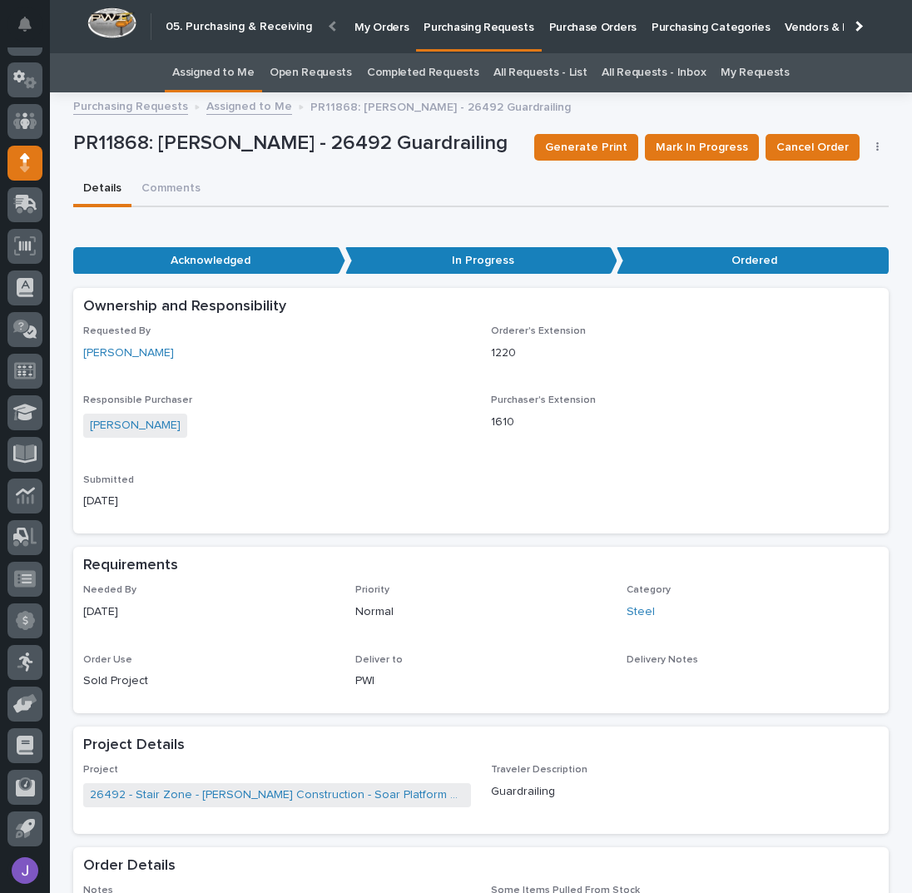
click at [231, 65] on link "Assigned to Me" at bounding box center [213, 72] width 82 height 39
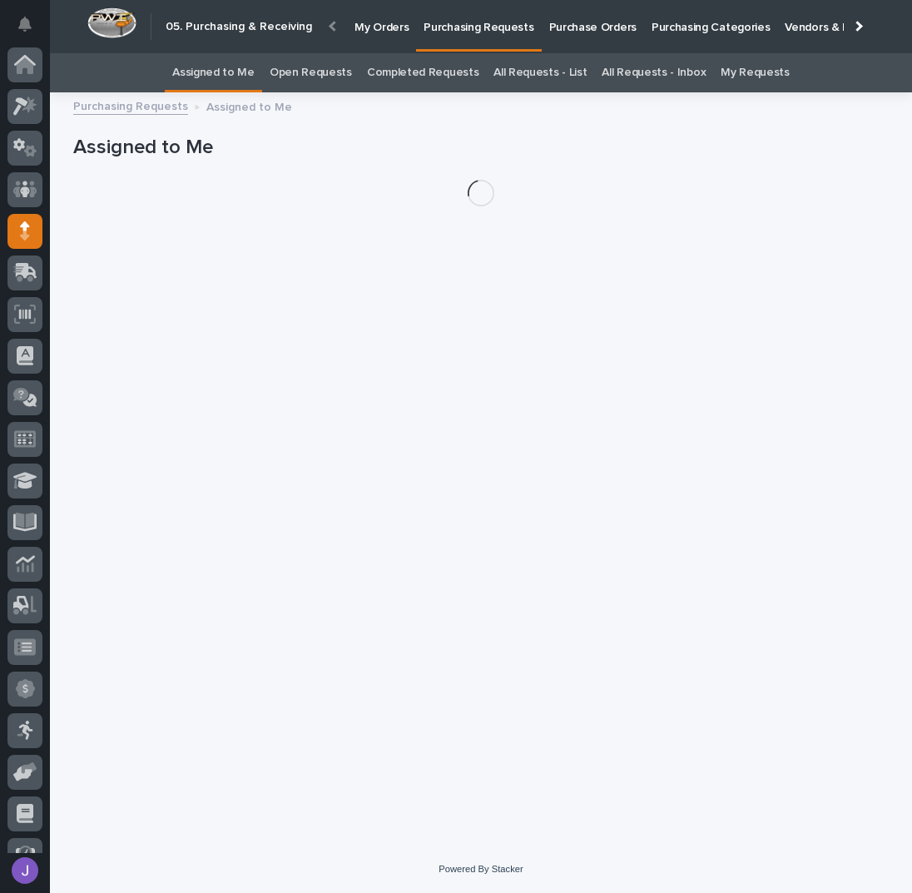
scroll to position [68, 0]
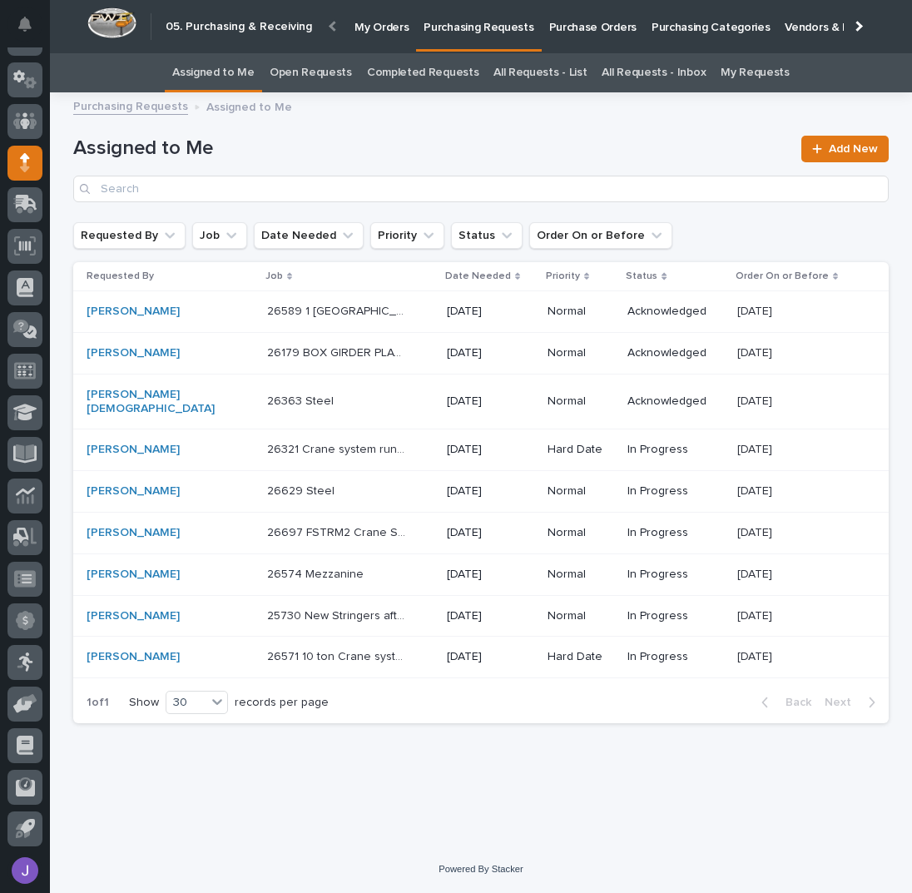
click at [371, 569] on div "26574 Mezzanine 26574 [PERSON_NAME]" at bounding box center [350, 574] width 166 height 27
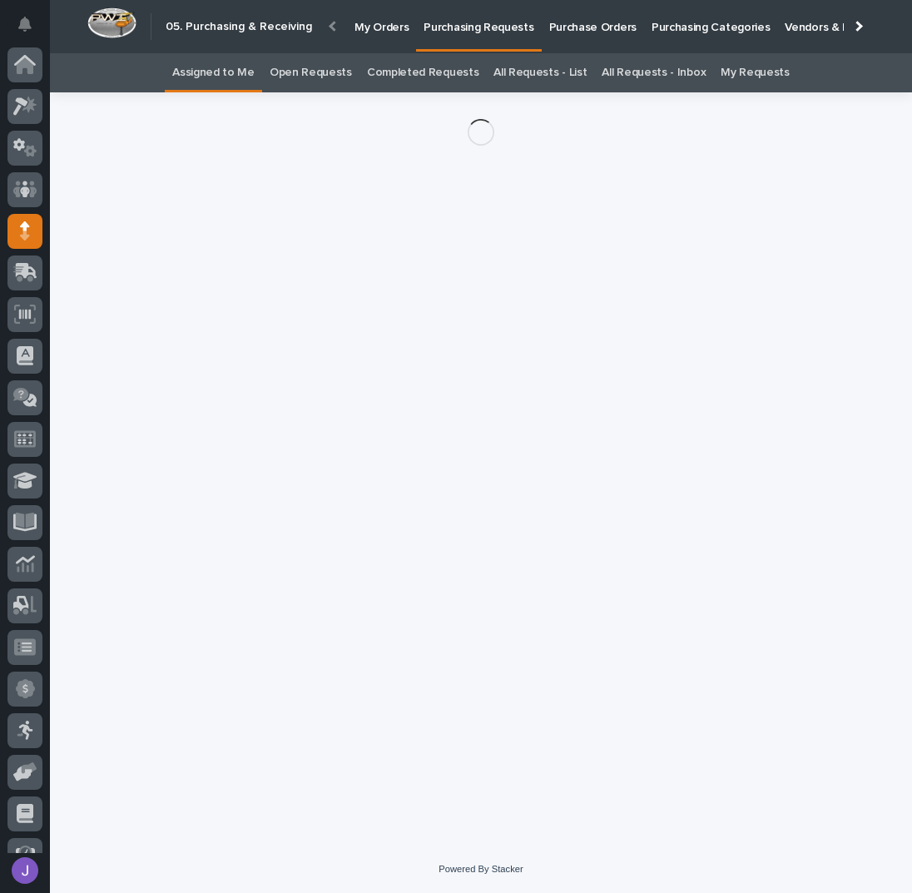
scroll to position [68, 0]
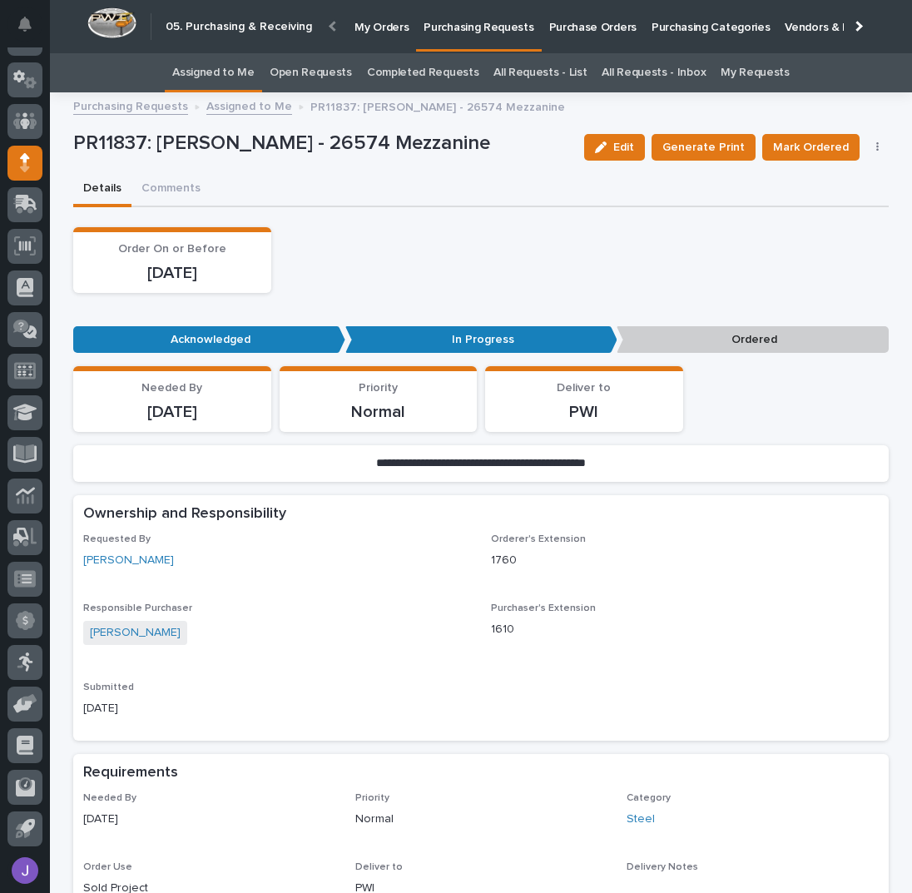
click at [457, 238] on div "Order On or Before [DATE]" at bounding box center [480, 260] width 815 height 66
click at [255, 72] on link "Assigned to Me" at bounding box center [213, 72] width 82 height 39
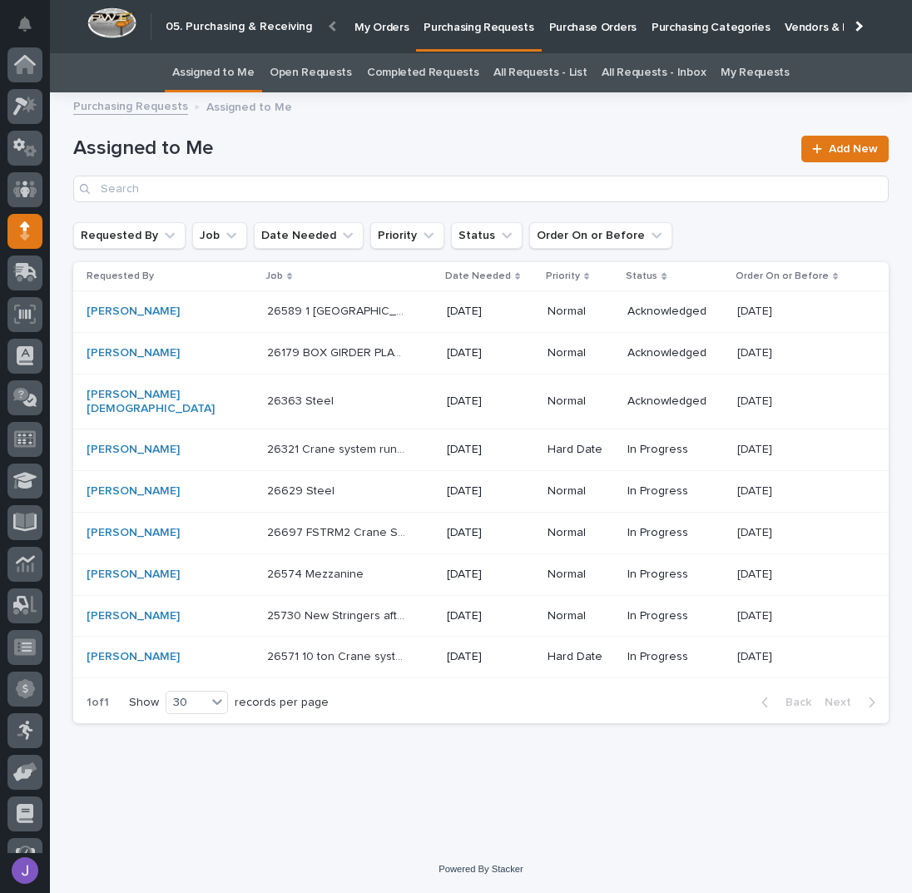
scroll to position [68, 0]
